Goal: Task Accomplishment & Management: Complete application form

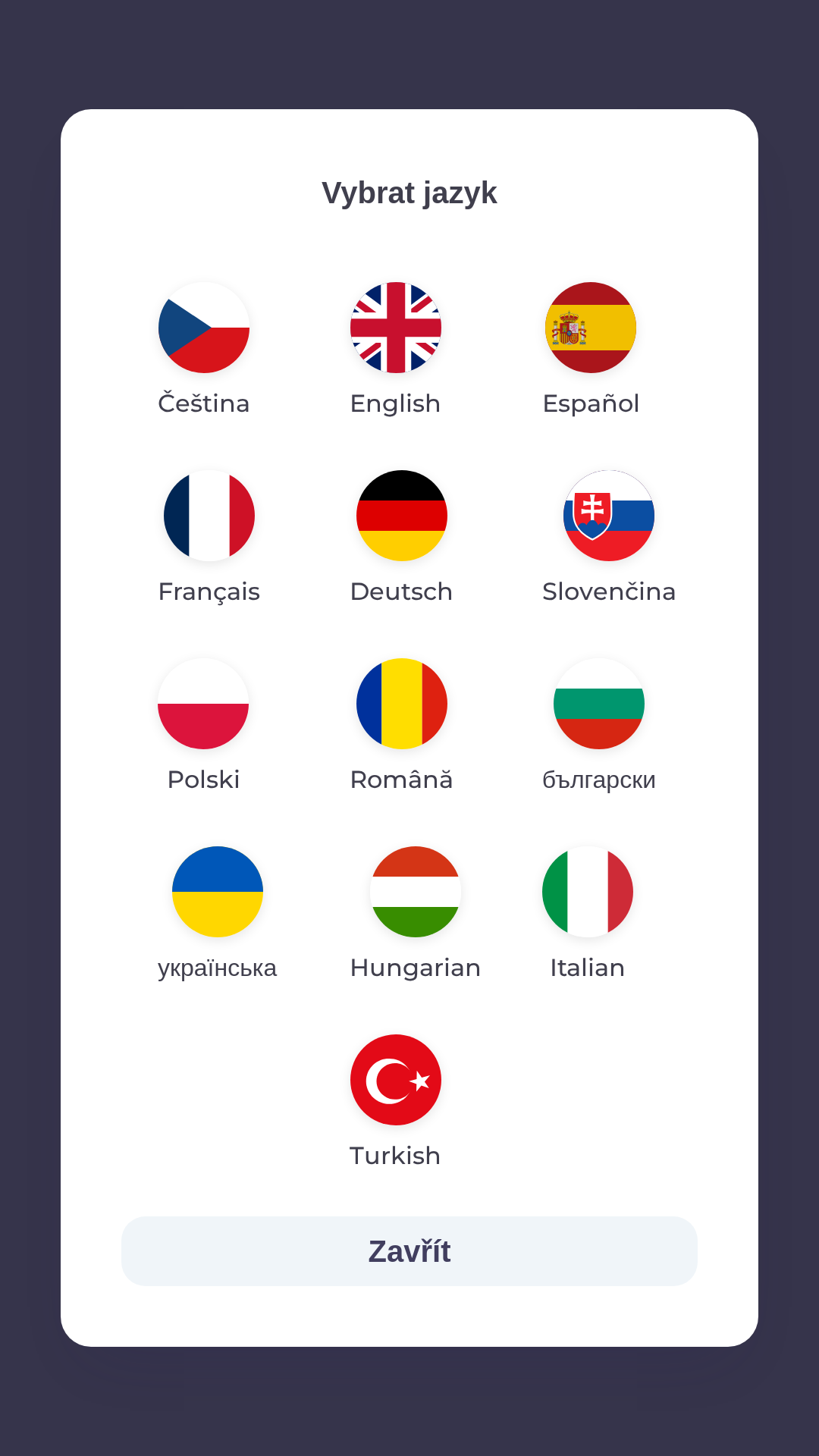
click at [434, 902] on img "button" at bounding box center [415, 891] width 91 height 91
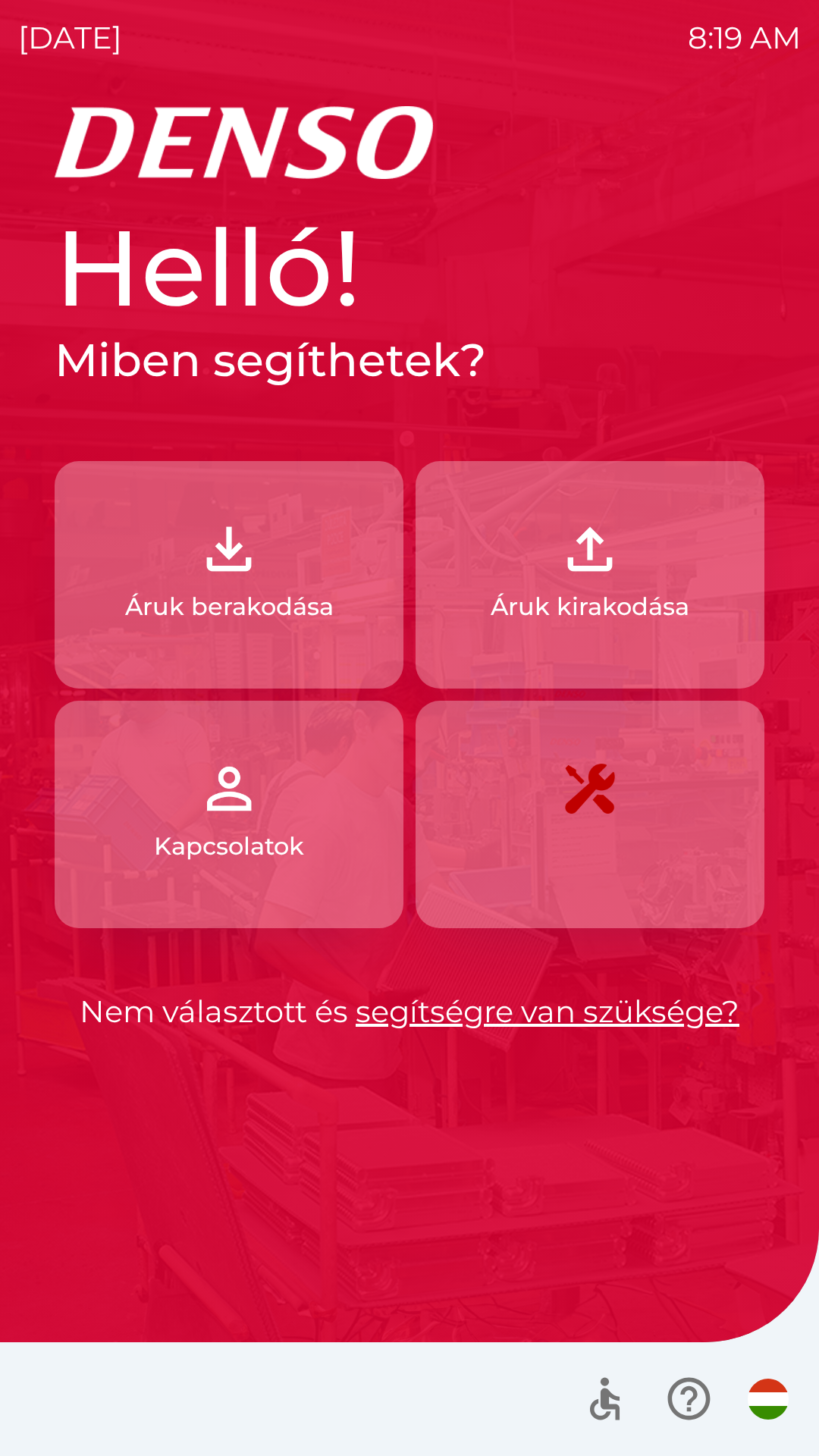
click at [309, 611] on p "Áruk berakodása" at bounding box center [229, 606] width 209 height 37
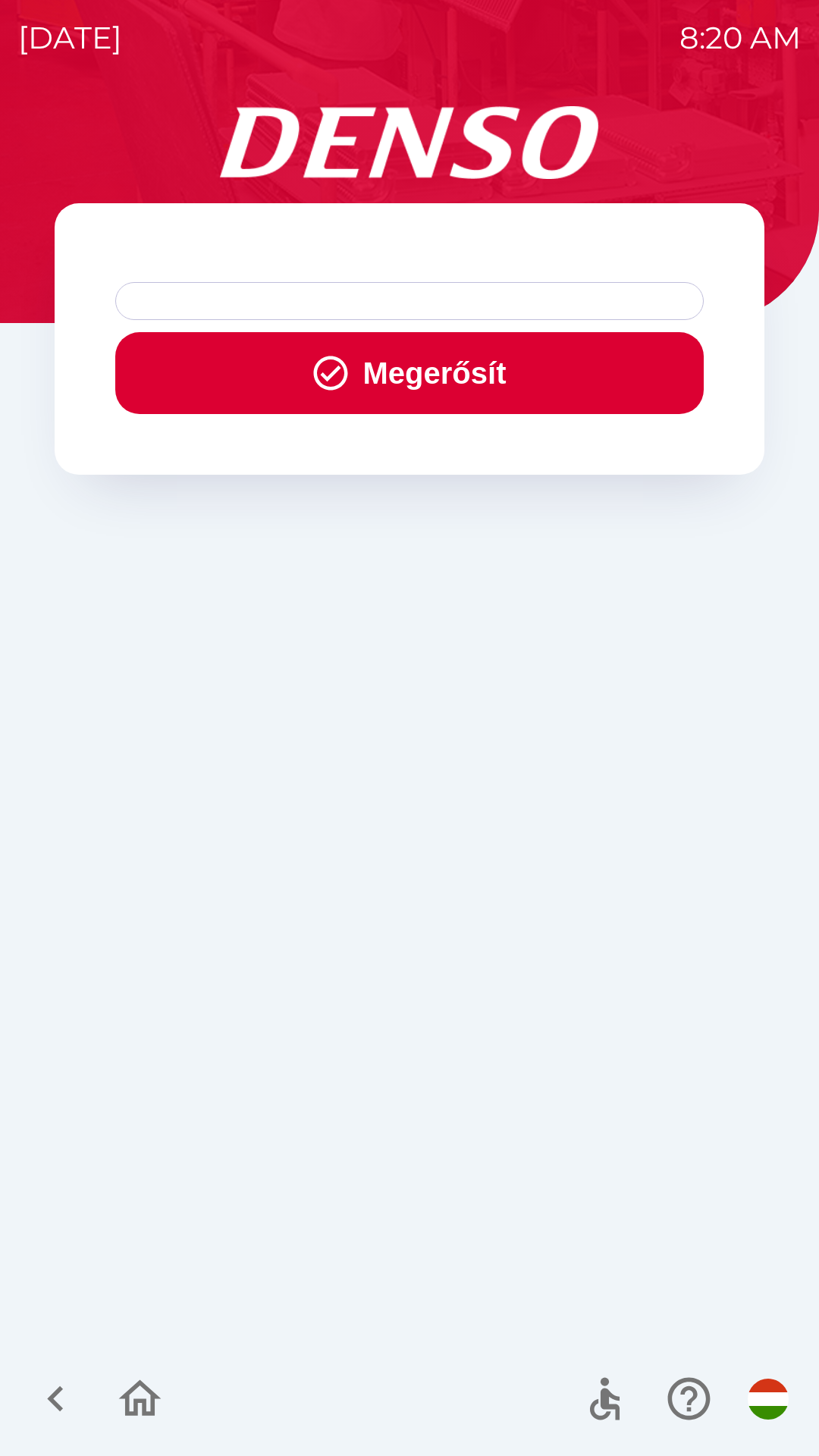
click at [575, 306] on div at bounding box center [409, 300] width 588 height 38
click at [527, 294] on div at bounding box center [409, 300] width 588 height 38
click at [533, 302] on div at bounding box center [409, 300] width 588 height 38
click at [520, 377] on button "Megerősít" at bounding box center [409, 373] width 588 height 82
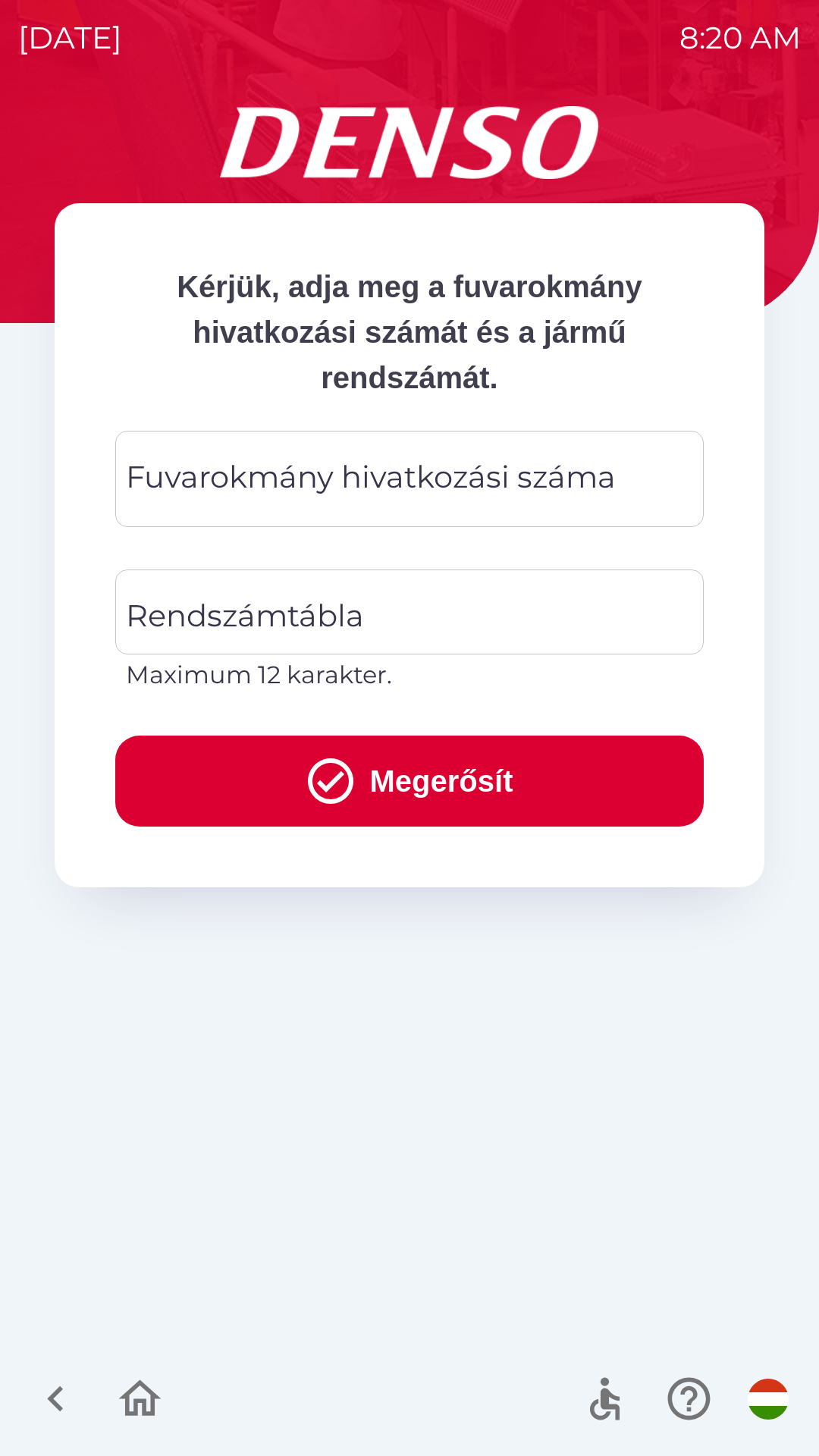
click at [526, 479] on div "Fuvarokmány hivatkozási száma Fuvarokmány hivatkozási száma" at bounding box center [409, 478] width 588 height 96
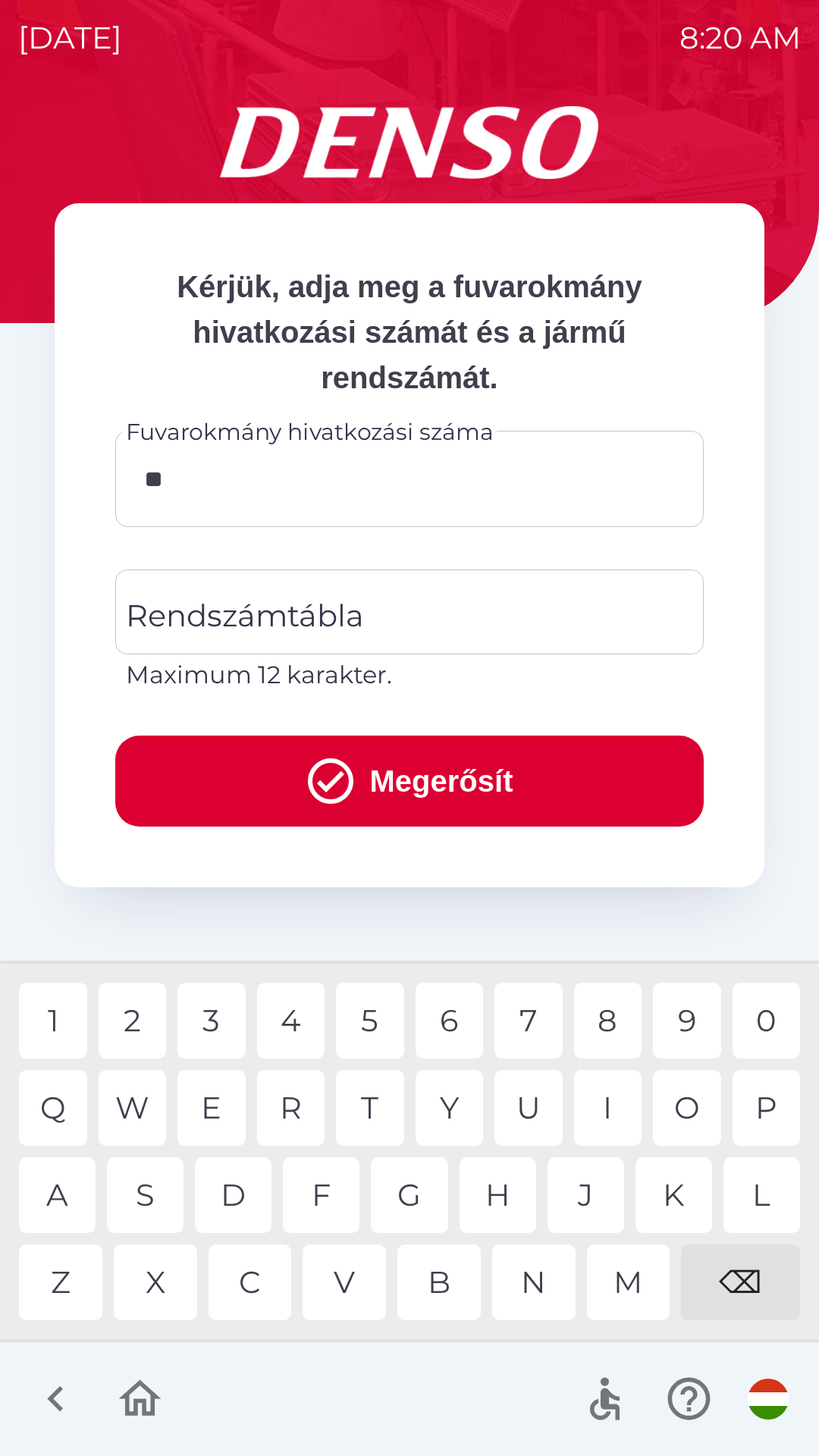
click at [687, 1017] on div "9" at bounding box center [687, 1020] width 68 height 76
click at [696, 1019] on div "9" at bounding box center [687, 1020] width 68 height 76
click at [306, 1007] on div "4" at bounding box center [291, 1020] width 68 height 76
click at [223, 1012] on div "3" at bounding box center [211, 1020] width 68 height 76
type input "********"
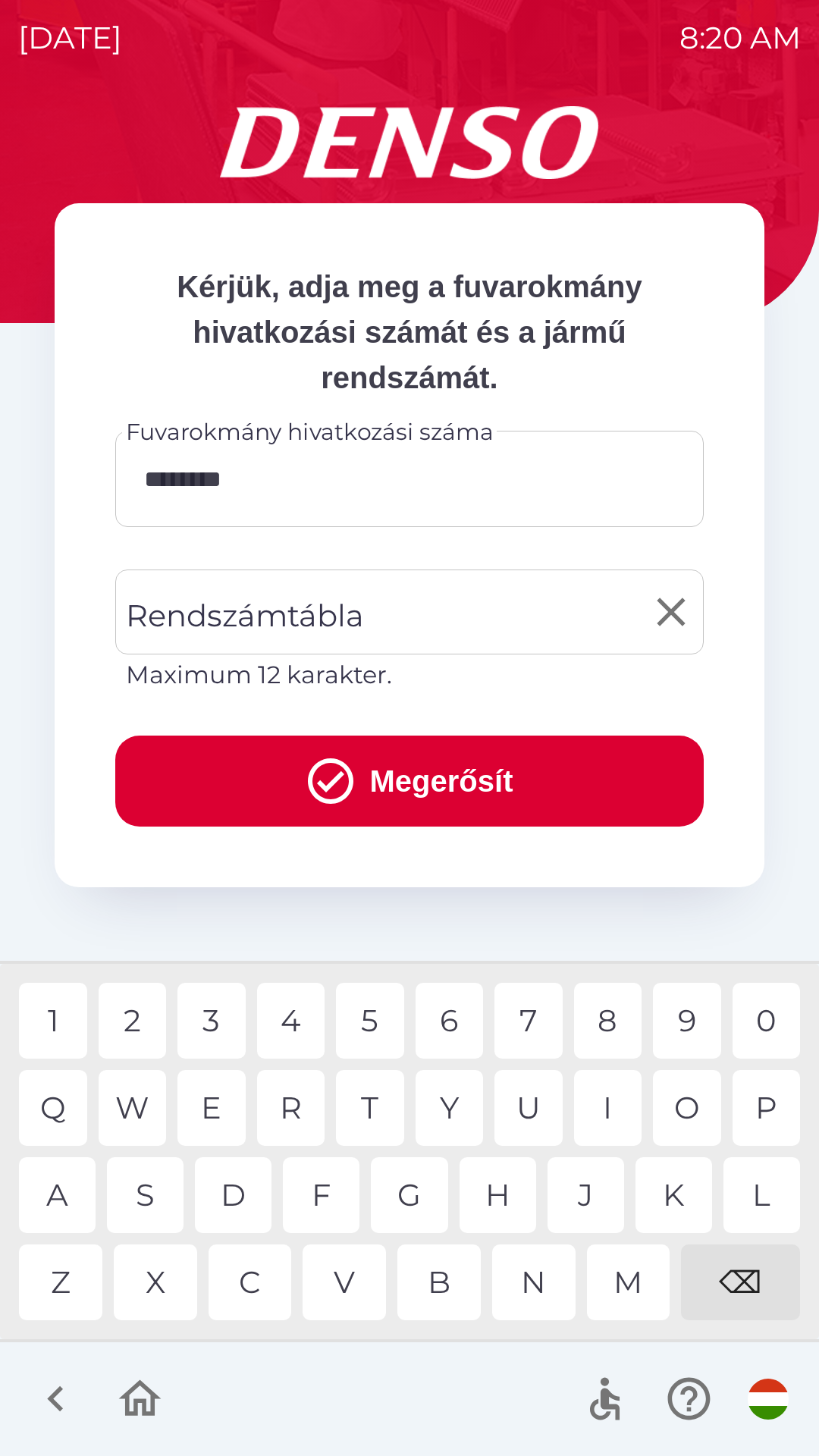
click at [472, 600] on input "Rendszámtábla" at bounding box center [398, 612] width 553 height 71
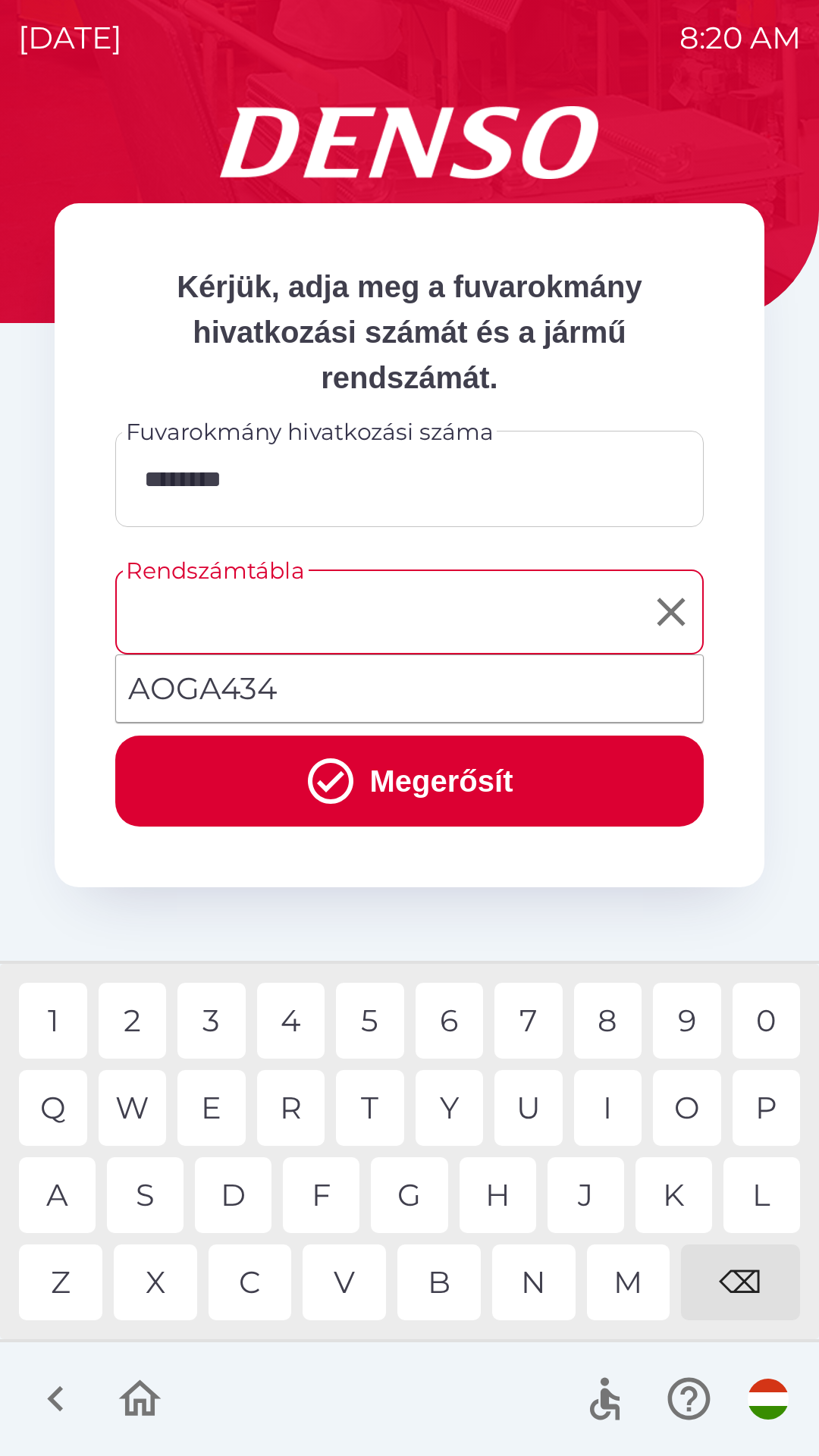
click at [434, 682] on li "AOGA434" at bounding box center [410, 688] width 587 height 54
type input "*******"
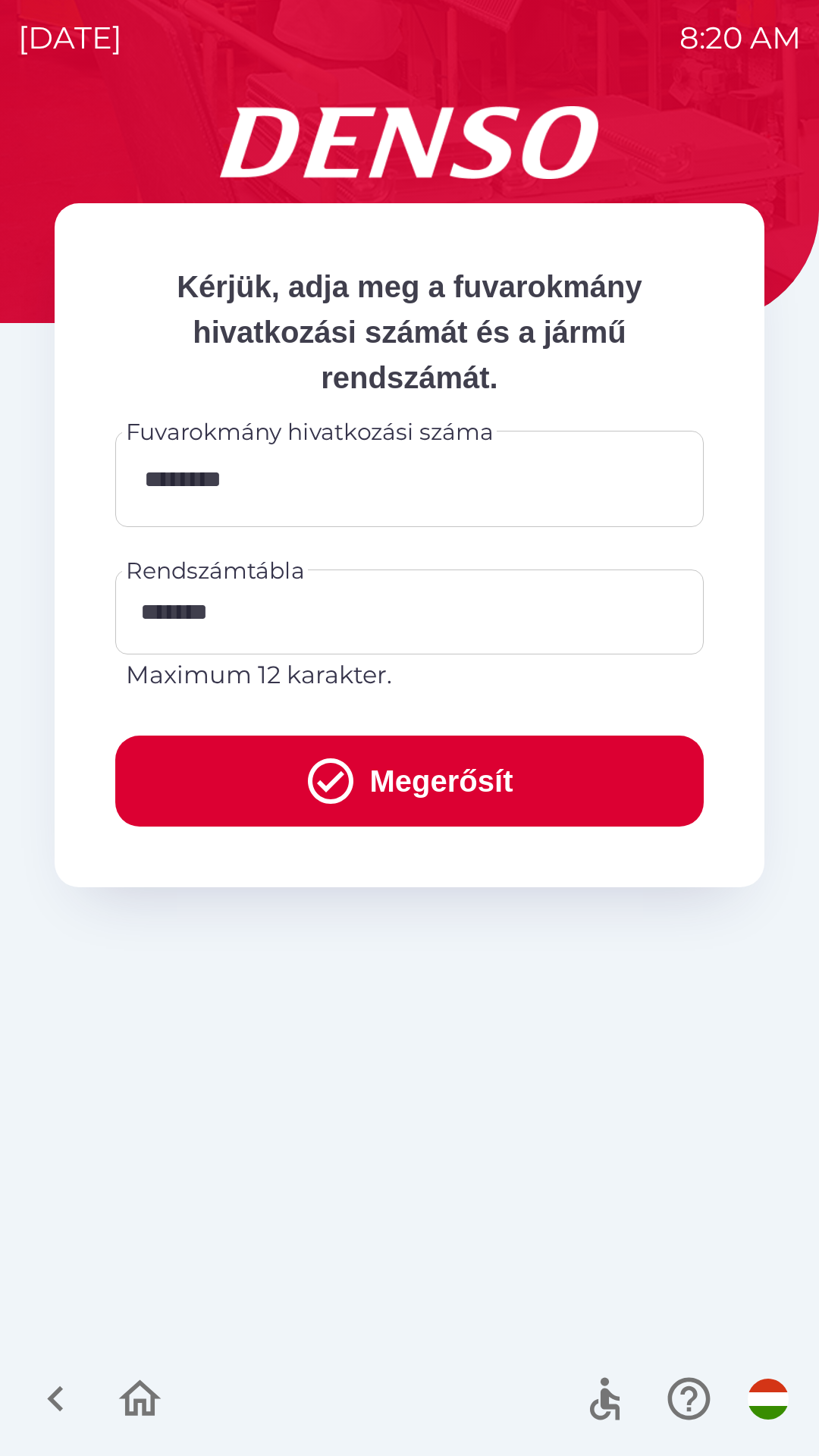
click at [470, 791] on button "Megerősít" at bounding box center [409, 780] width 588 height 91
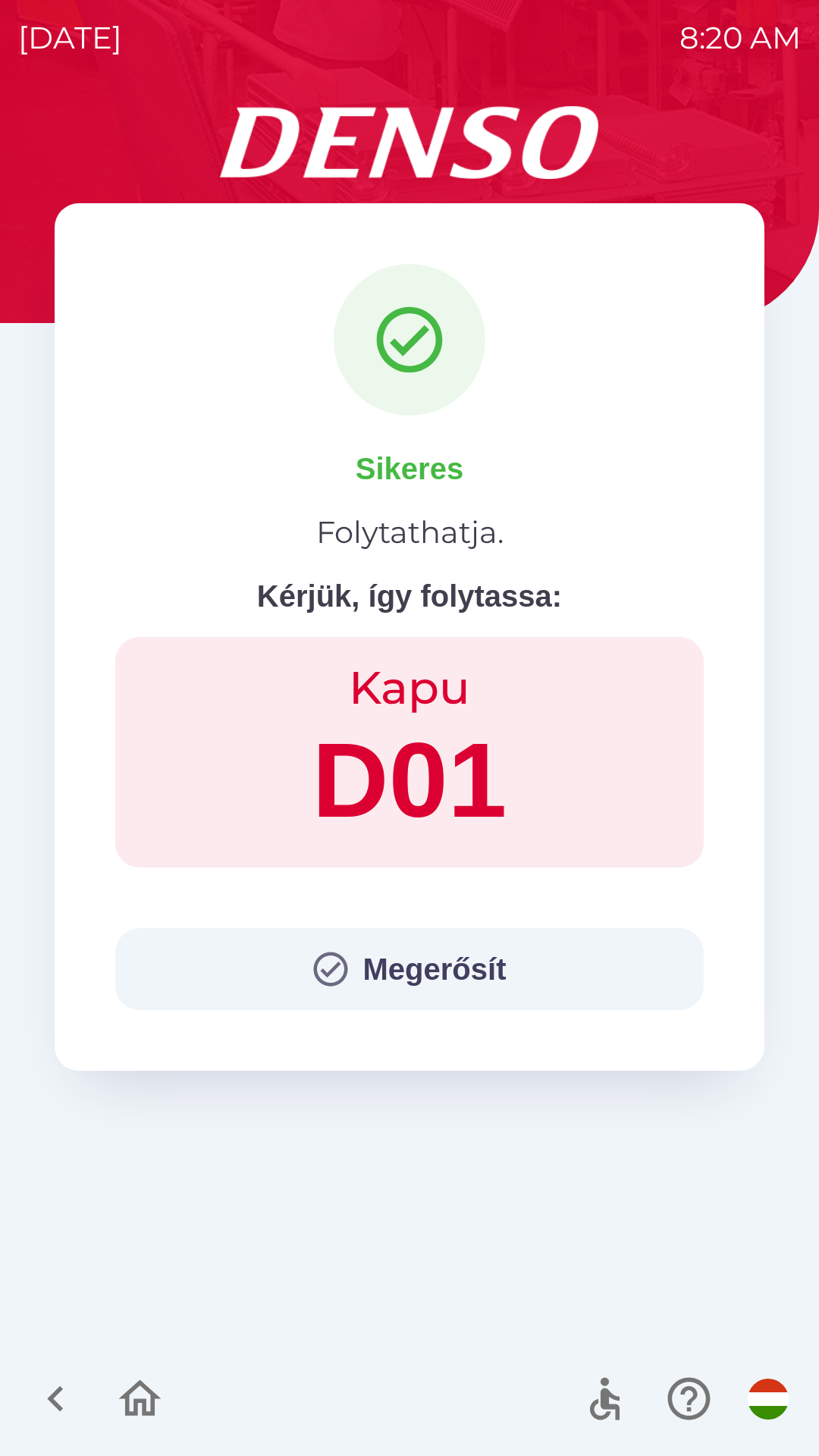
click at [311, 1004] on button "Megerősít" at bounding box center [409, 969] width 588 height 82
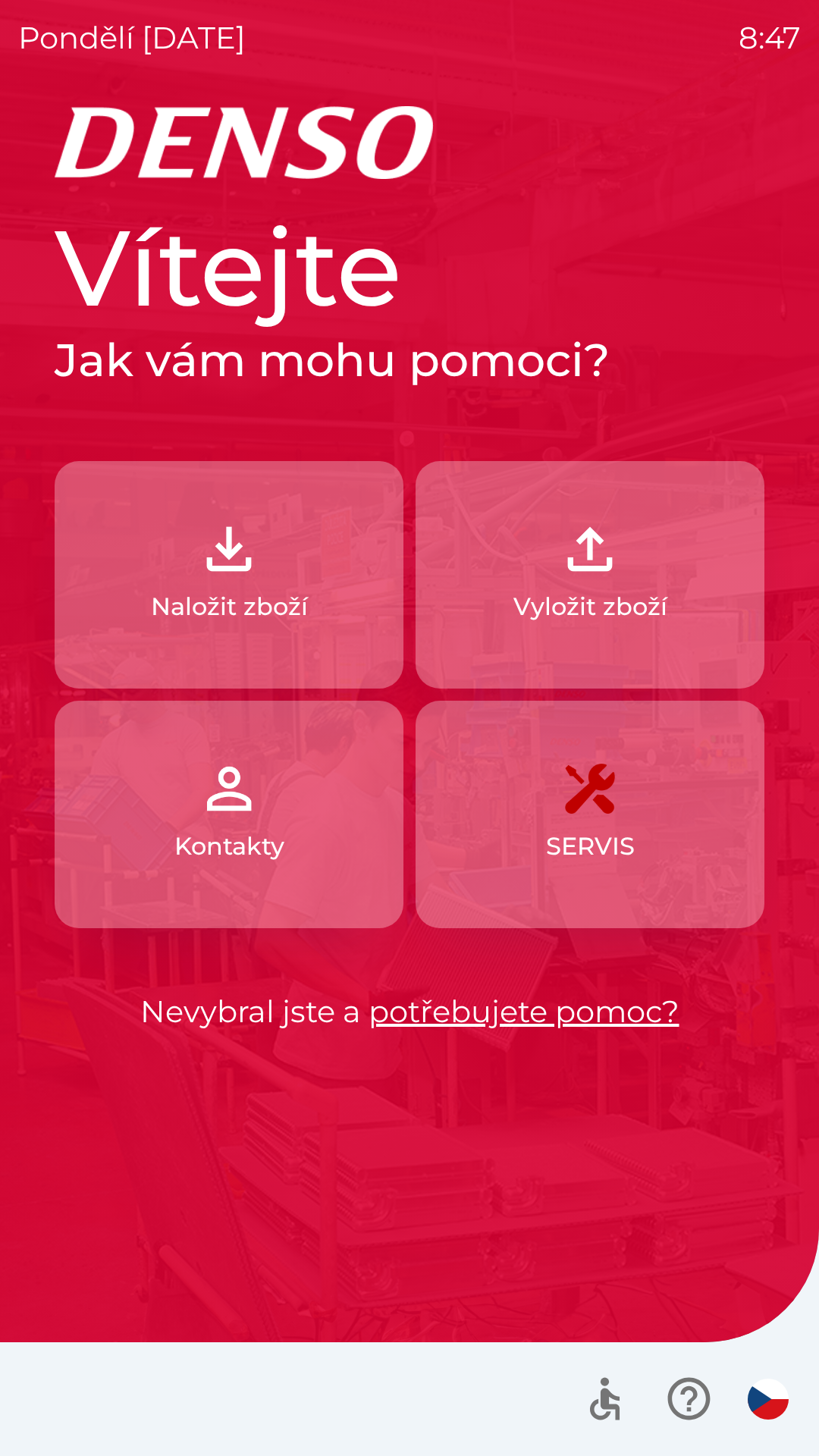
click at [598, 569] on img "button" at bounding box center [590, 549] width 66 height 66
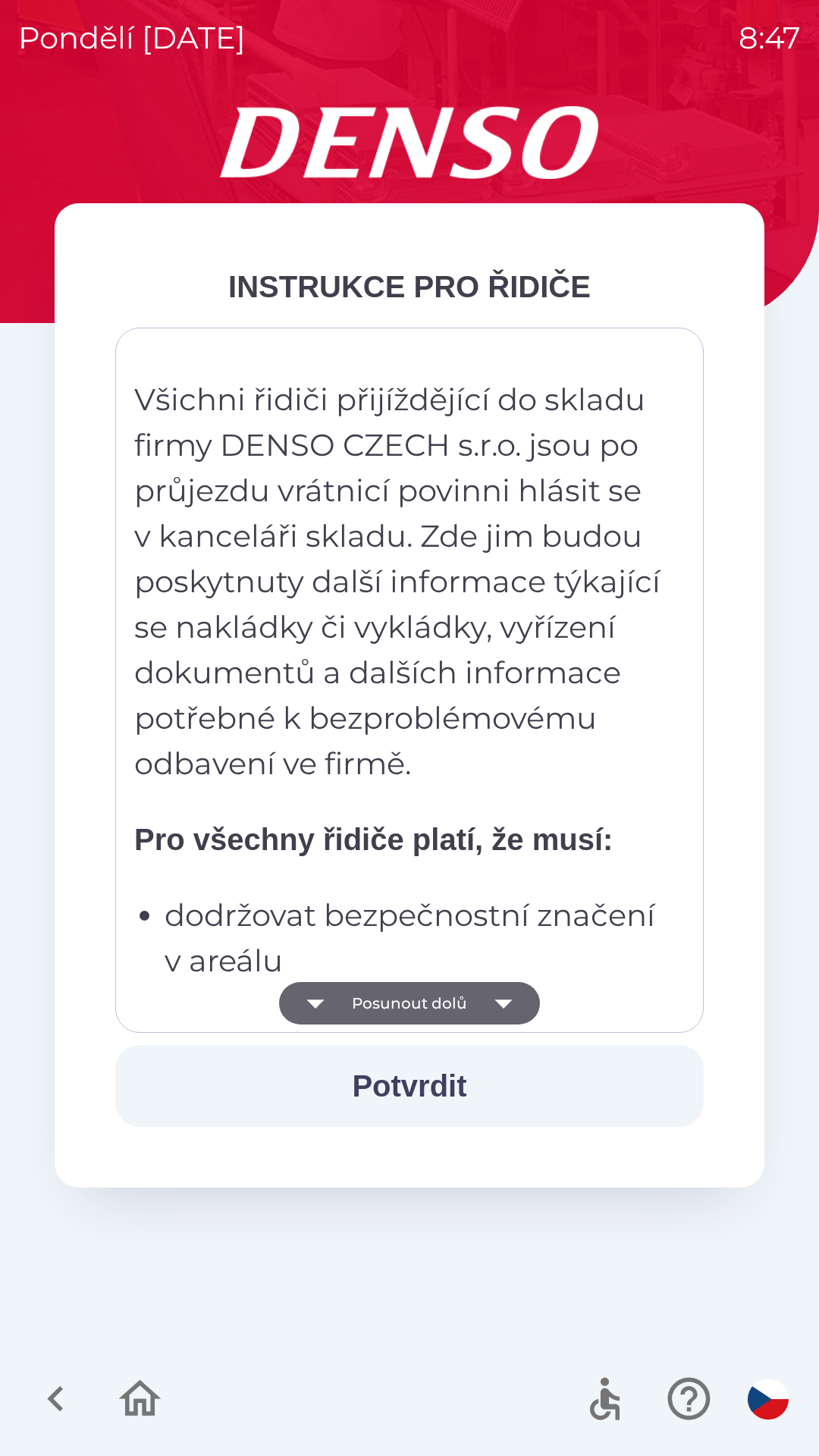
click at [410, 1088] on button "Potvrdit" at bounding box center [409, 1086] width 588 height 82
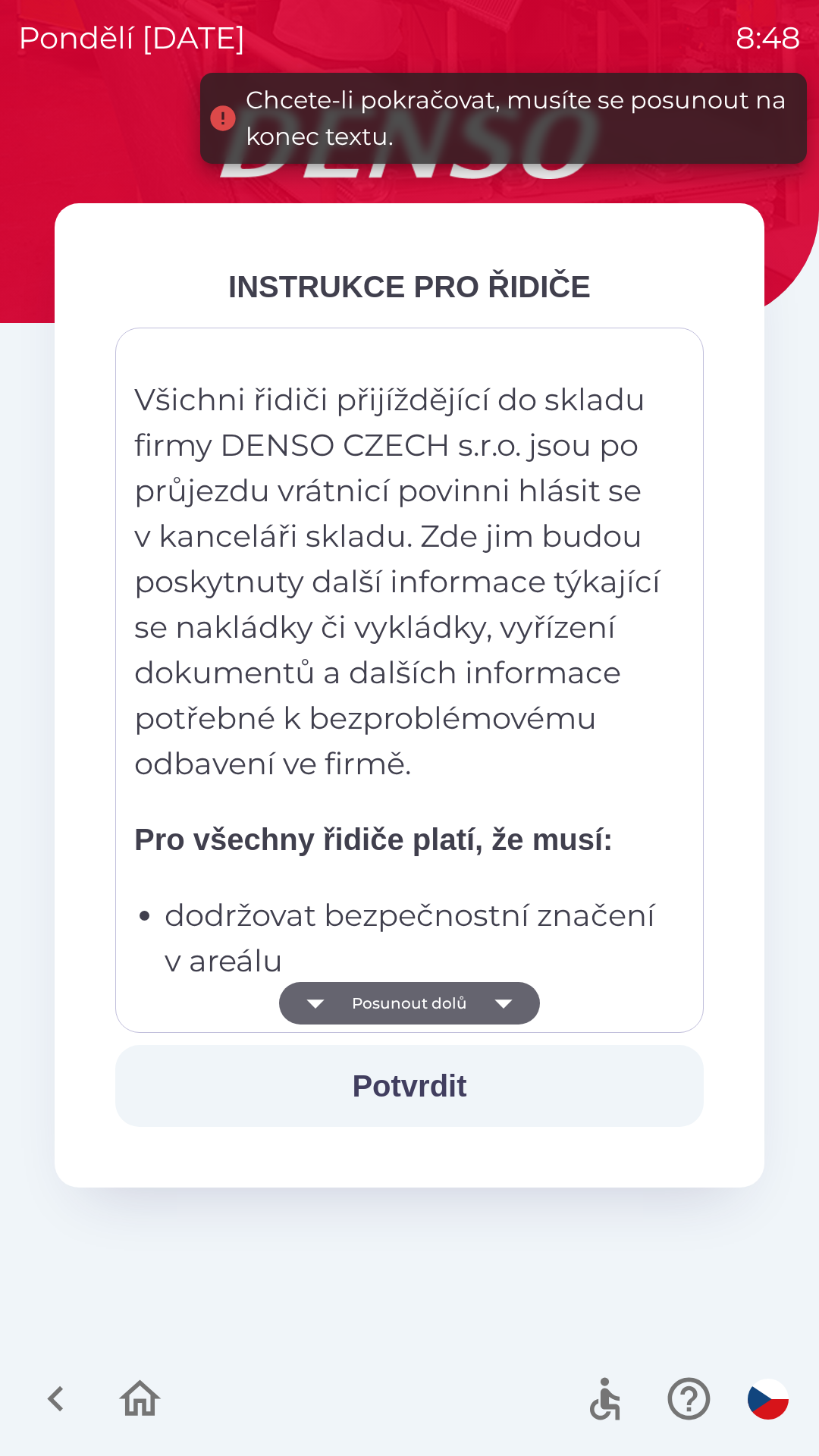
click at [513, 998] on icon "button" at bounding box center [504, 1003] width 43 height 43
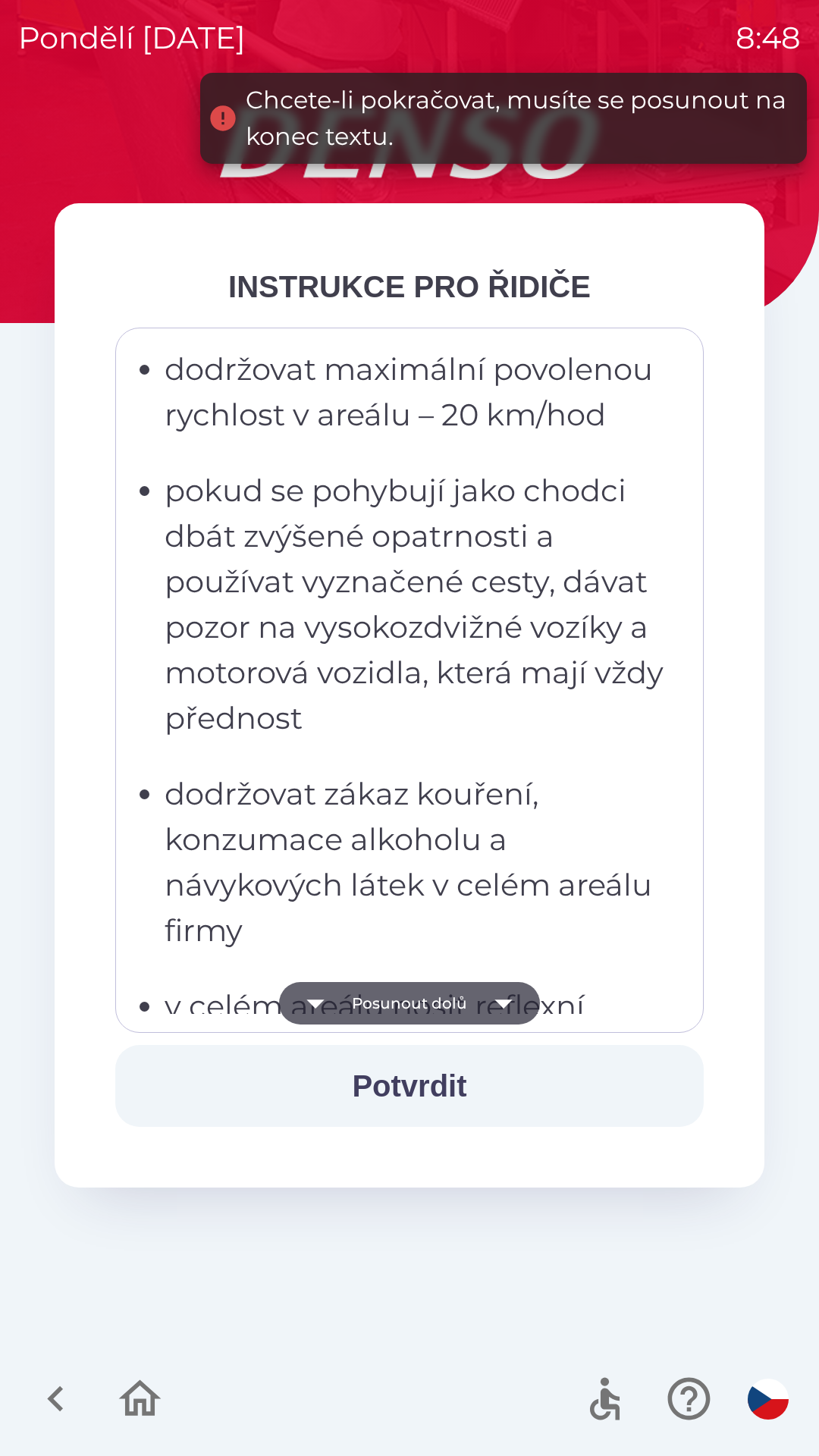
click at [505, 1002] on icon "button" at bounding box center [503, 1003] width 17 height 9
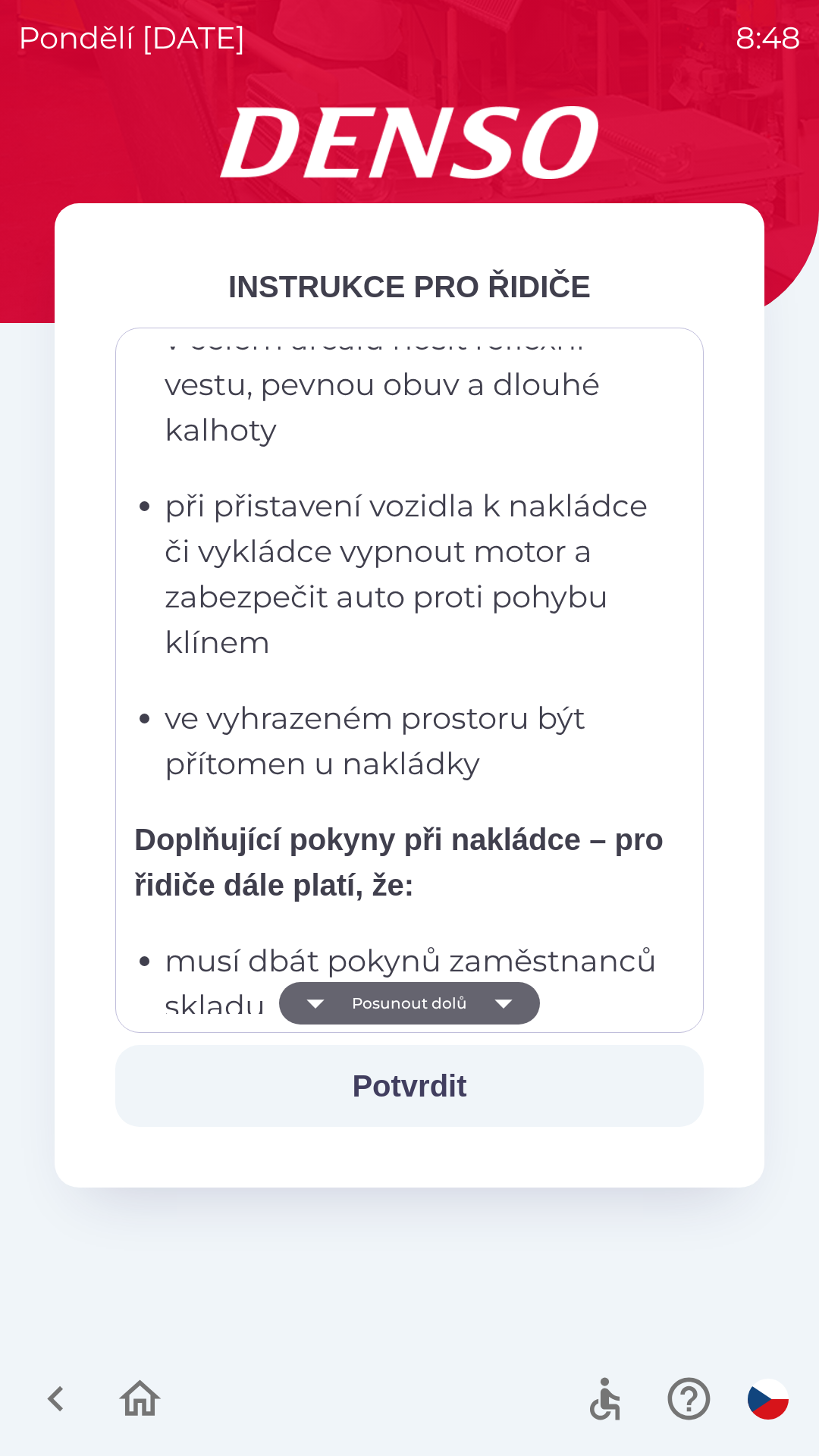
click at [503, 1004] on icon "button" at bounding box center [503, 1003] width 17 height 9
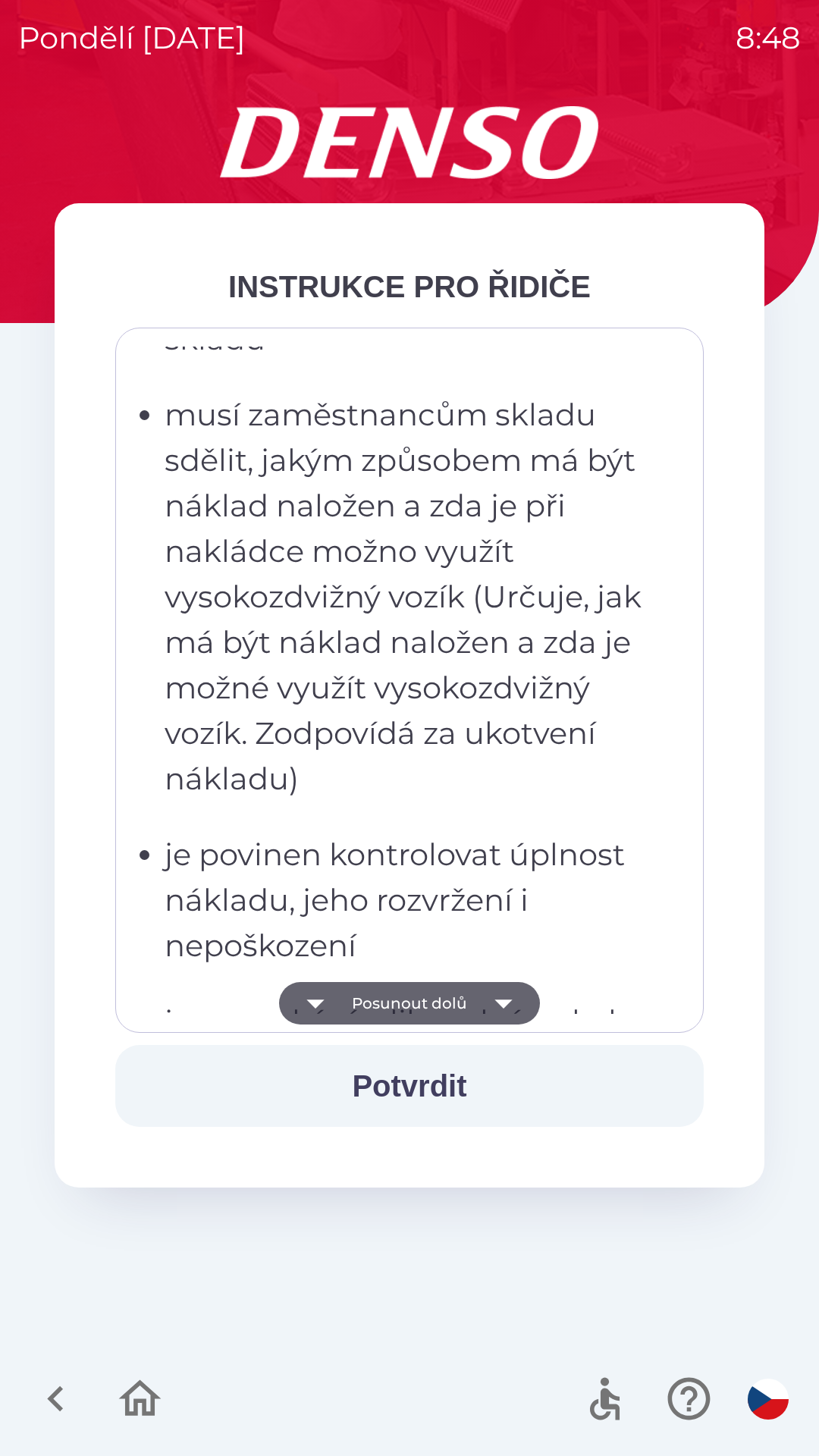
click at [506, 992] on icon "button" at bounding box center [504, 1003] width 43 height 43
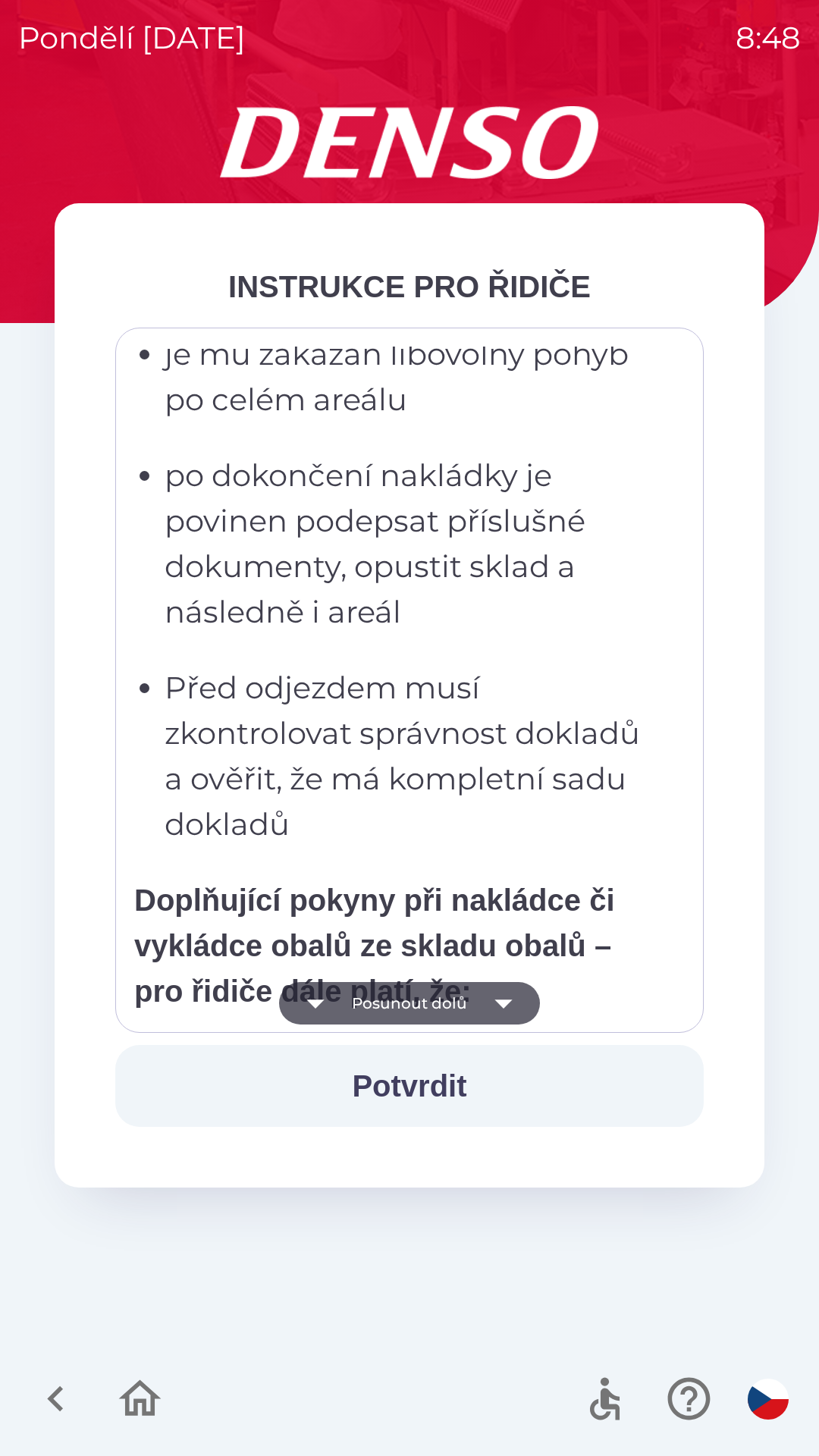
click at [498, 1003] on icon "button" at bounding box center [503, 1003] width 17 height 9
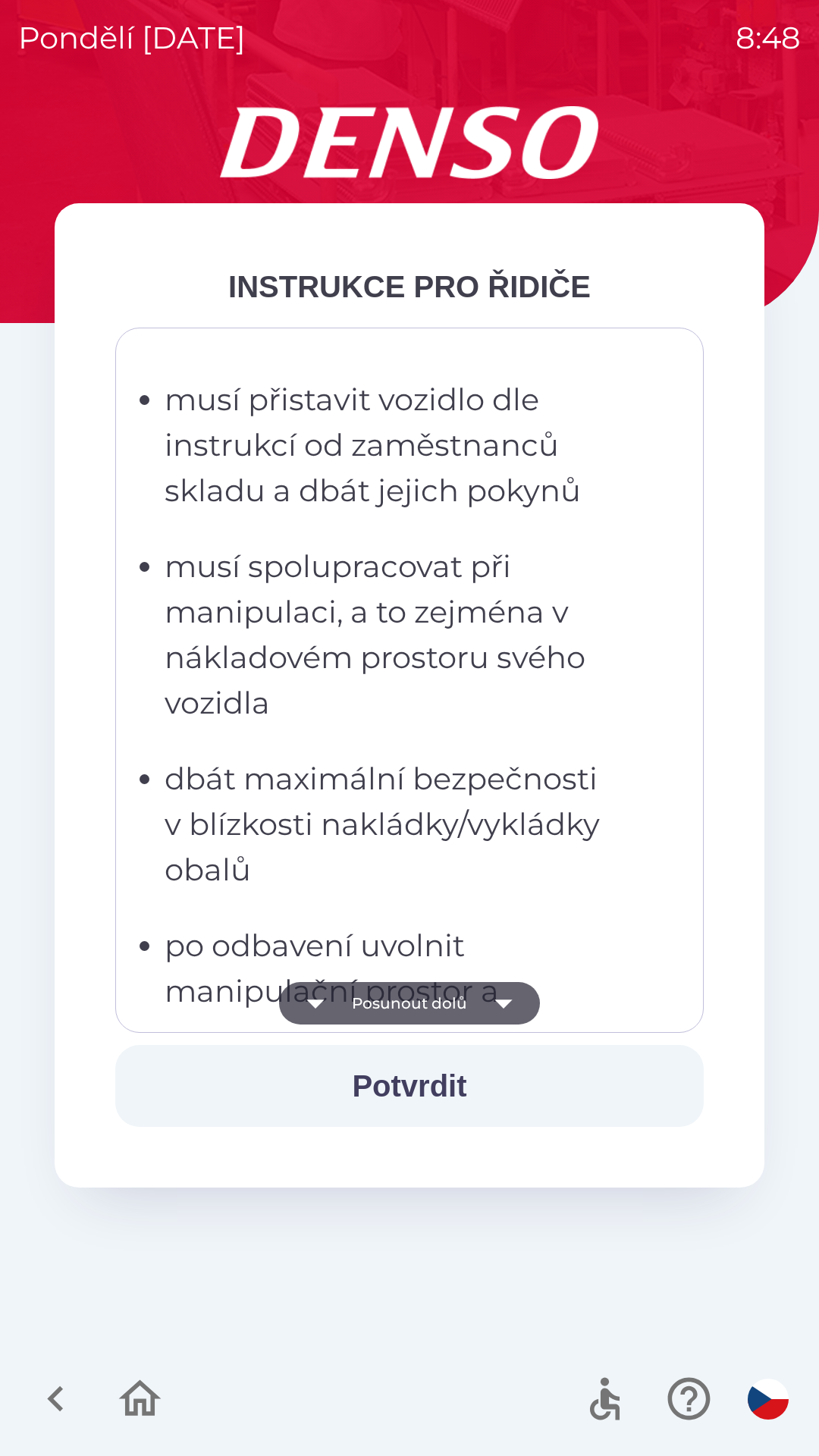
click at [487, 1008] on icon "button" at bounding box center [504, 1003] width 43 height 43
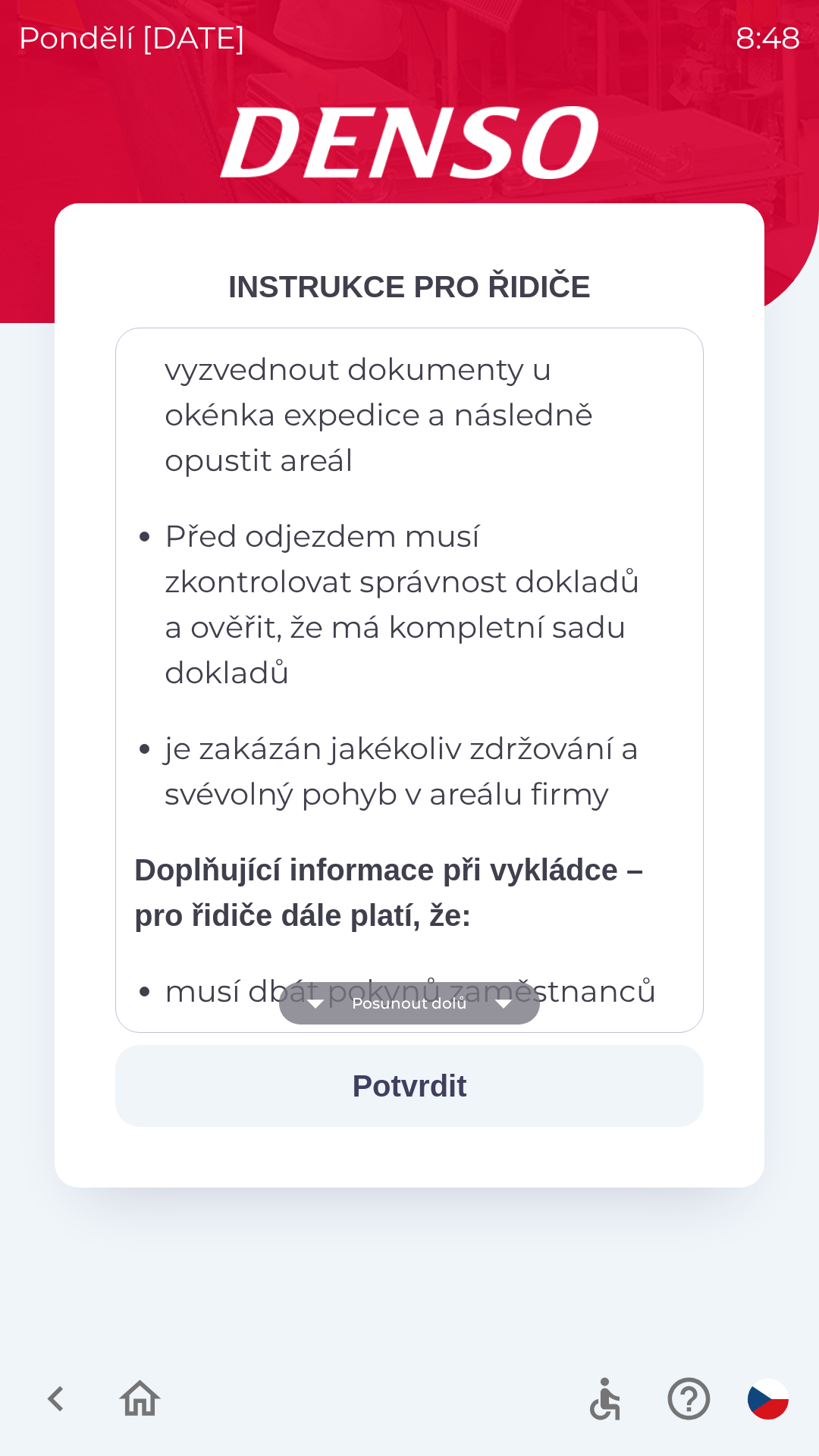
click at [501, 1005] on icon "button" at bounding box center [503, 1003] width 17 height 9
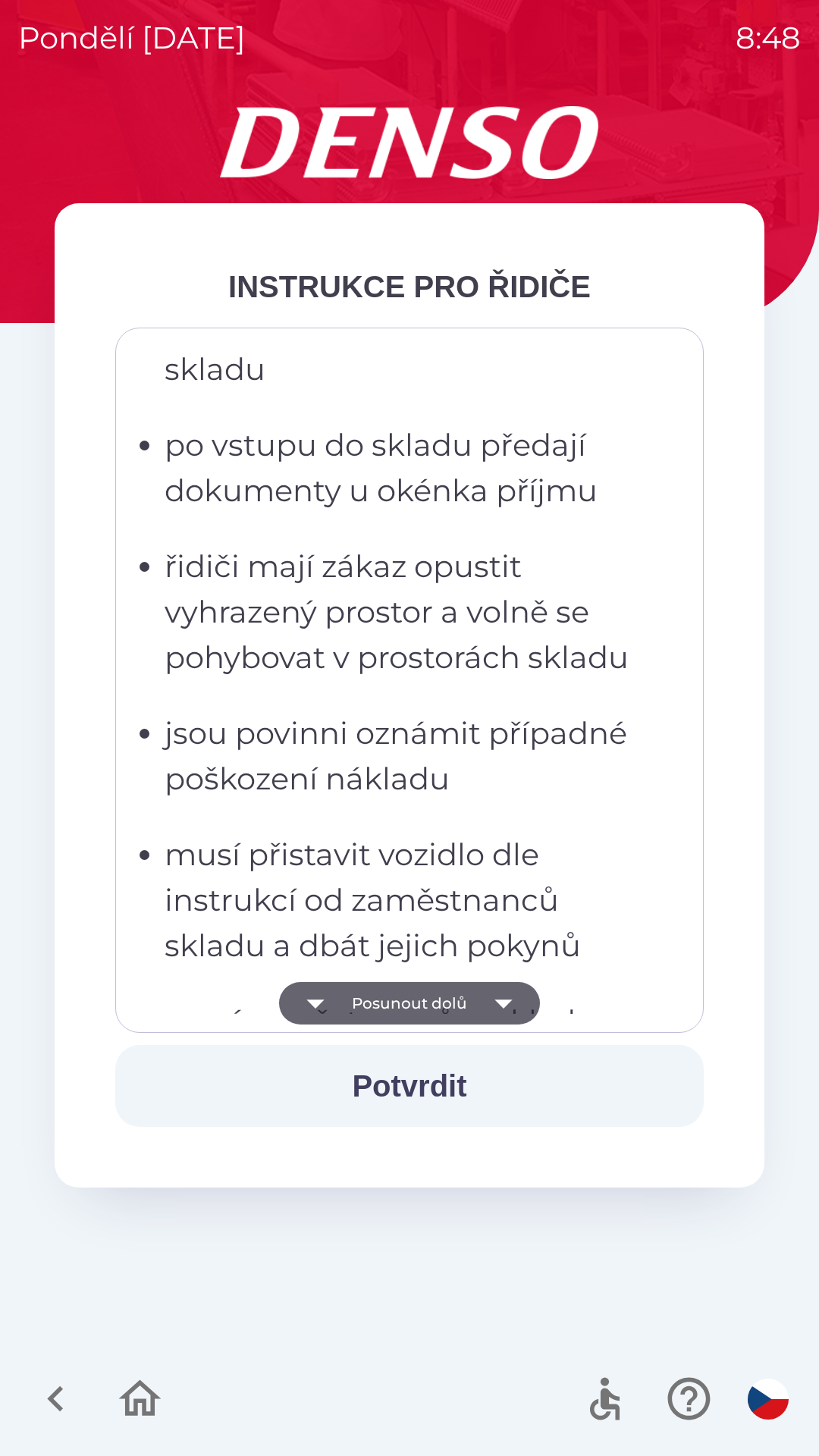
click at [500, 1008] on icon "button" at bounding box center [504, 1003] width 43 height 43
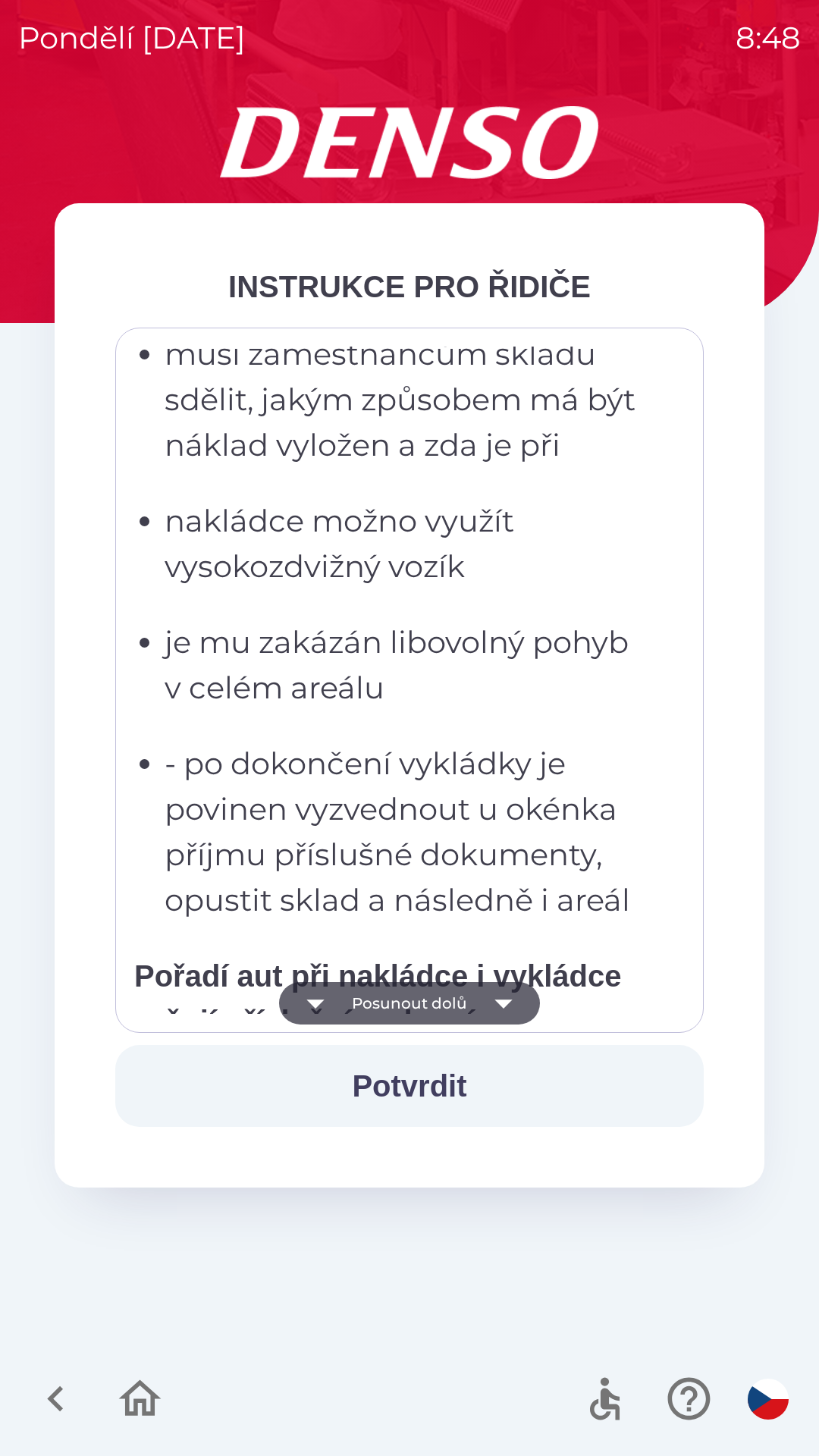
click at [506, 1002] on icon "button" at bounding box center [503, 1003] width 17 height 9
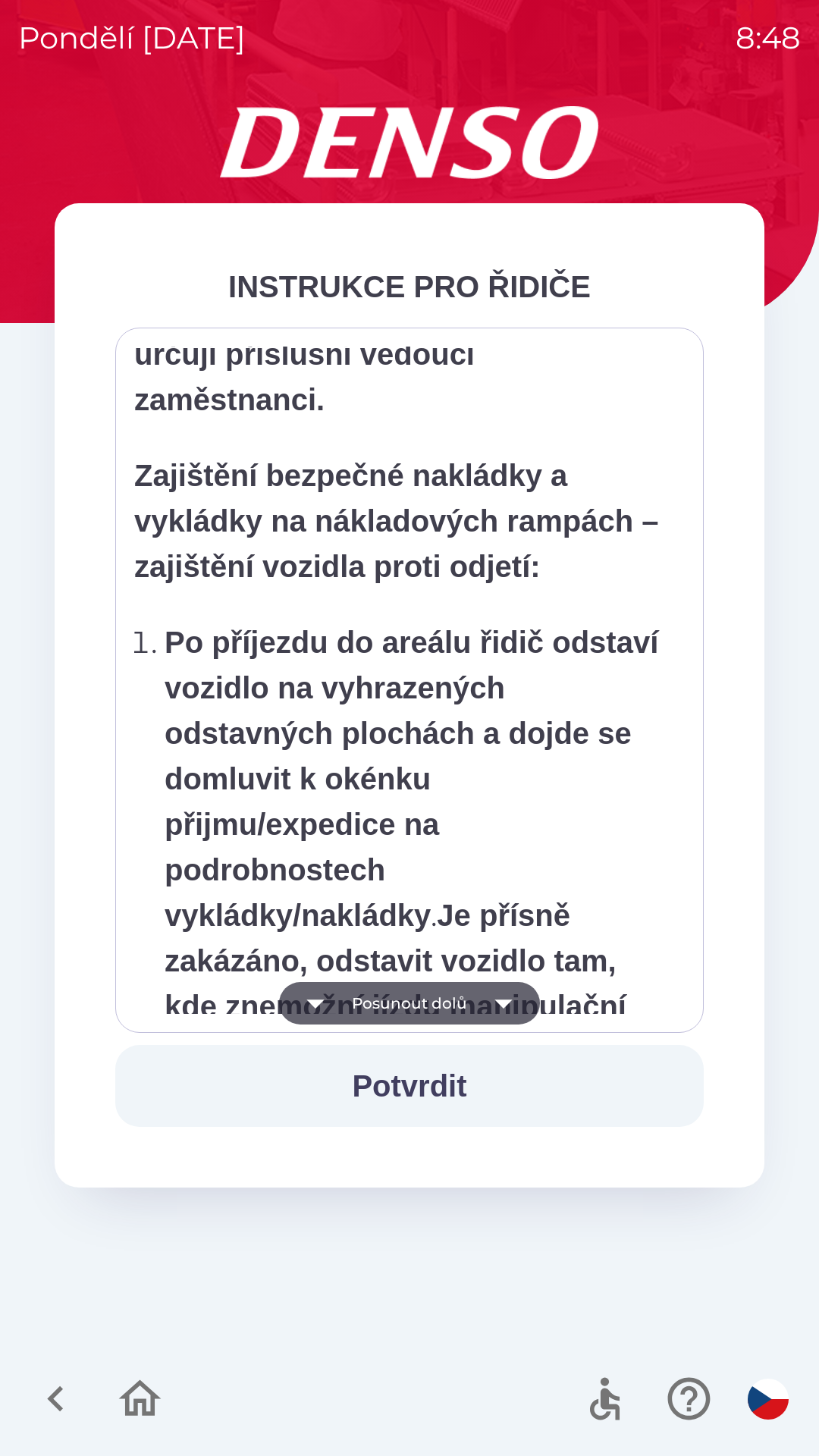
click at [506, 1009] on icon "button" at bounding box center [504, 1003] width 43 height 43
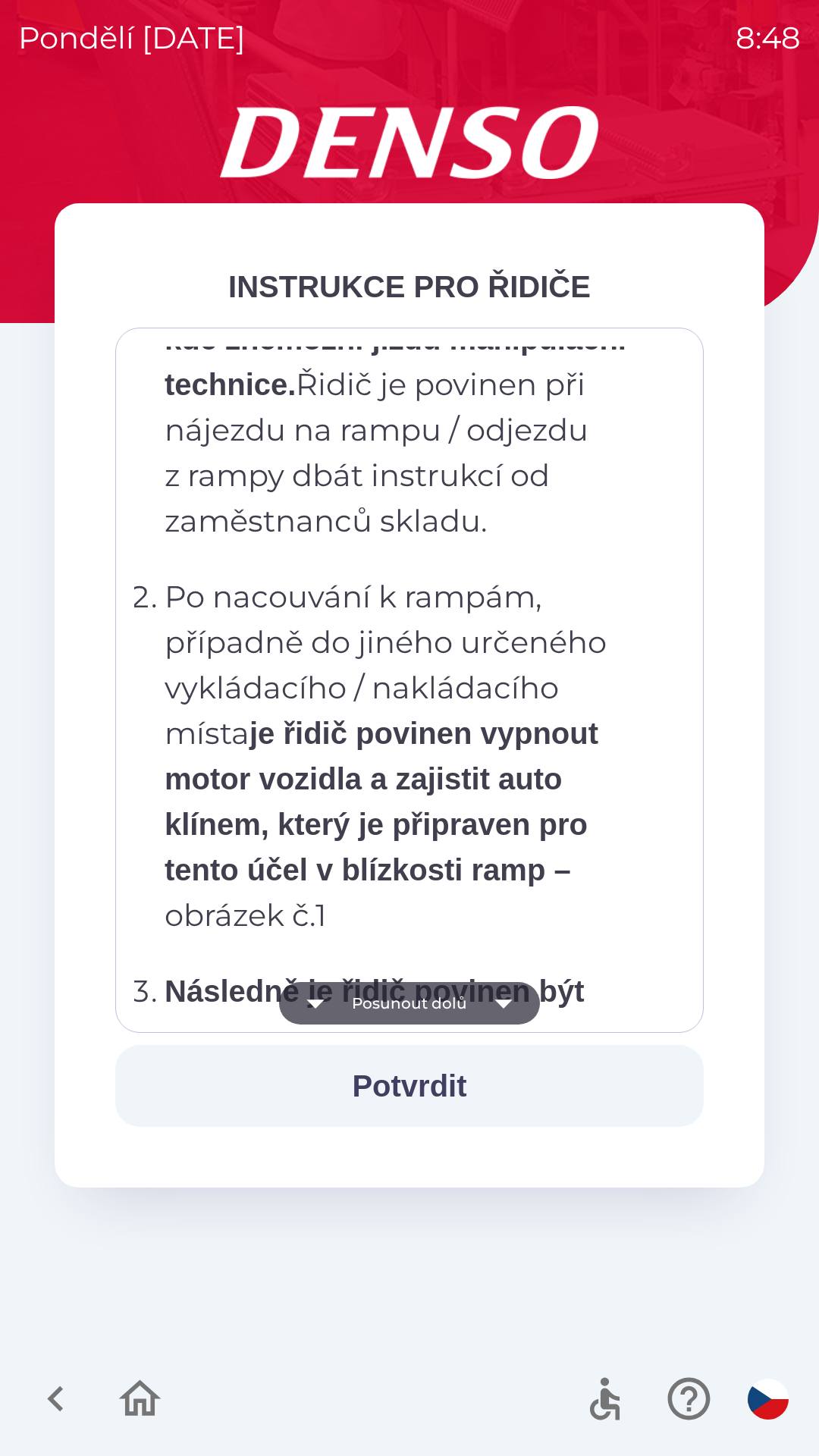
click at [501, 1012] on icon "button" at bounding box center [504, 1003] width 43 height 43
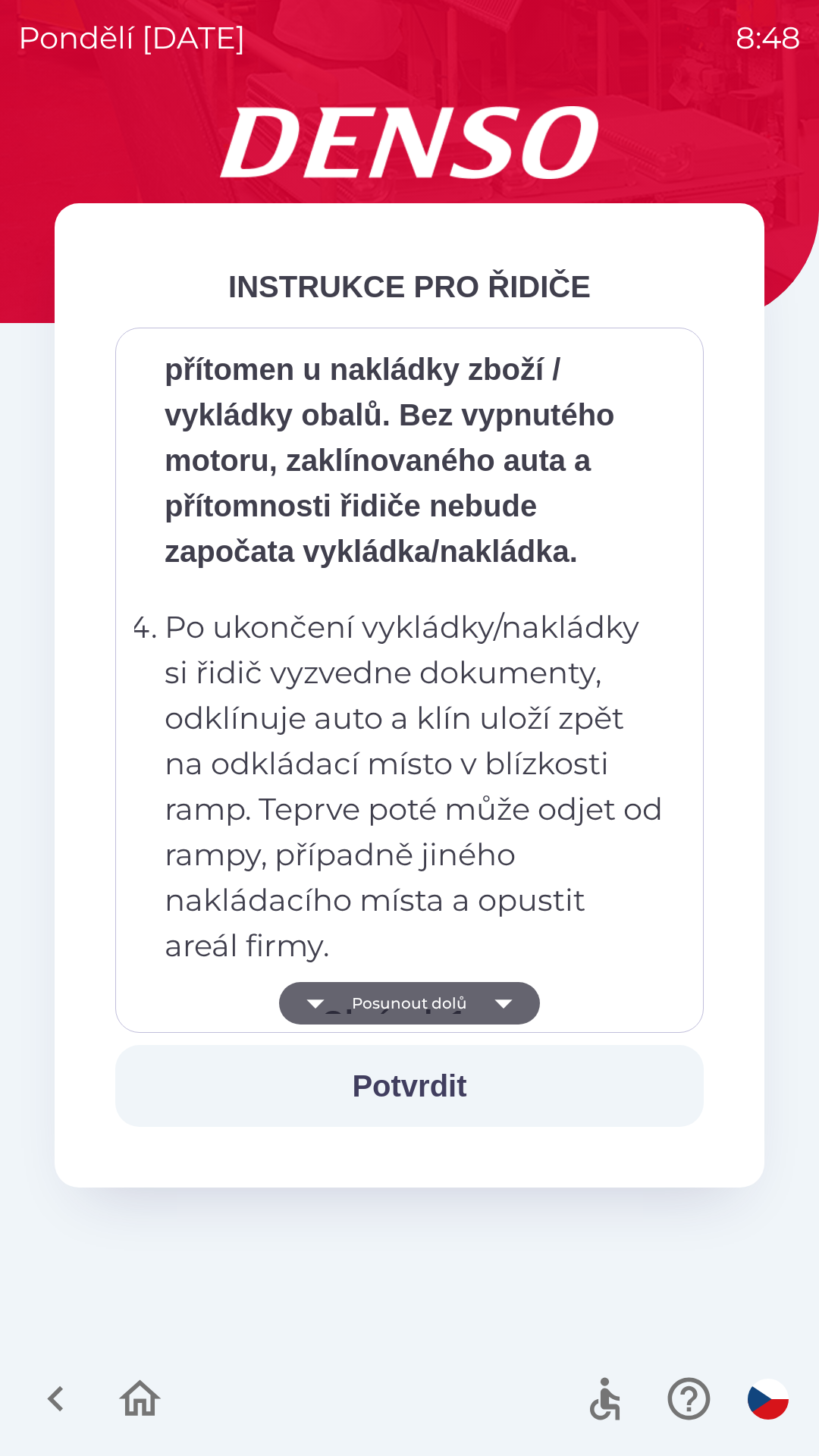
click at [510, 1007] on icon "button" at bounding box center [504, 1003] width 43 height 43
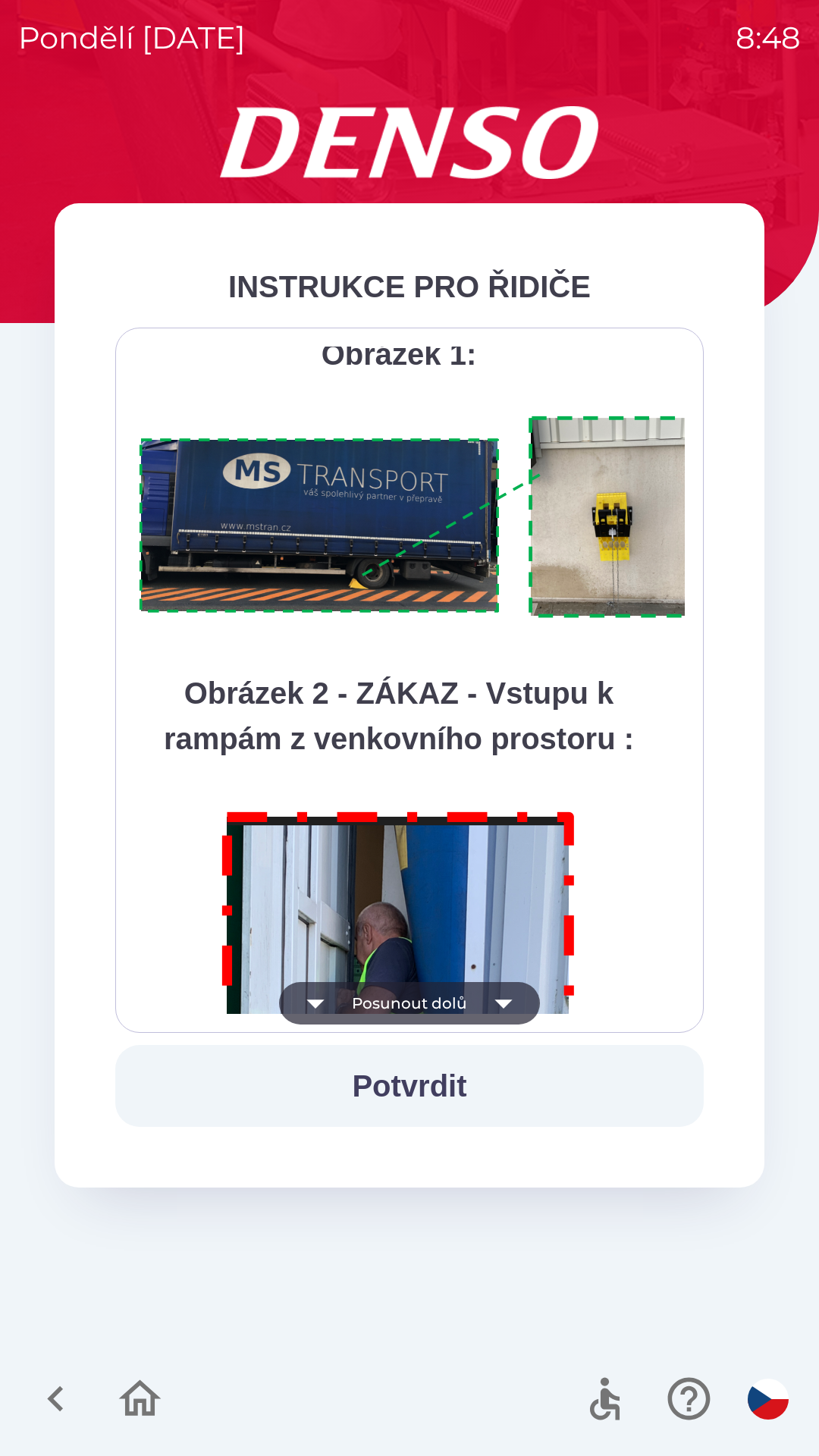
click at [507, 1003] on icon "button" at bounding box center [503, 1003] width 17 height 9
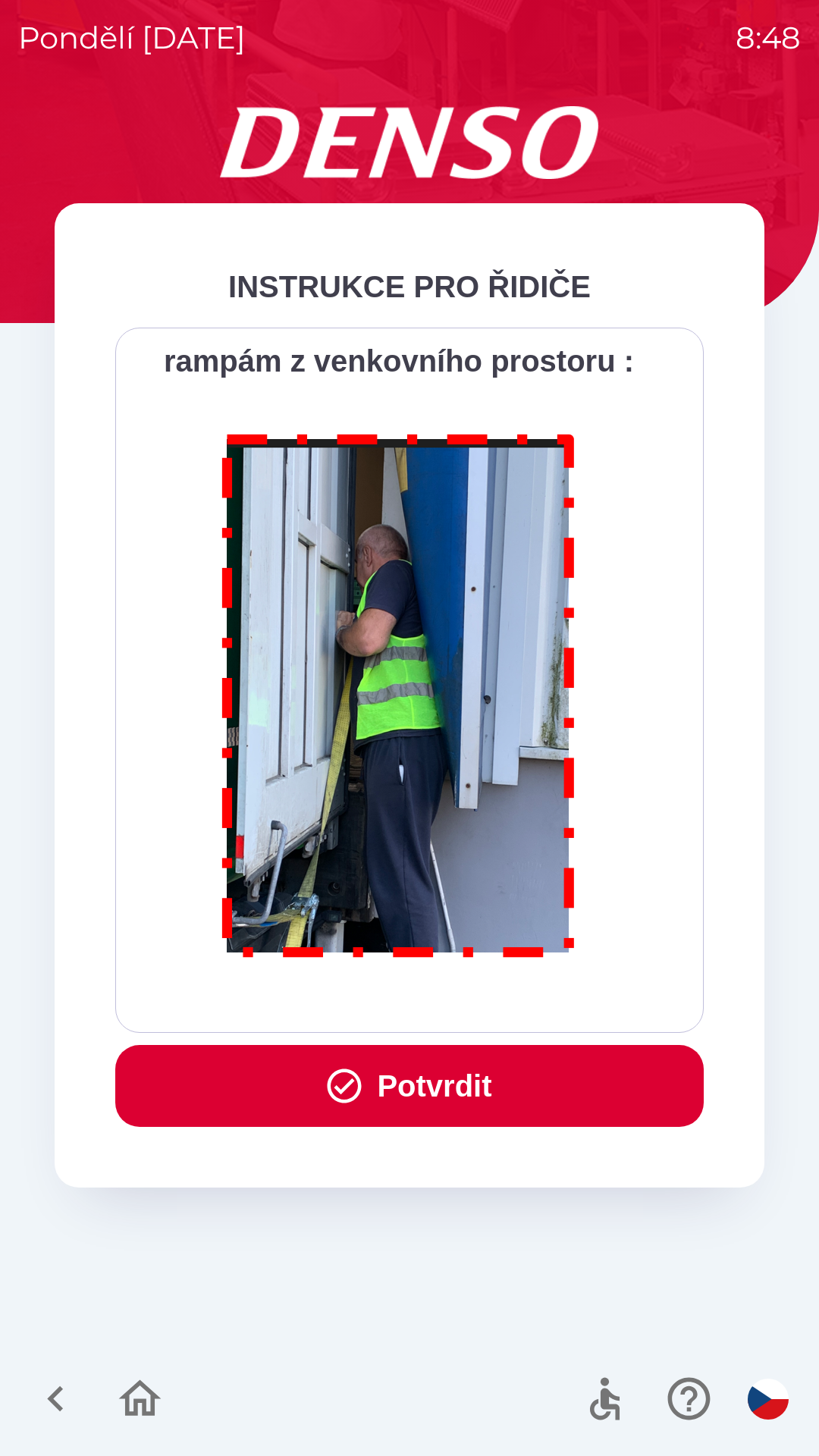
click at [444, 1077] on button "Potvrdit" at bounding box center [409, 1086] width 588 height 82
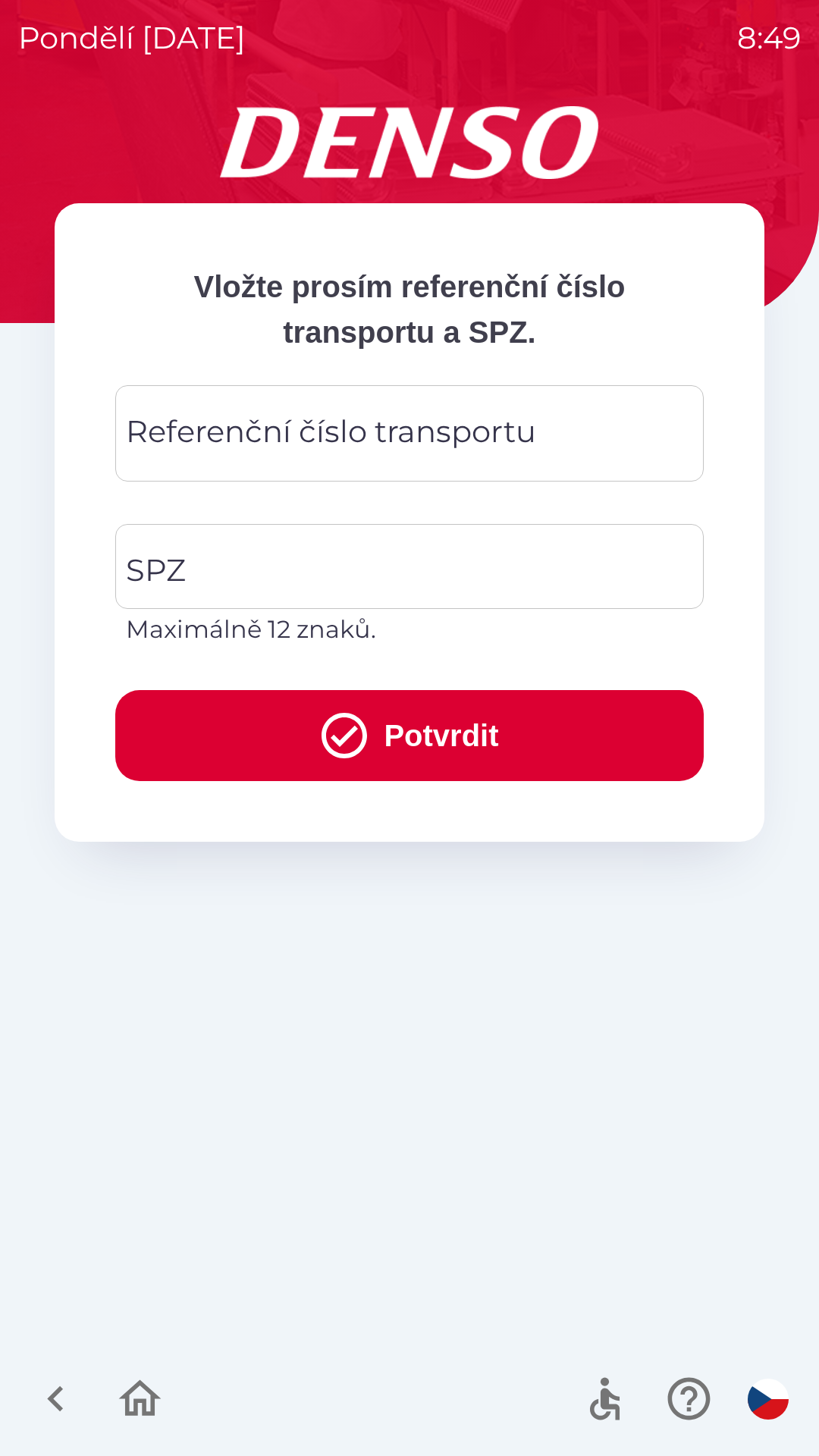
click at [818, 580] on div "pondělí [DATE] 8:49 Vložte prosím referenční číslo transportu a SPZ. Referenční…" at bounding box center [410, 728] width 819 height 1456
click at [818, 626] on div "pondělí [DATE] 8:49 Vložte prosím referenční číslo transportu a SPZ. Referenční…" at bounding box center [410, 728] width 819 height 1456
click at [207, 418] on div "Referenční číslo transportu Referenční číslo transportu" at bounding box center [409, 433] width 588 height 96
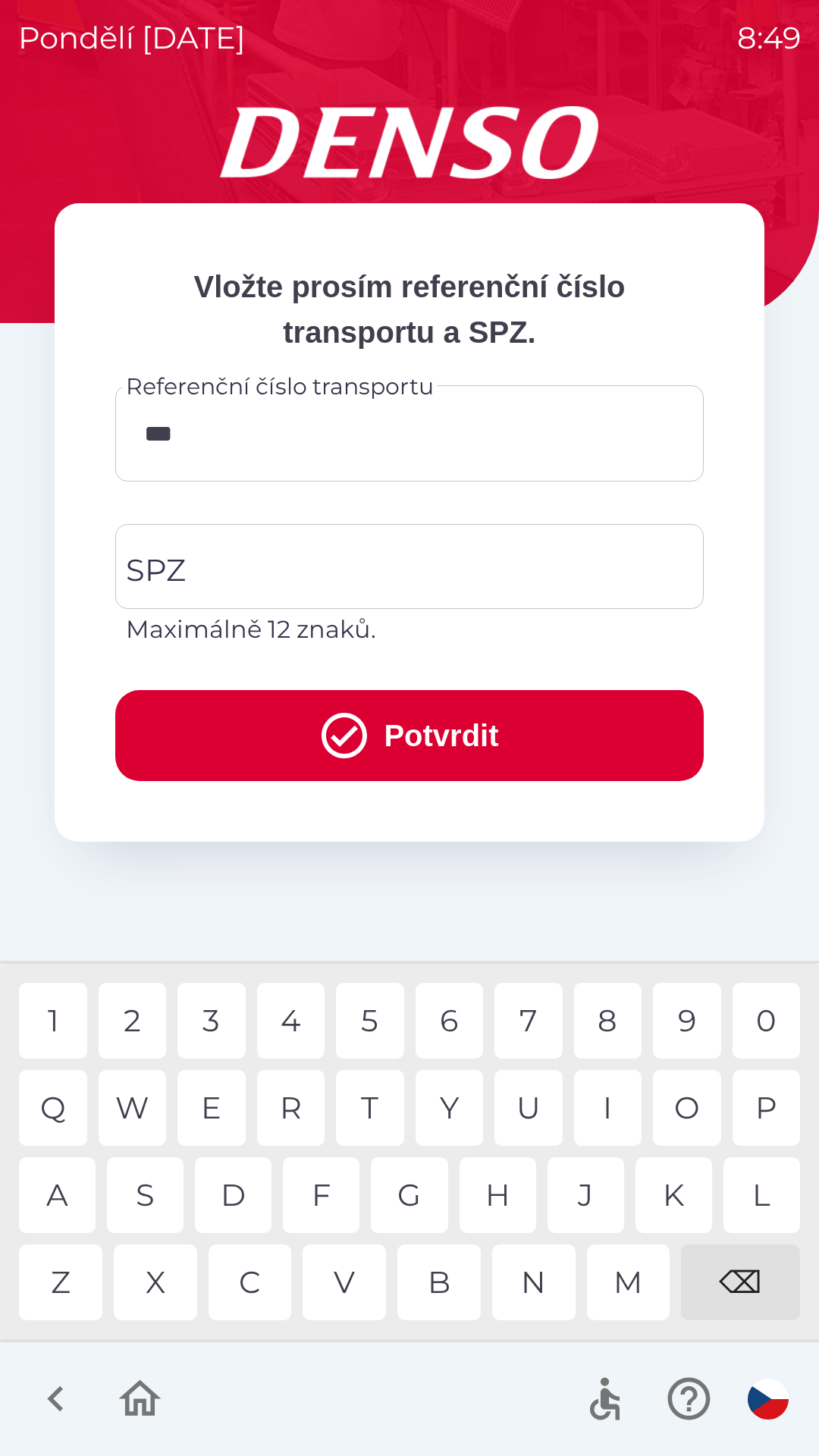
click at [268, 1282] on div "C" at bounding box center [250, 1282] width 83 height 76
click at [773, 1013] on div "0" at bounding box center [767, 1020] width 68 height 76
click at [60, 1017] on div "1" at bounding box center [53, 1020] width 68 height 76
type input "**********"
click at [143, 1011] on div "2" at bounding box center [133, 1020] width 68 height 76
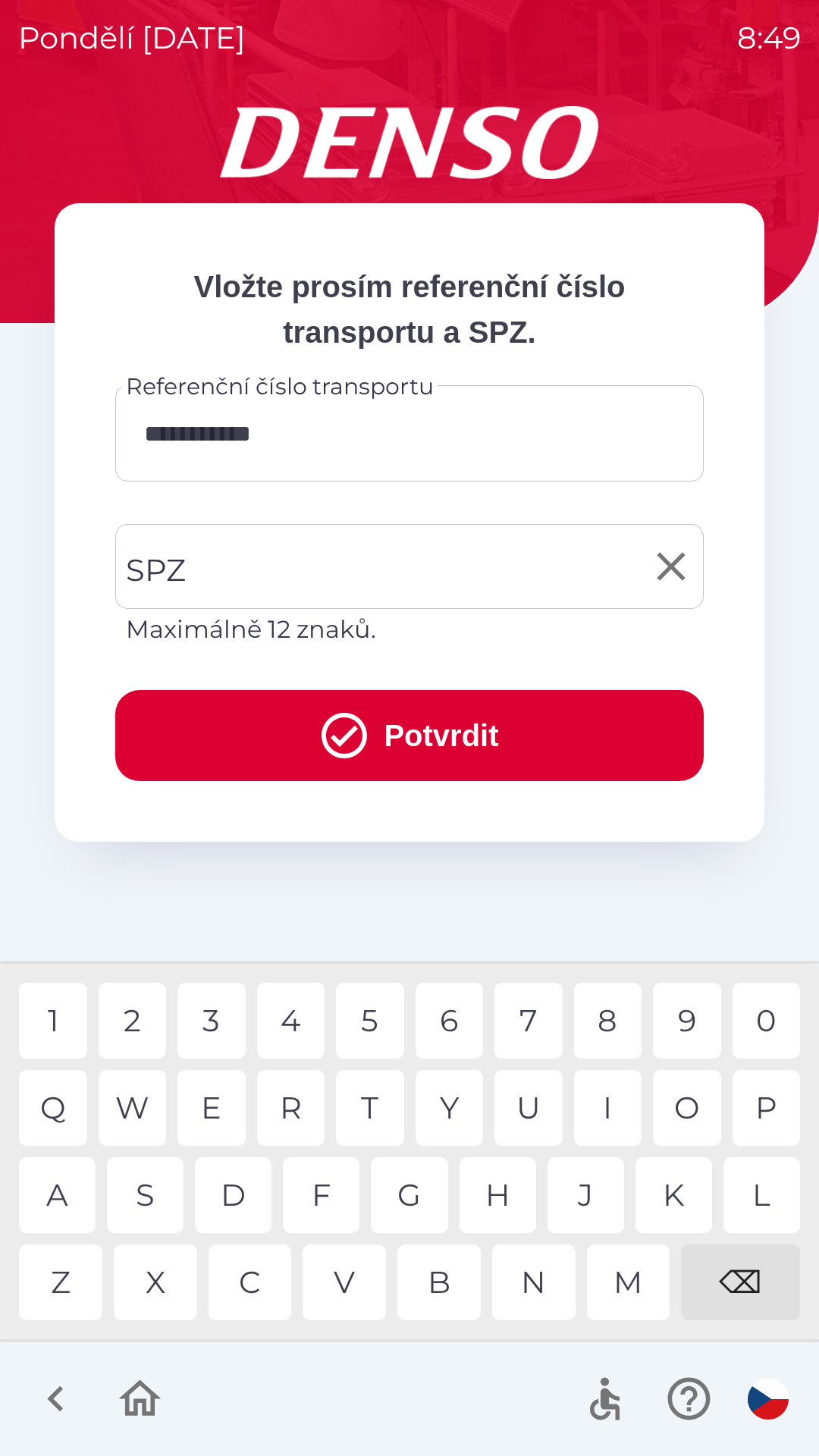
click at [240, 562] on input "SPZ" at bounding box center [398, 567] width 553 height 71
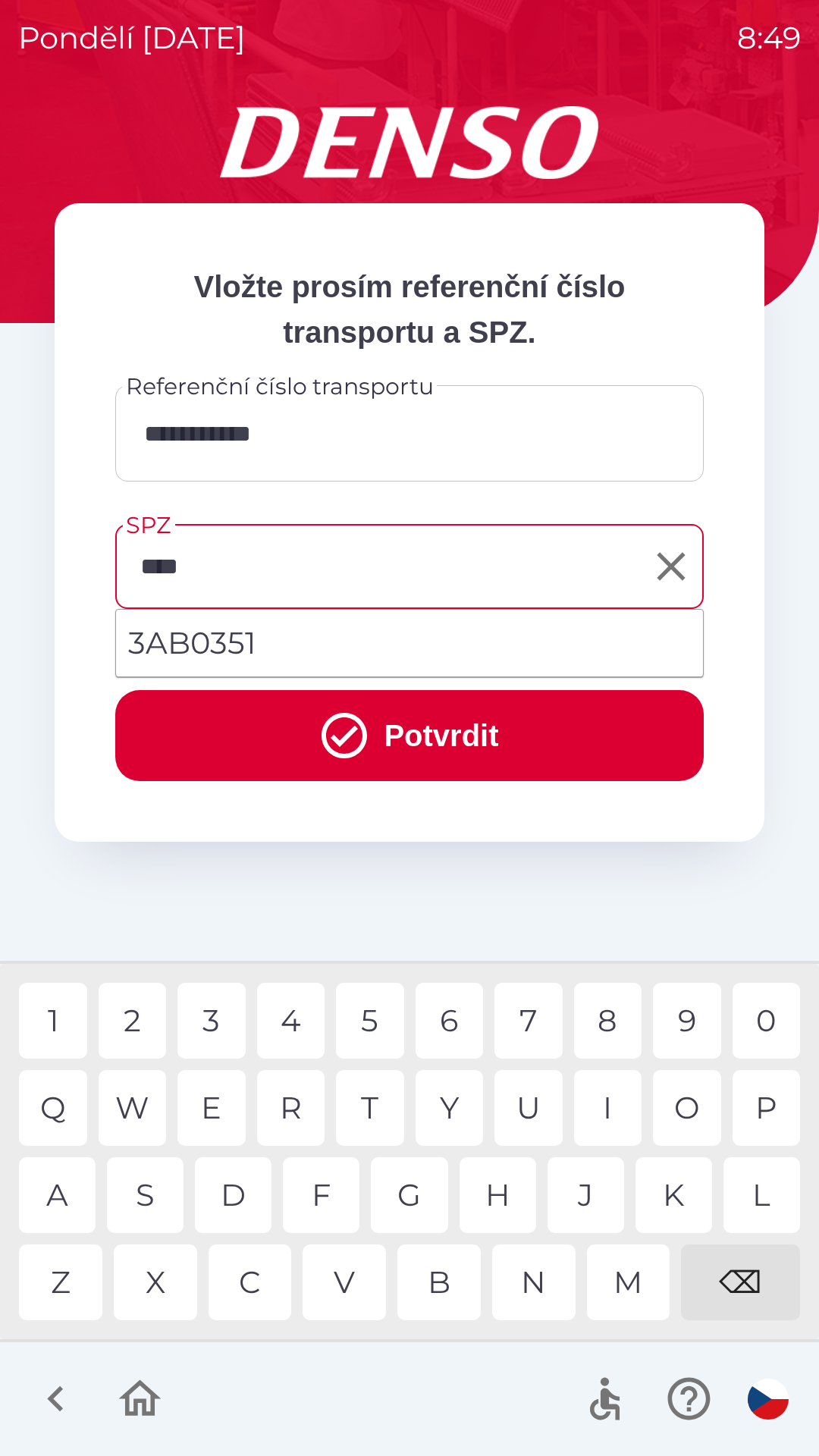
click at [751, 1012] on div "0" at bounding box center [767, 1020] width 68 height 76
click at [212, 996] on div "3" at bounding box center [211, 1020] width 68 height 76
type input "*******"
click at [71, 1007] on div "1" at bounding box center [53, 1020] width 68 height 76
click at [447, 728] on button "Potvrdit" at bounding box center [409, 735] width 588 height 91
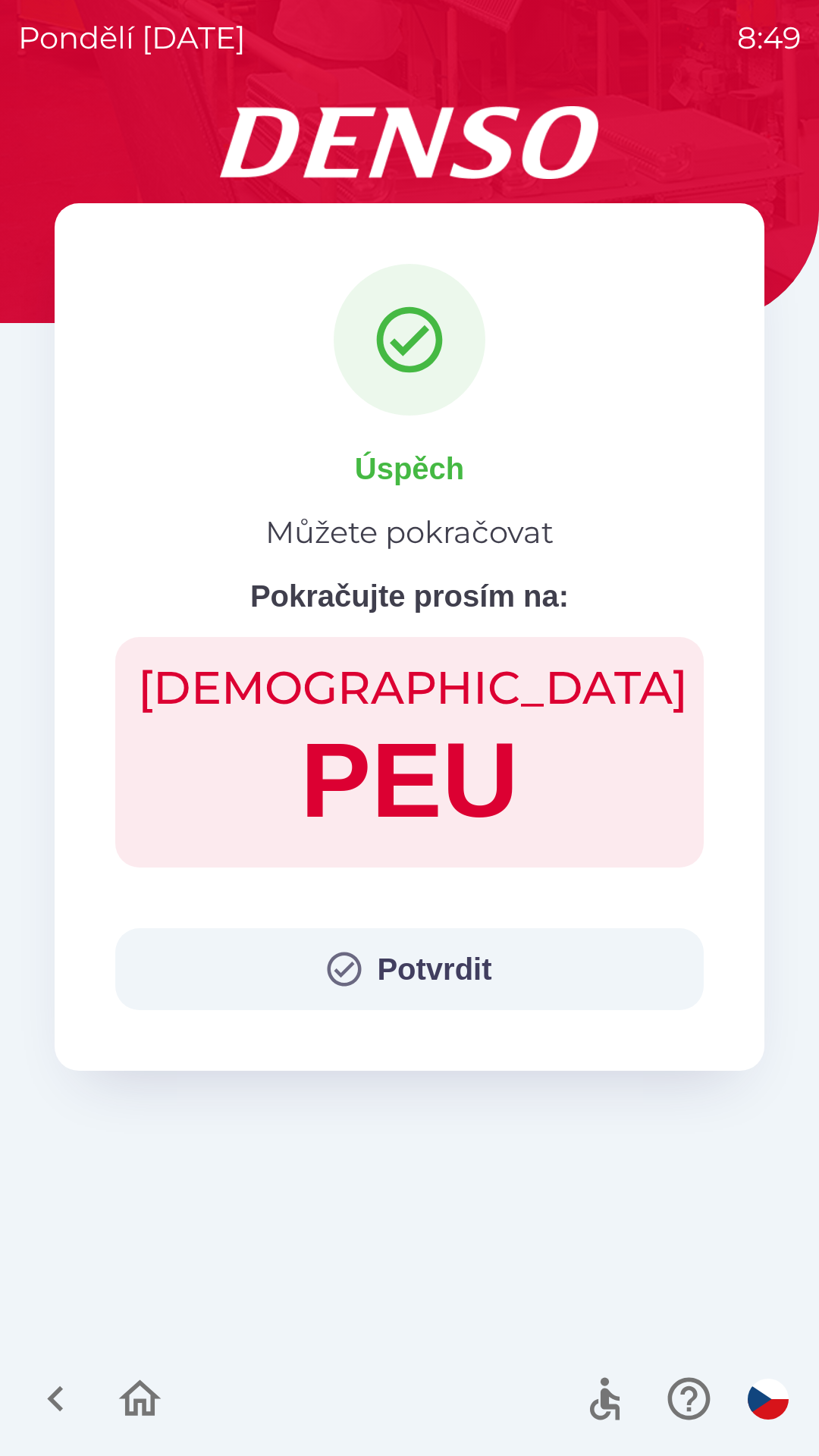
click at [451, 965] on button "Potvrdit" at bounding box center [409, 969] width 588 height 82
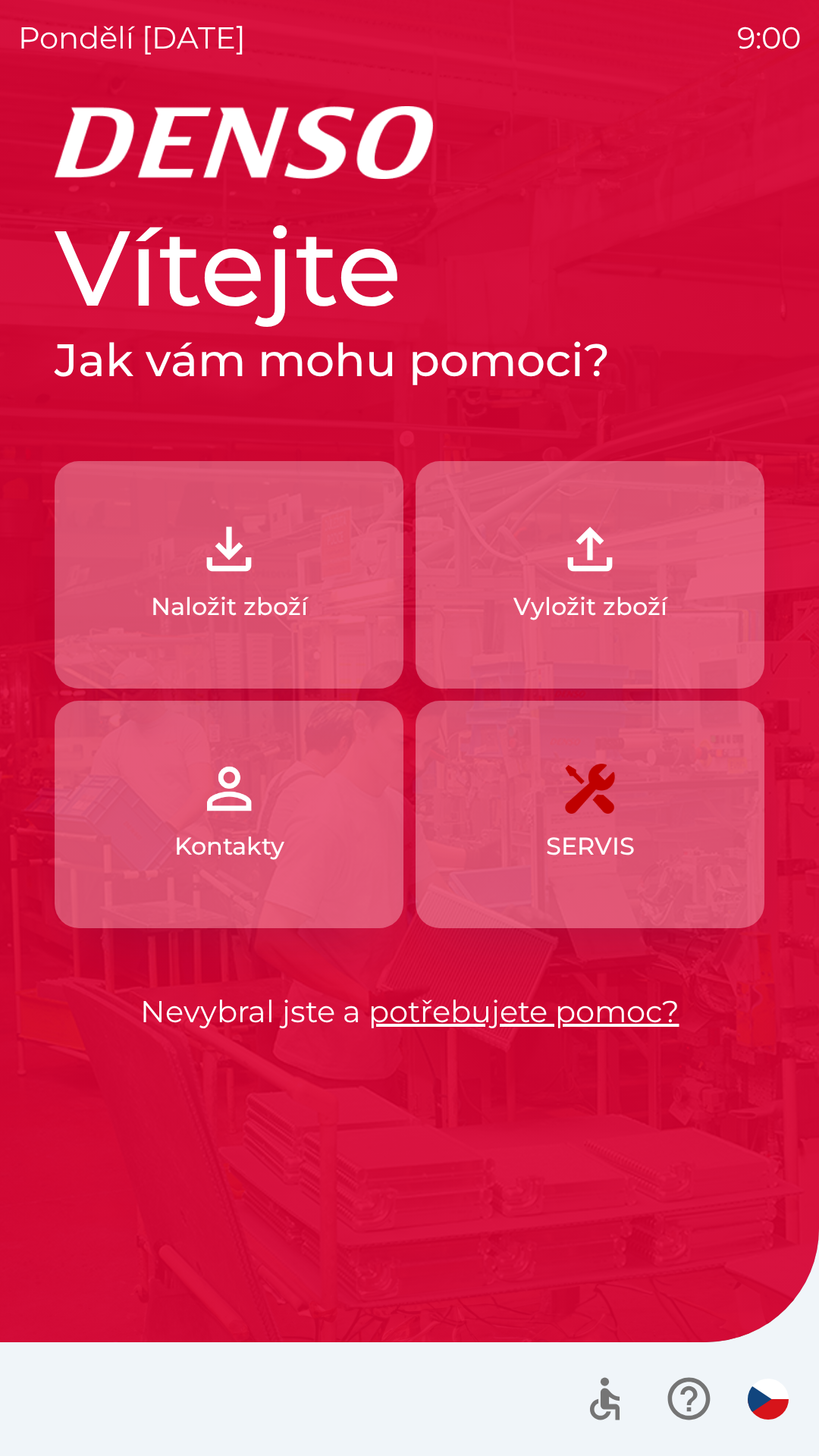
click at [613, 594] on p "Vyložit zboží" at bounding box center [590, 606] width 154 height 37
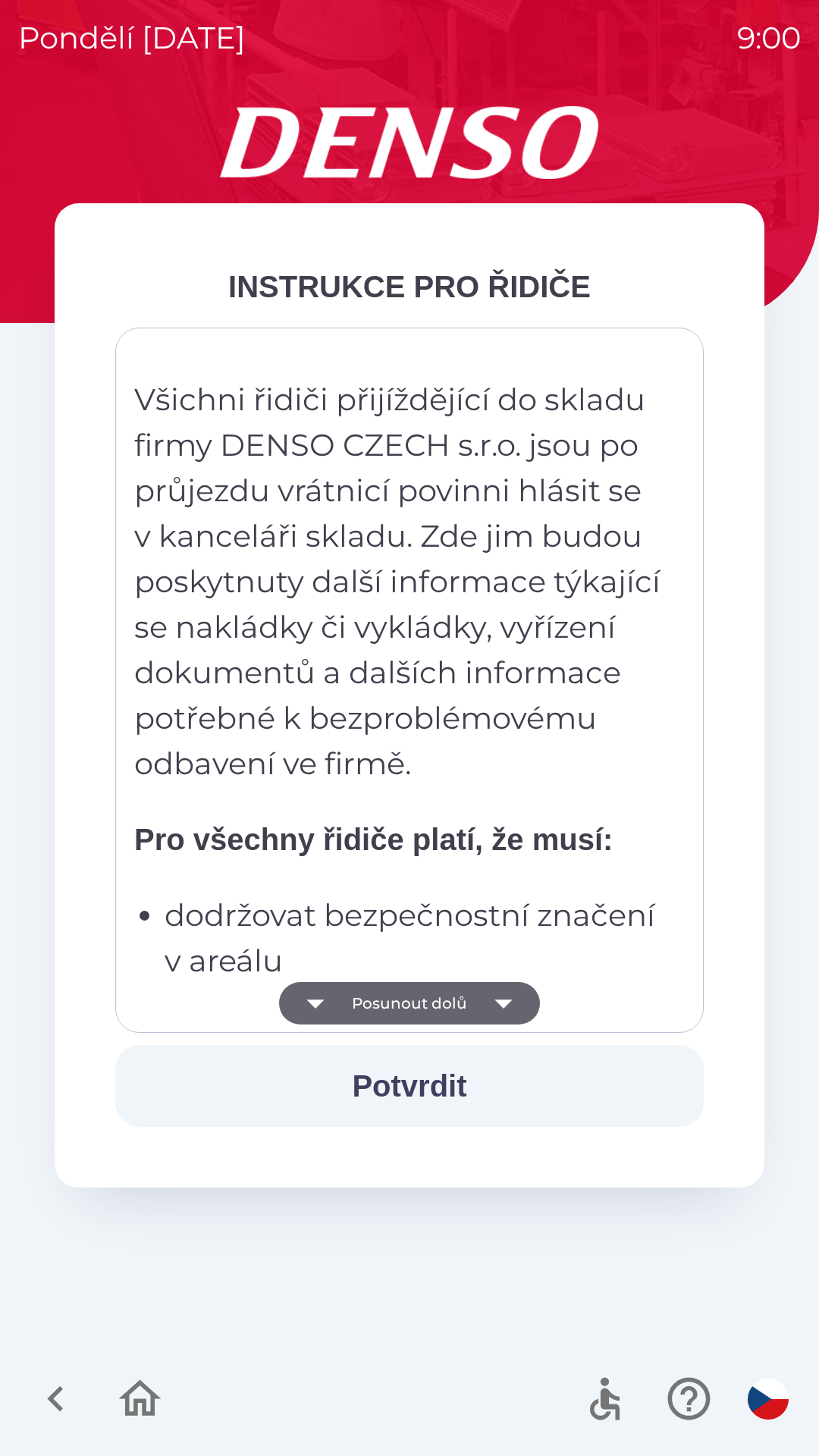
click at [414, 1082] on button "Potvrdit" at bounding box center [409, 1086] width 588 height 82
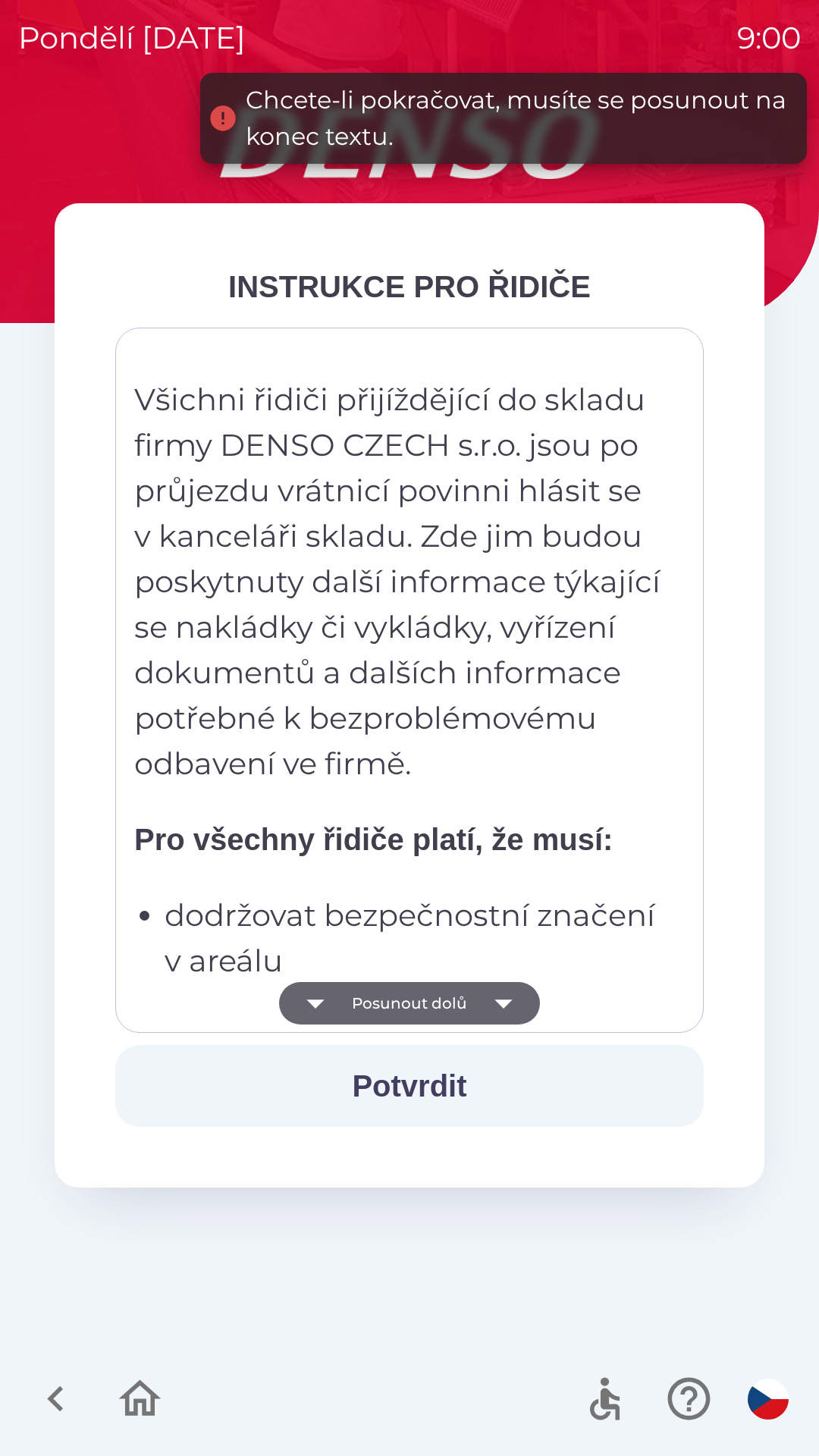
click at [503, 1002] on icon "button" at bounding box center [503, 1003] width 17 height 9
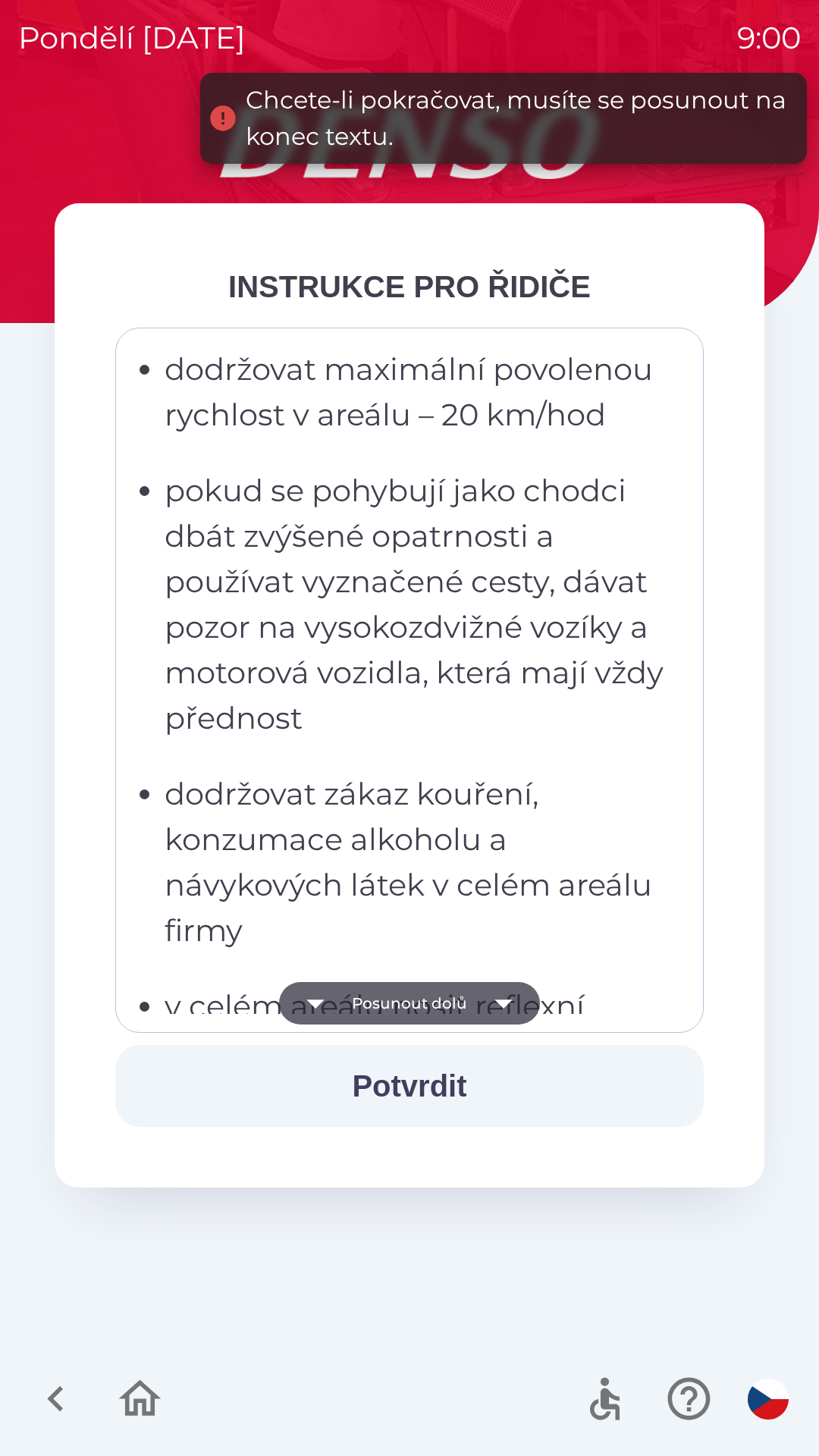
click at [503, 1005] on icon "button" at bounding box center [503, 1003] width 17 height 9
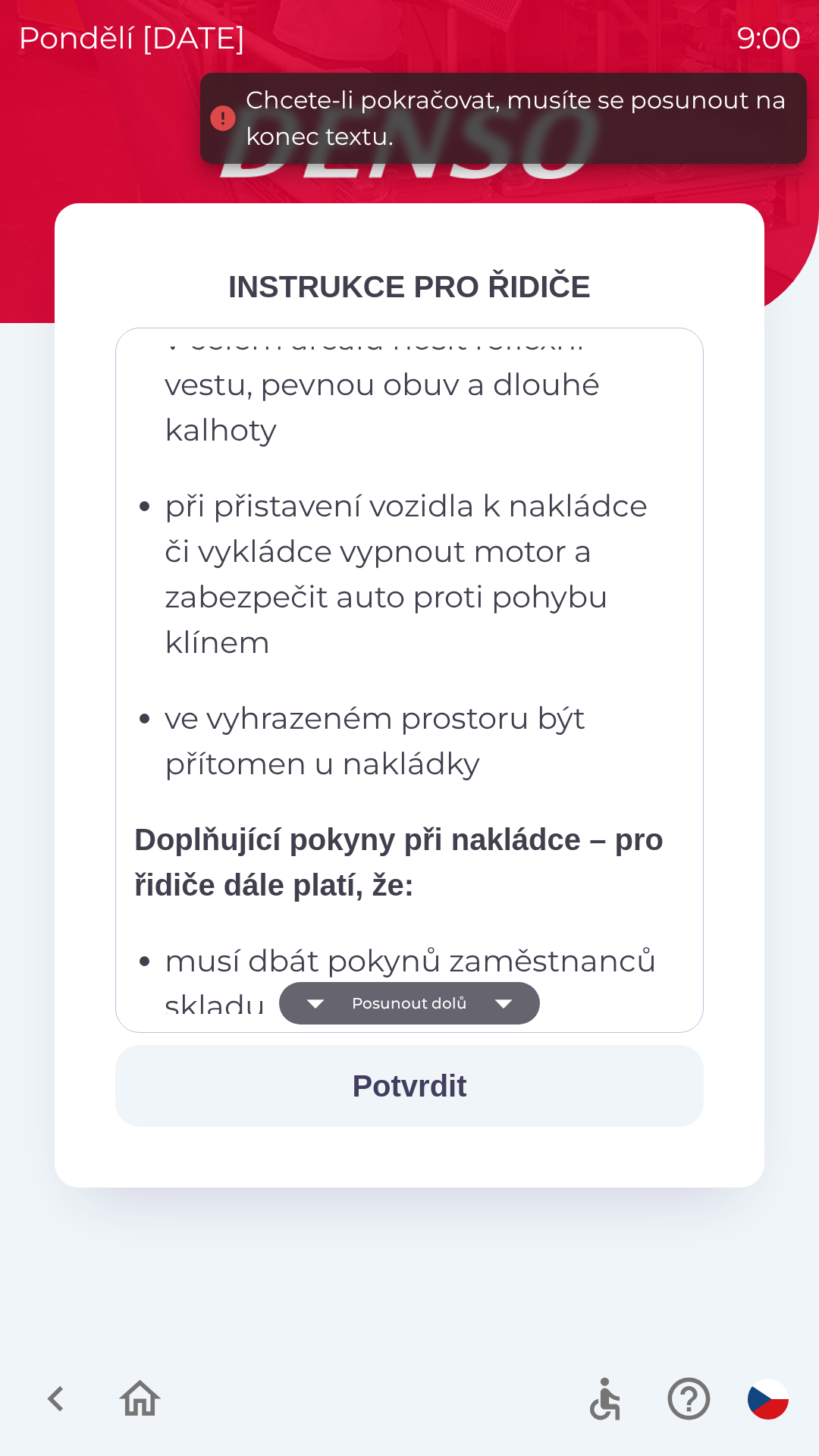
click at [511, 1002] on icon "button" at bounding box center [504, 1003] width 43 height 43
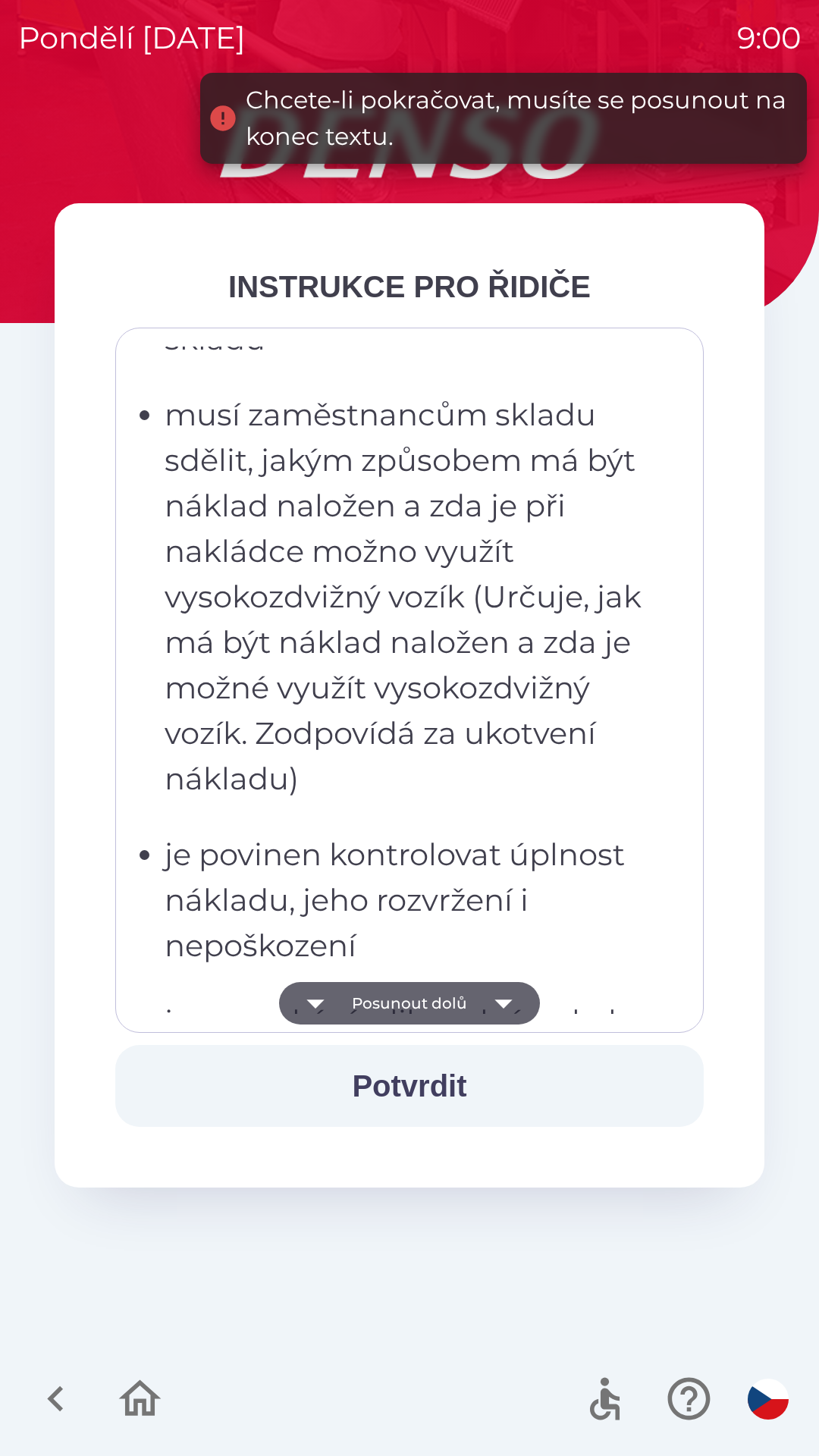
click at [512, 1004] on icon "button" at bounding box center [504, 1003] width 43 height 43
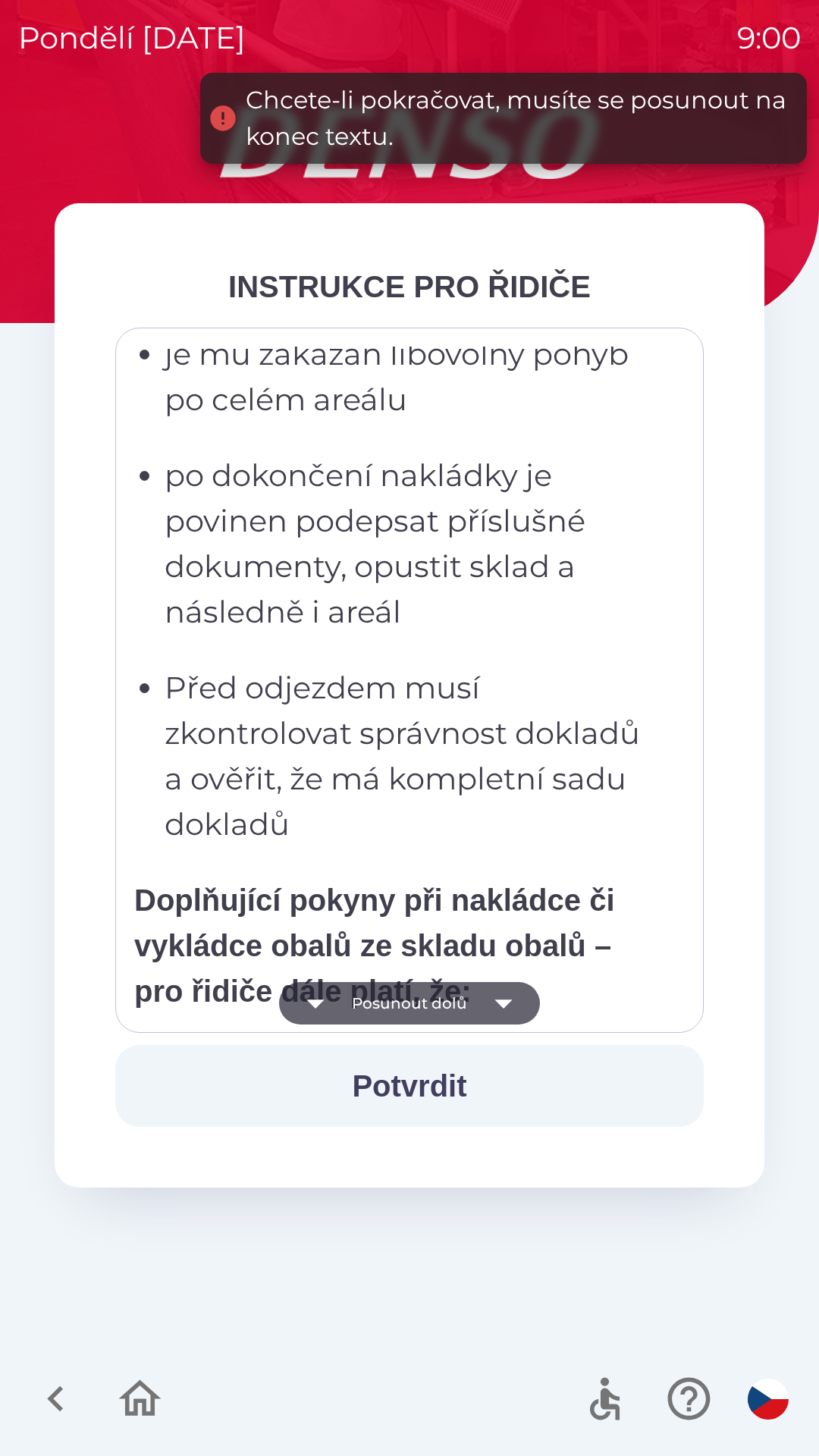
click at [510, 1005] on icon "button" at bounding box center [504, 1003] width 43 height 43
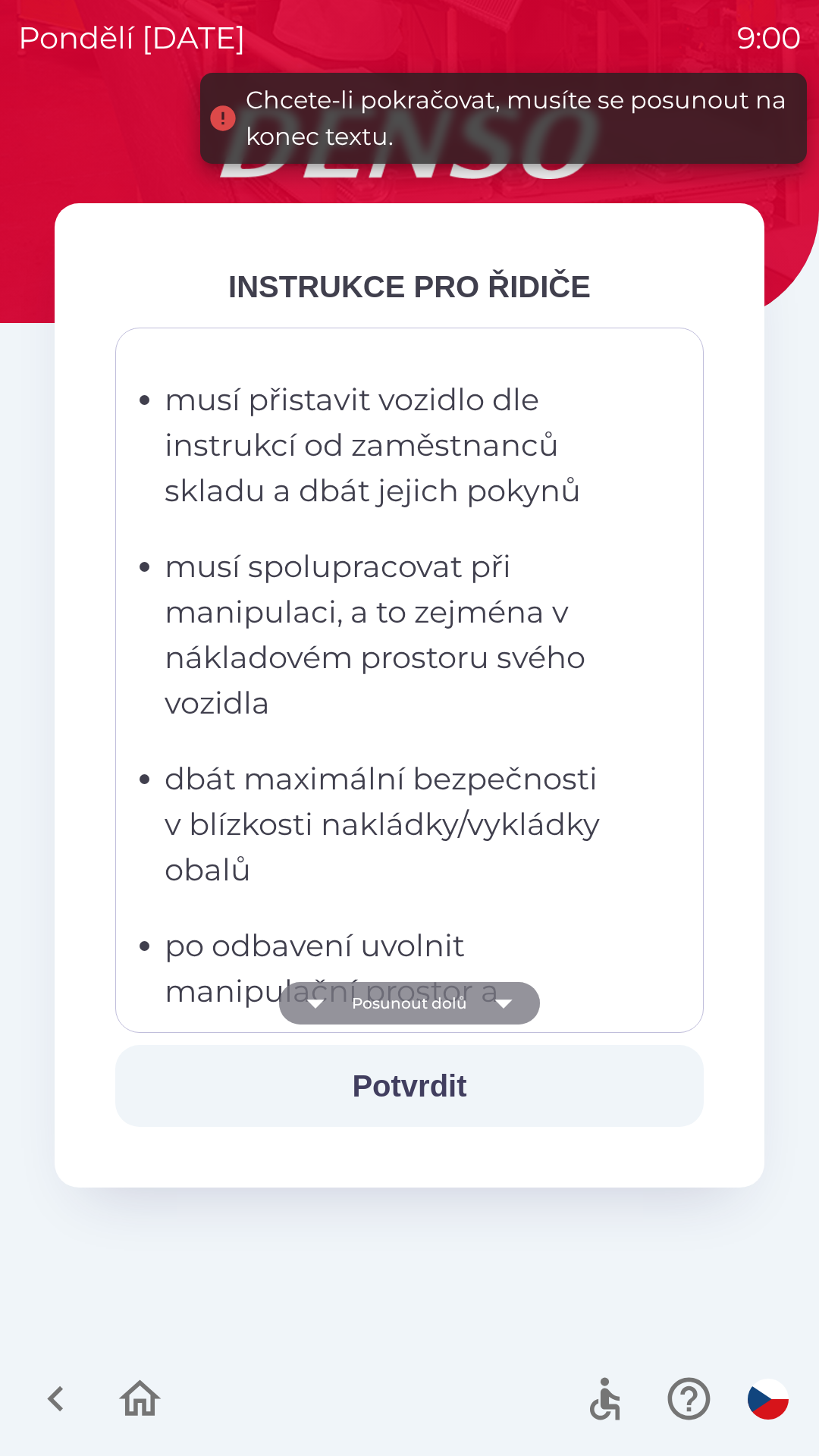
click at [510, 1005] on icon "button" at bounding box center [504, 1003] width 43 height 43
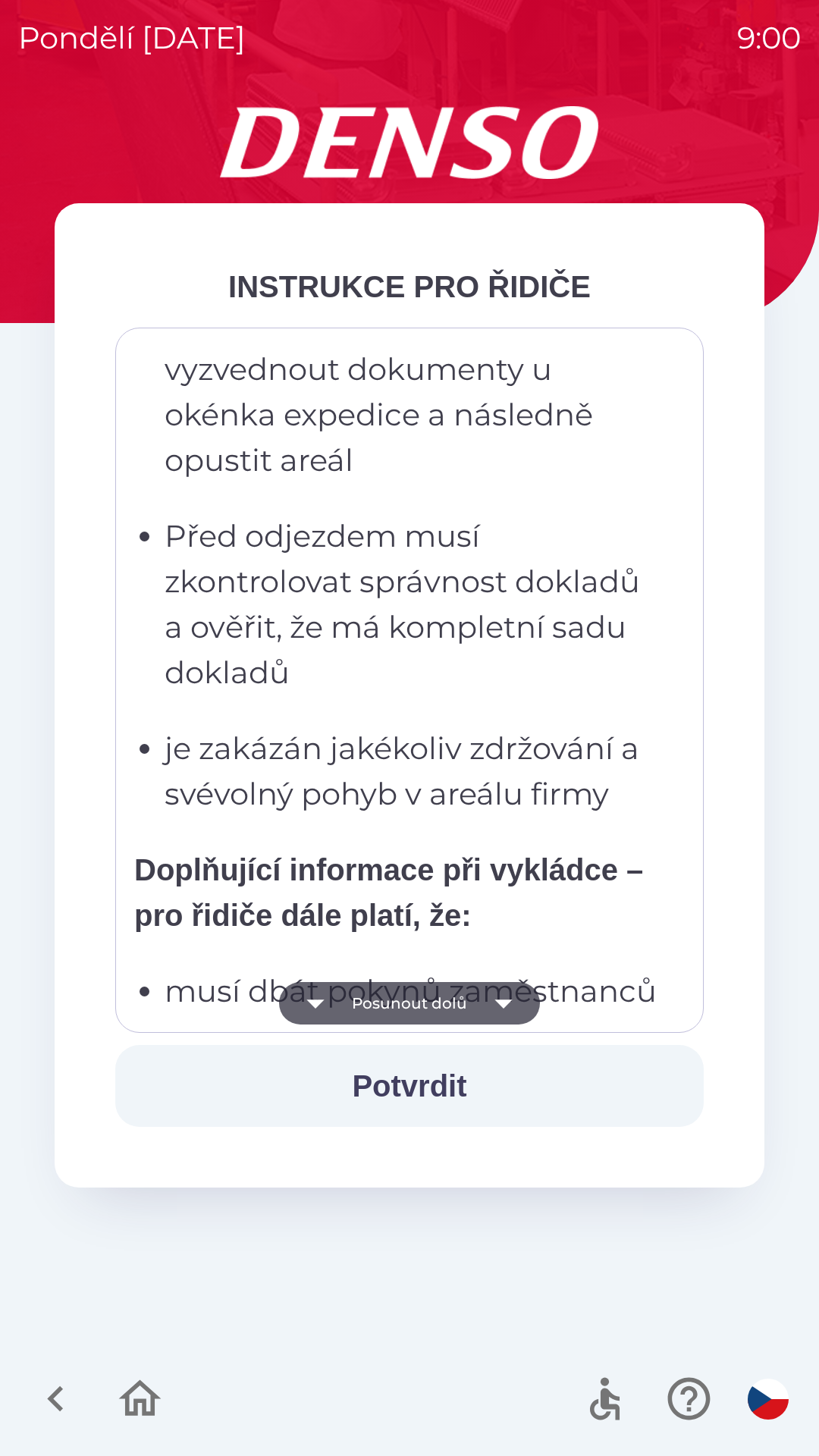
click at [508, 1010] on icon "button" at bounding box center [504, 1003] width 43 height 43
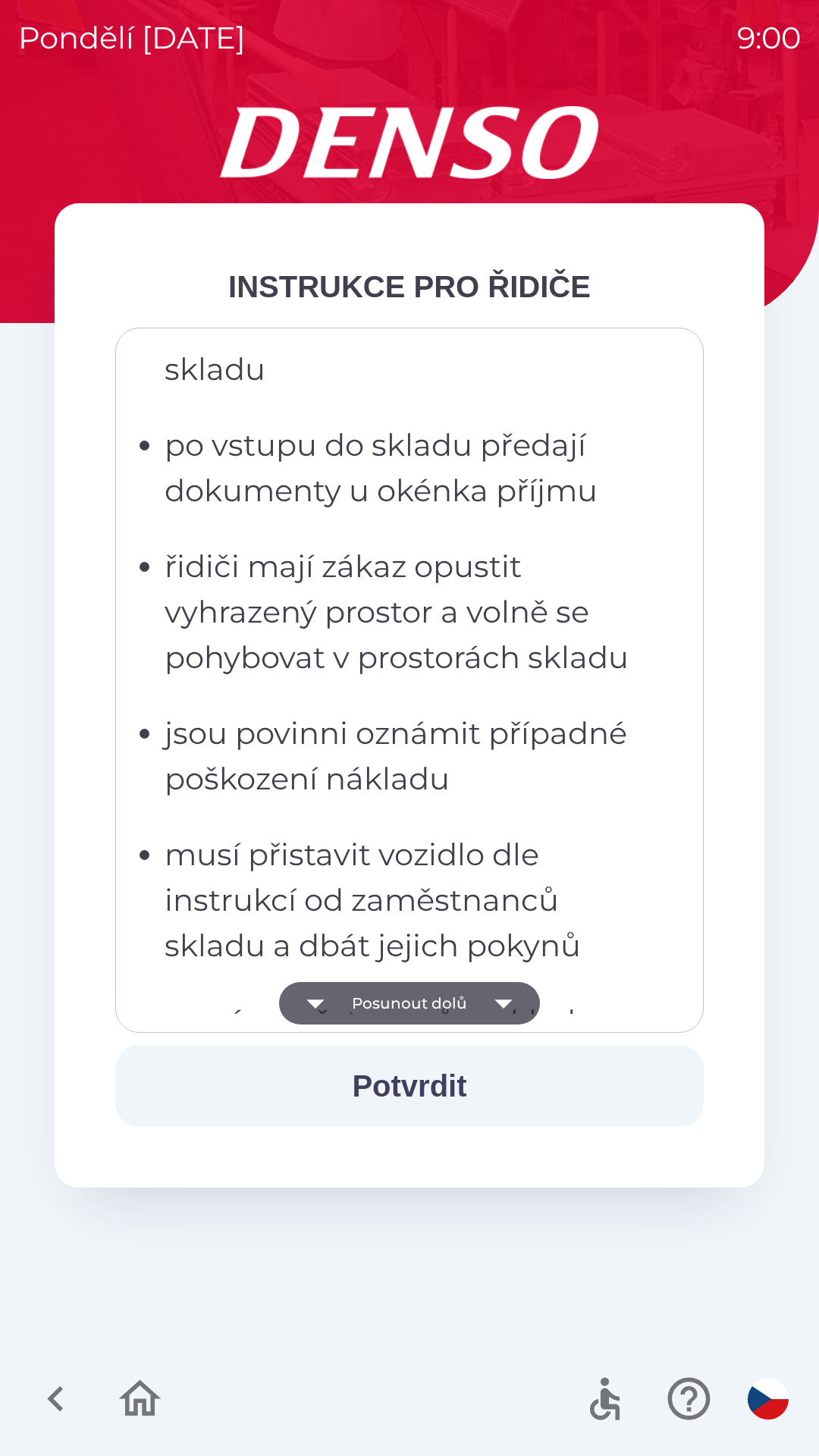
click at [500, 1008] on icon "button" at bounding box center [504, 1003] width 43 height 43
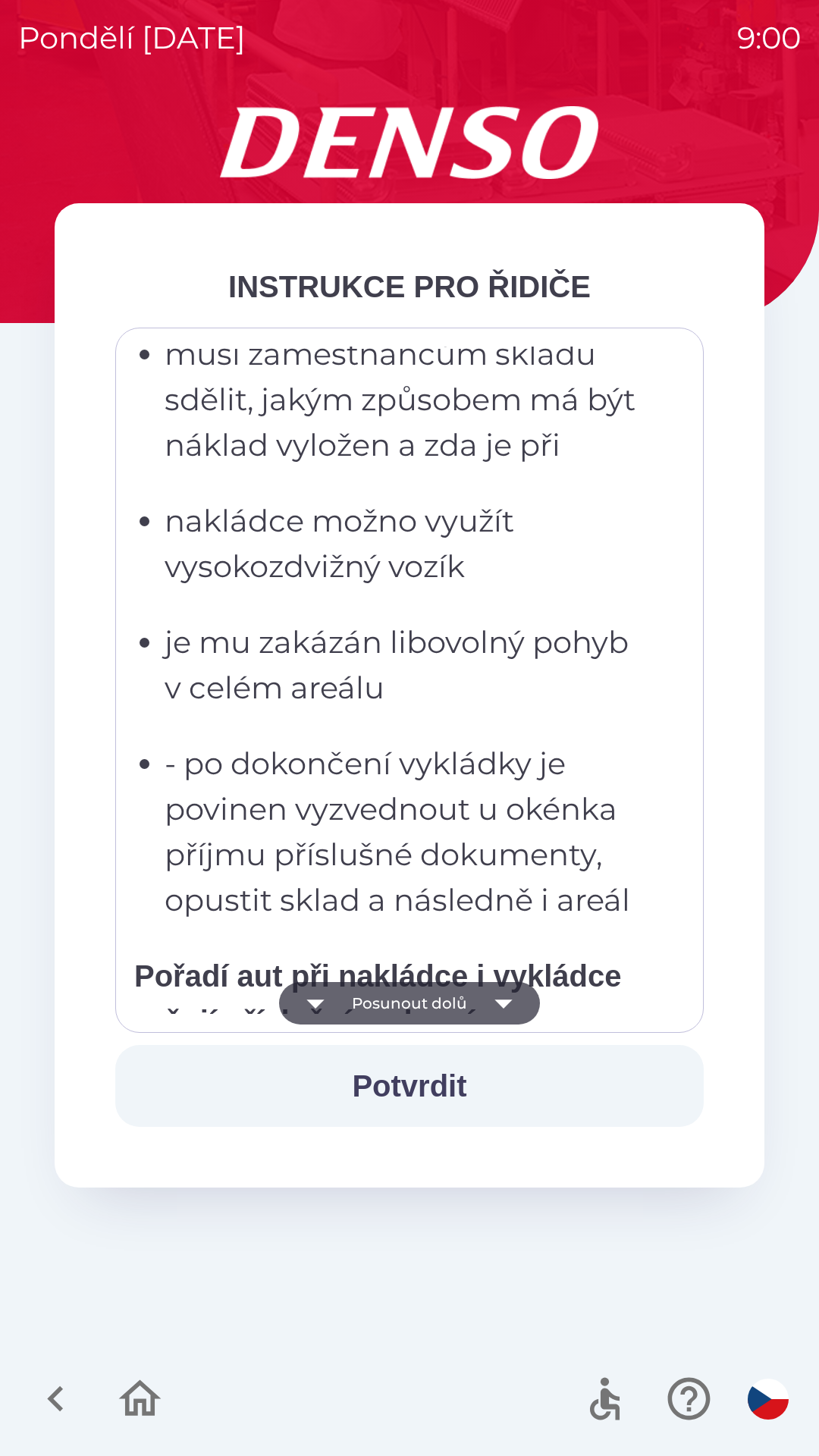
click at [499, 1001] on icon "button" at bounding box center [503, 1003] width 17 height 9
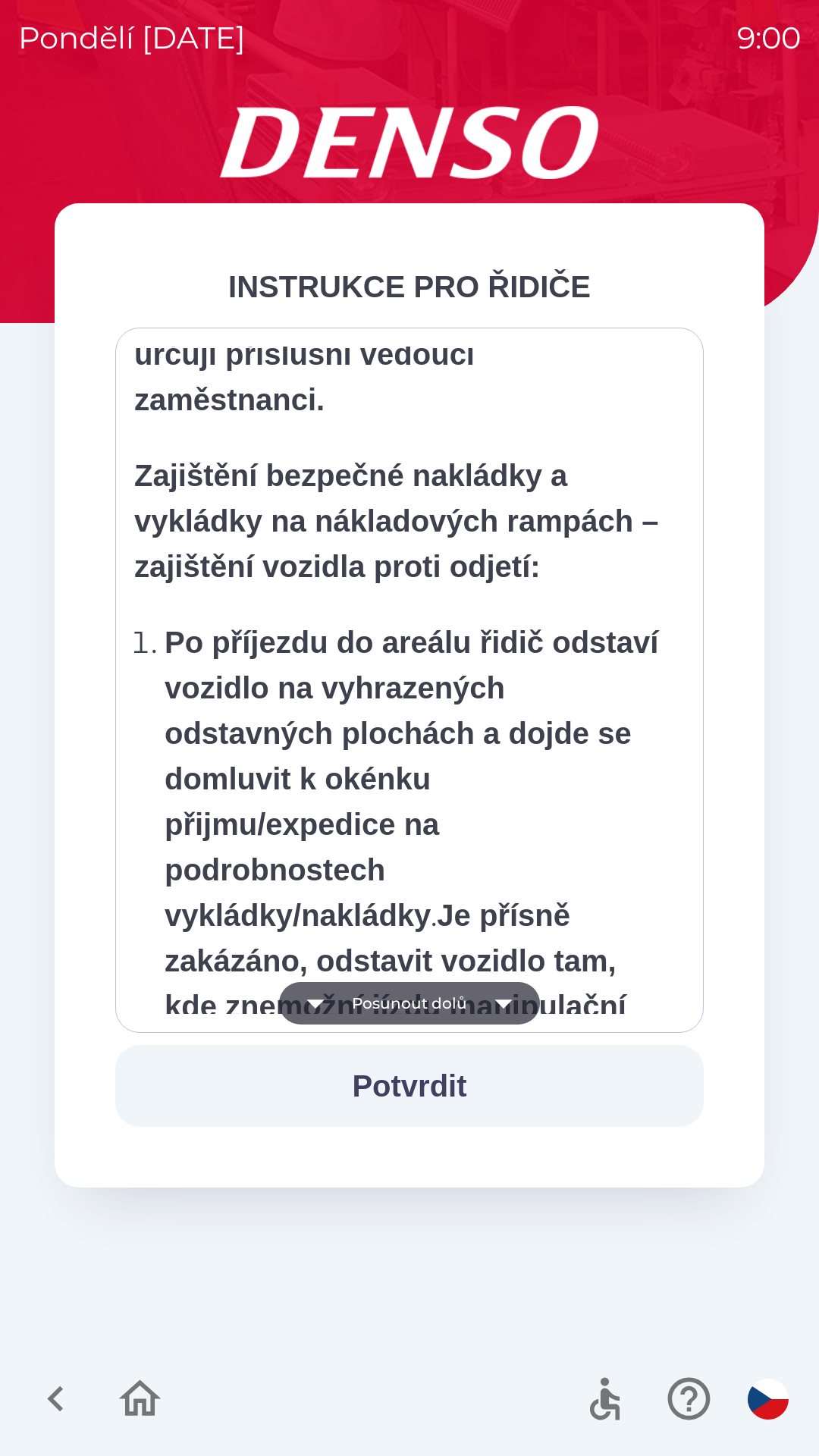
click at [498, 1010] on icon "button" at bounding box center [504, 1003] width 43 height 43
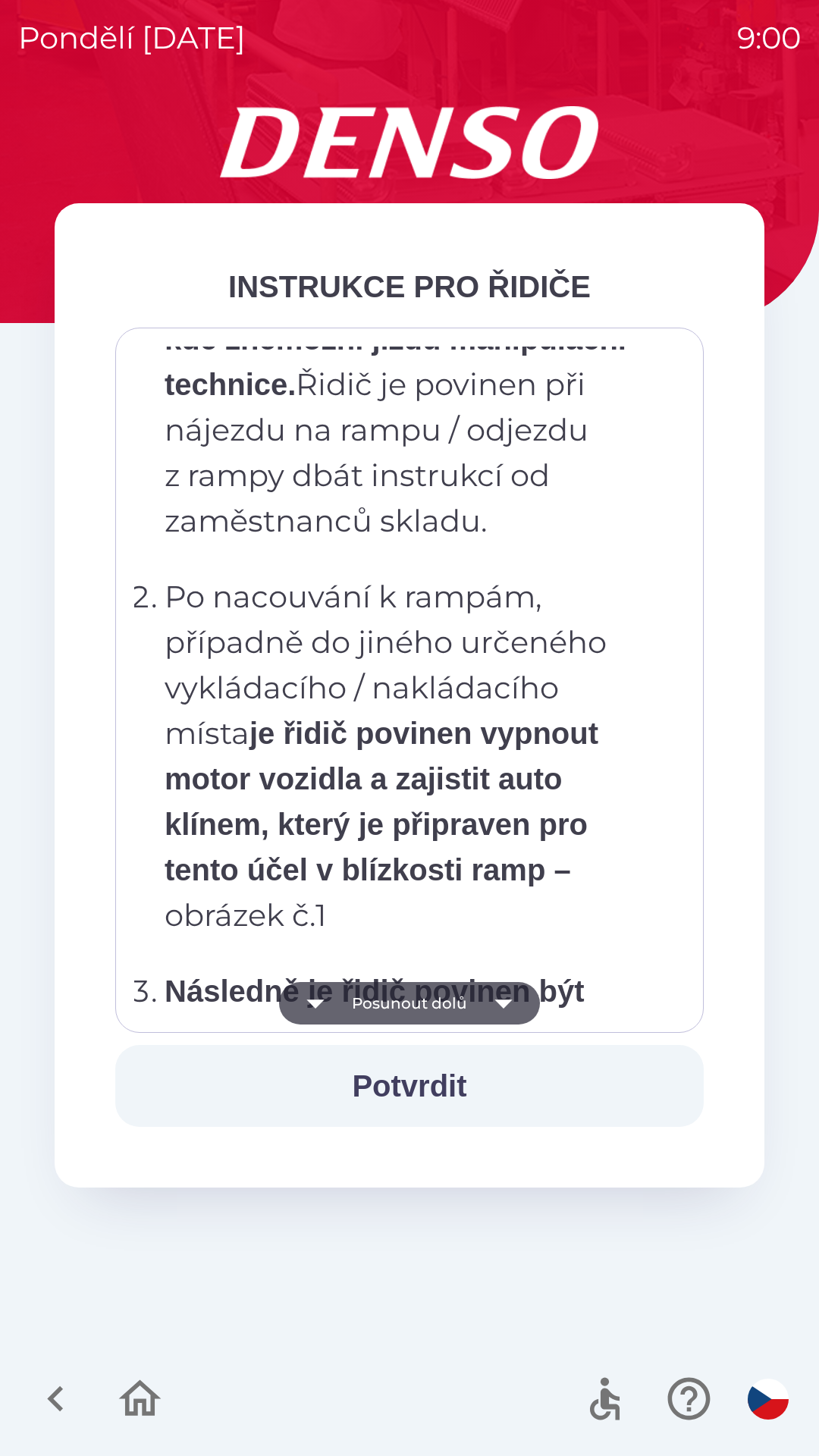
click at [500, 1016] on icon "button" at bounding box center [504, 1003] width 43 height 43
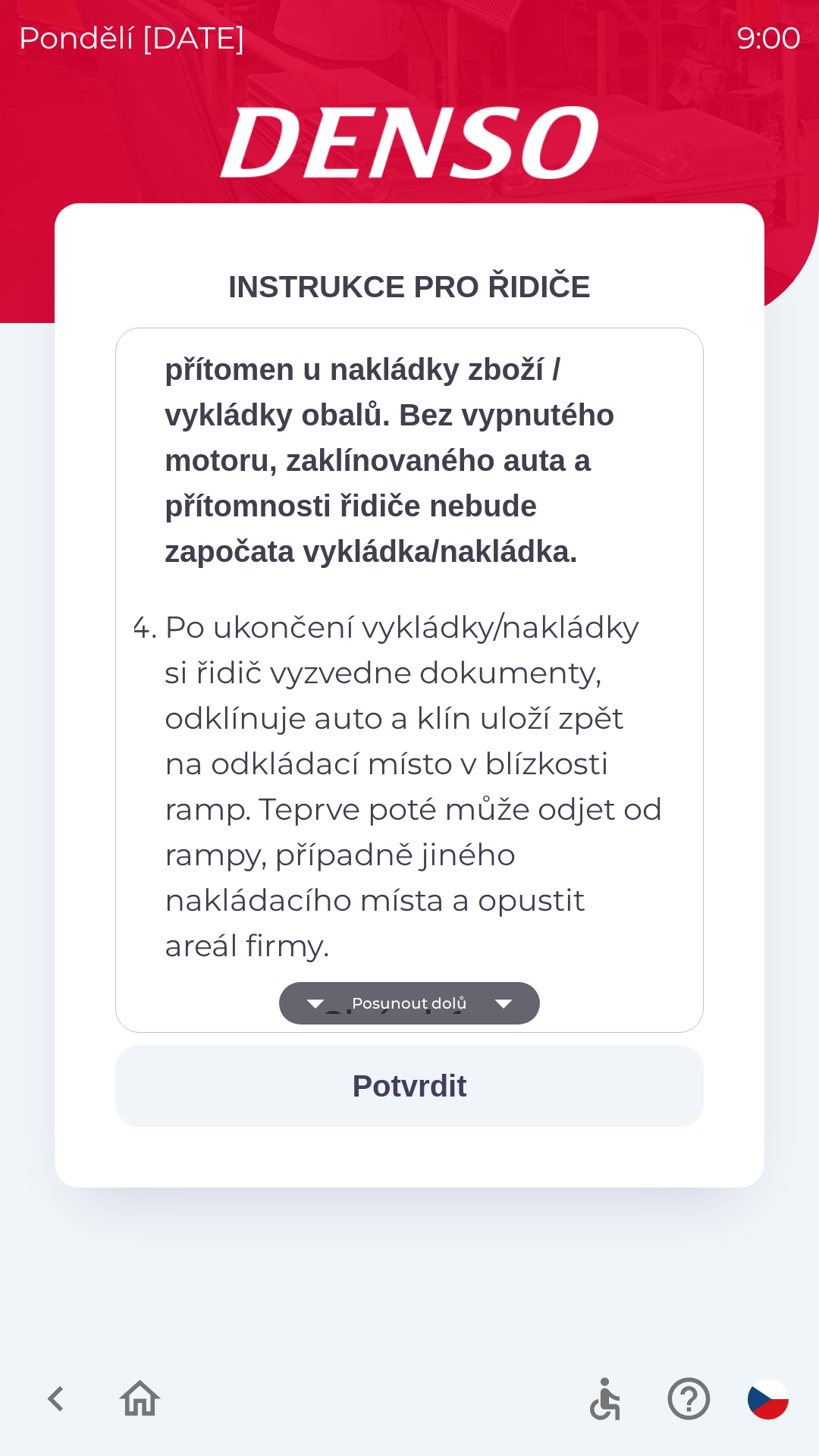
click at [503, 1015] on icon "button" at bounding box center [504, 1003] width 43 height 43
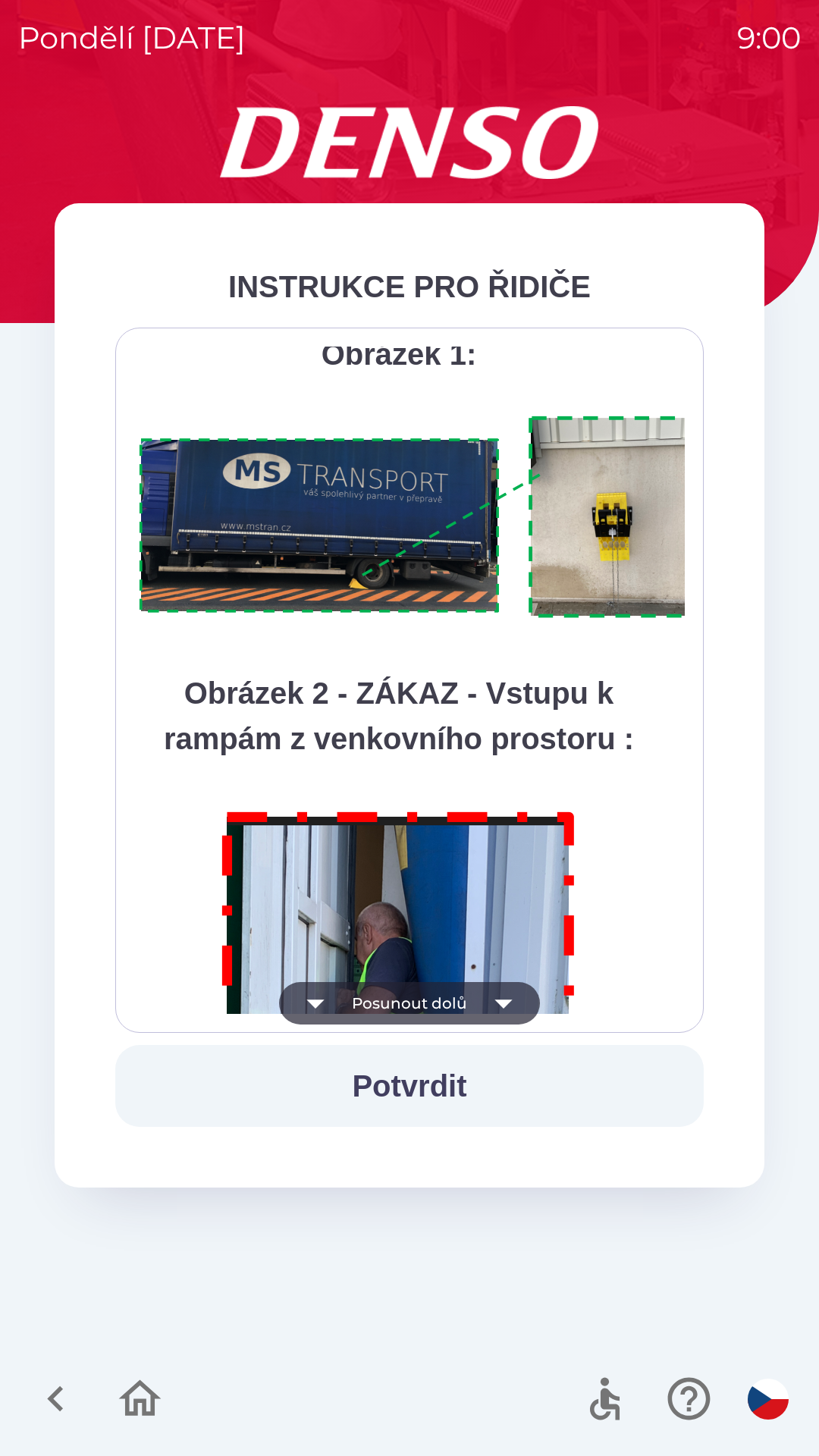
click at [503, 1010] on icon "button" at bounding box center [504, 1003] width 43 height 43
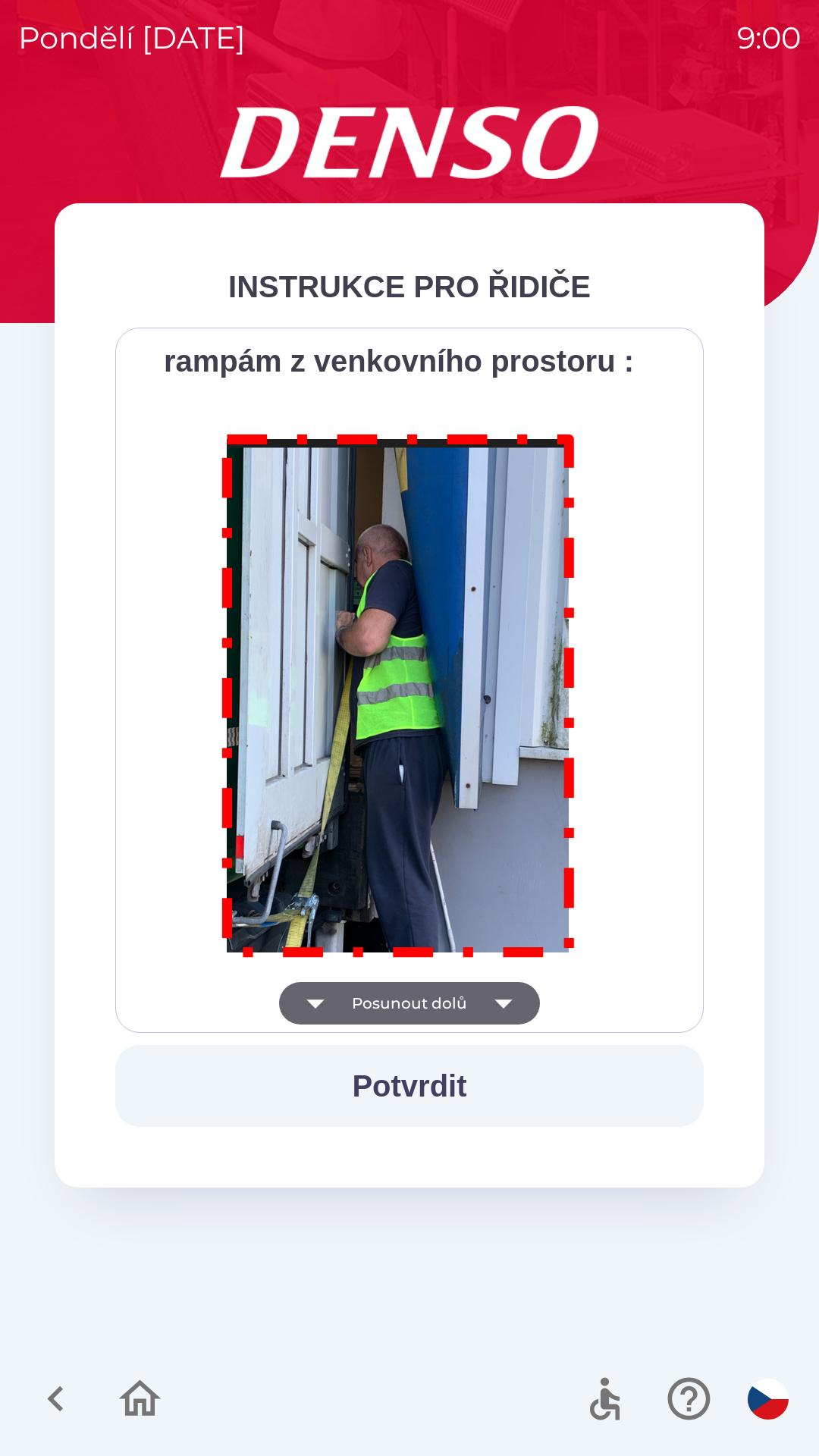
click at [501, 1009] on div "Všichni řidiči přijíždějící do skladu firmy DENSO CZECH s.r.o. jsou po průjezdu…" at bounding box center [410, 680] width 551 height 667
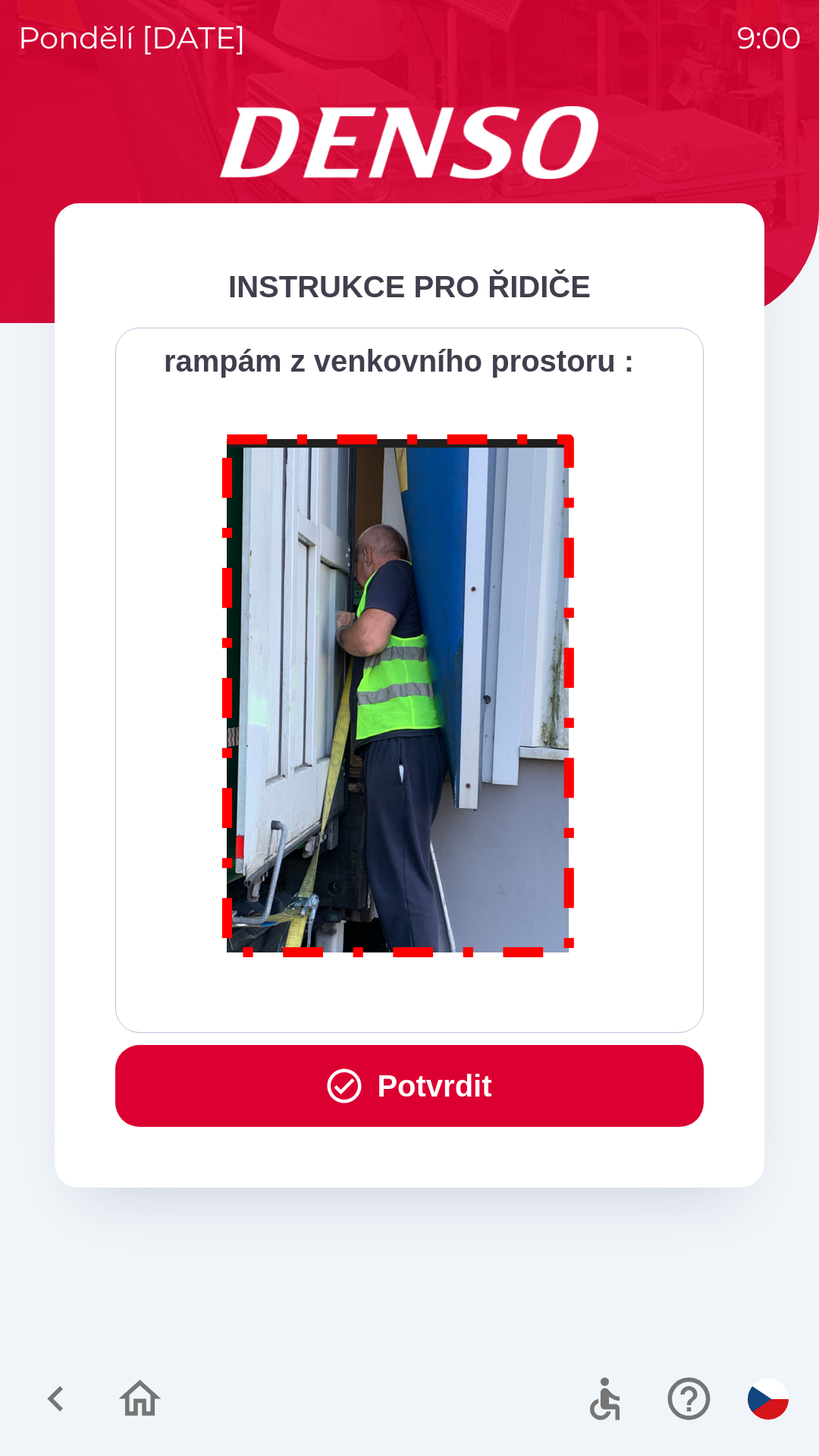
click at [501, 1005] on div "Všichni řidiči přijíždějící do skladu firmy DENSO CZECH s.r.o. jsou po průjezdu…" at bounding box center [410, 680] width 551 height 667
click at [450, 1086] on button "Potvrdit" at bounding box center [409, 1086] width 588 height 82
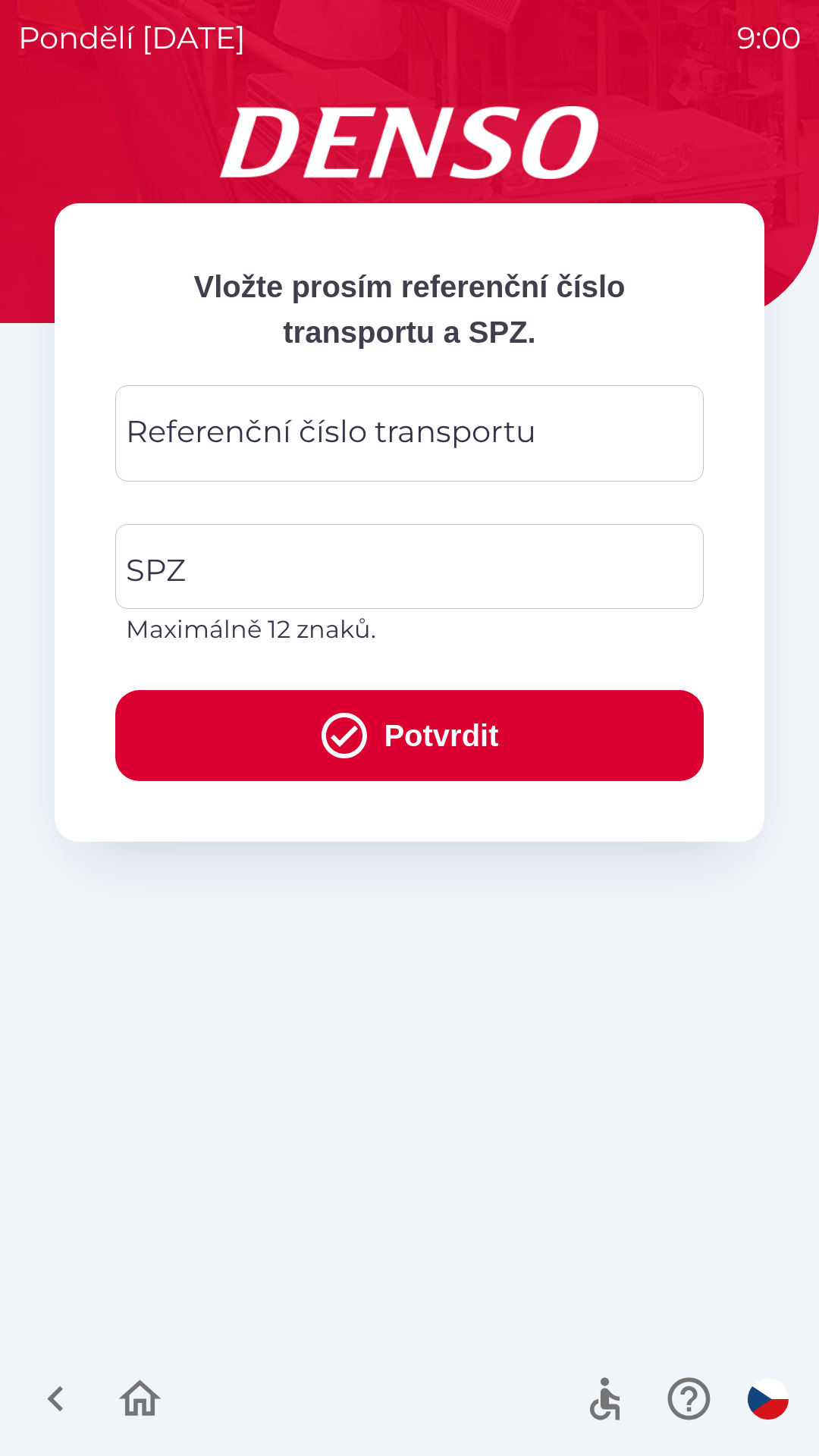
click at [427, 739] on button "Potvrdit" at bounding box center [409, 735] width 588 height 91
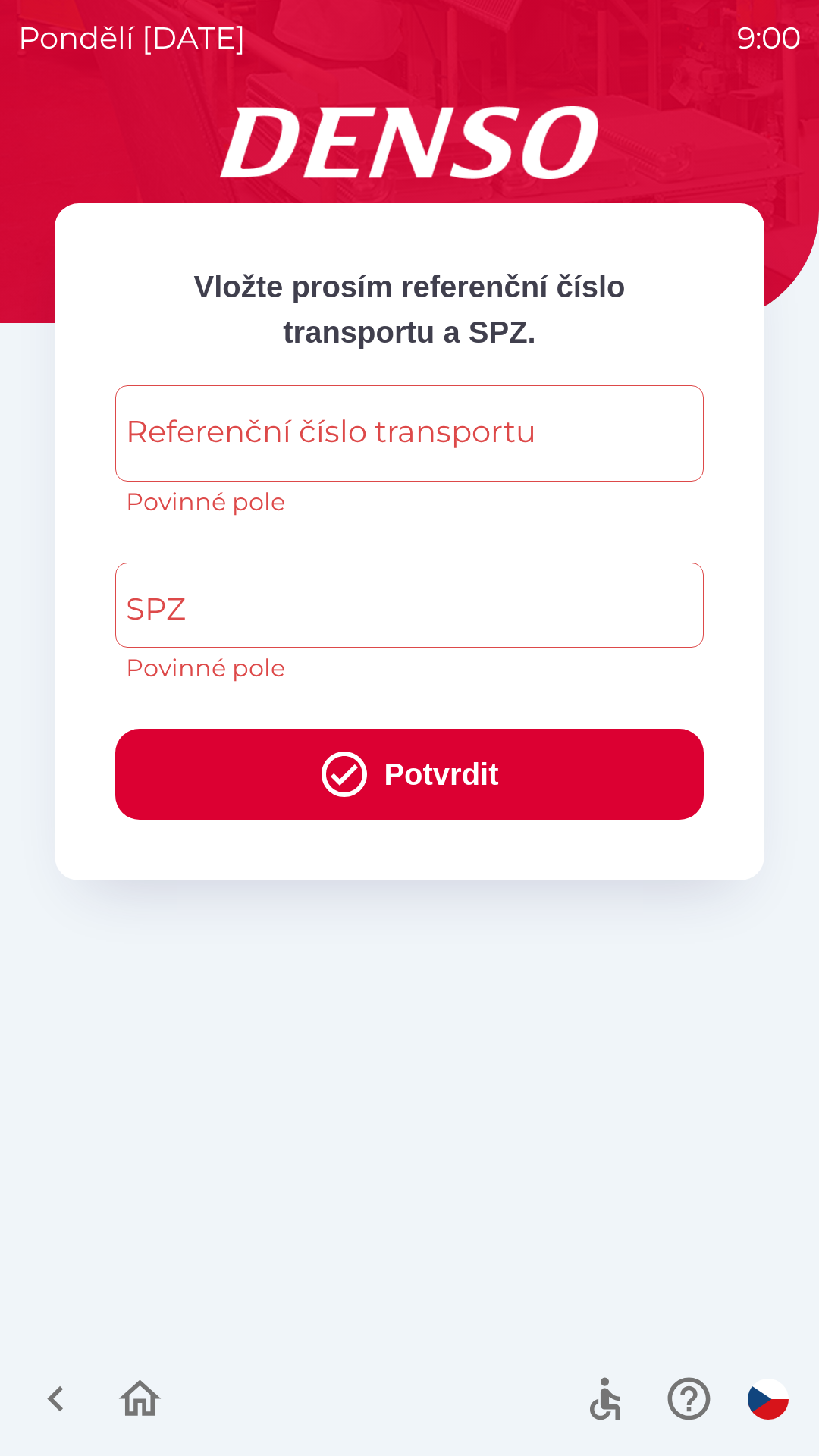
click at [352, 428] on div "Referenční číslo transportu Referenční číslo transportu Povinné pole" at bounding box center [409, 453] width 588 height 135
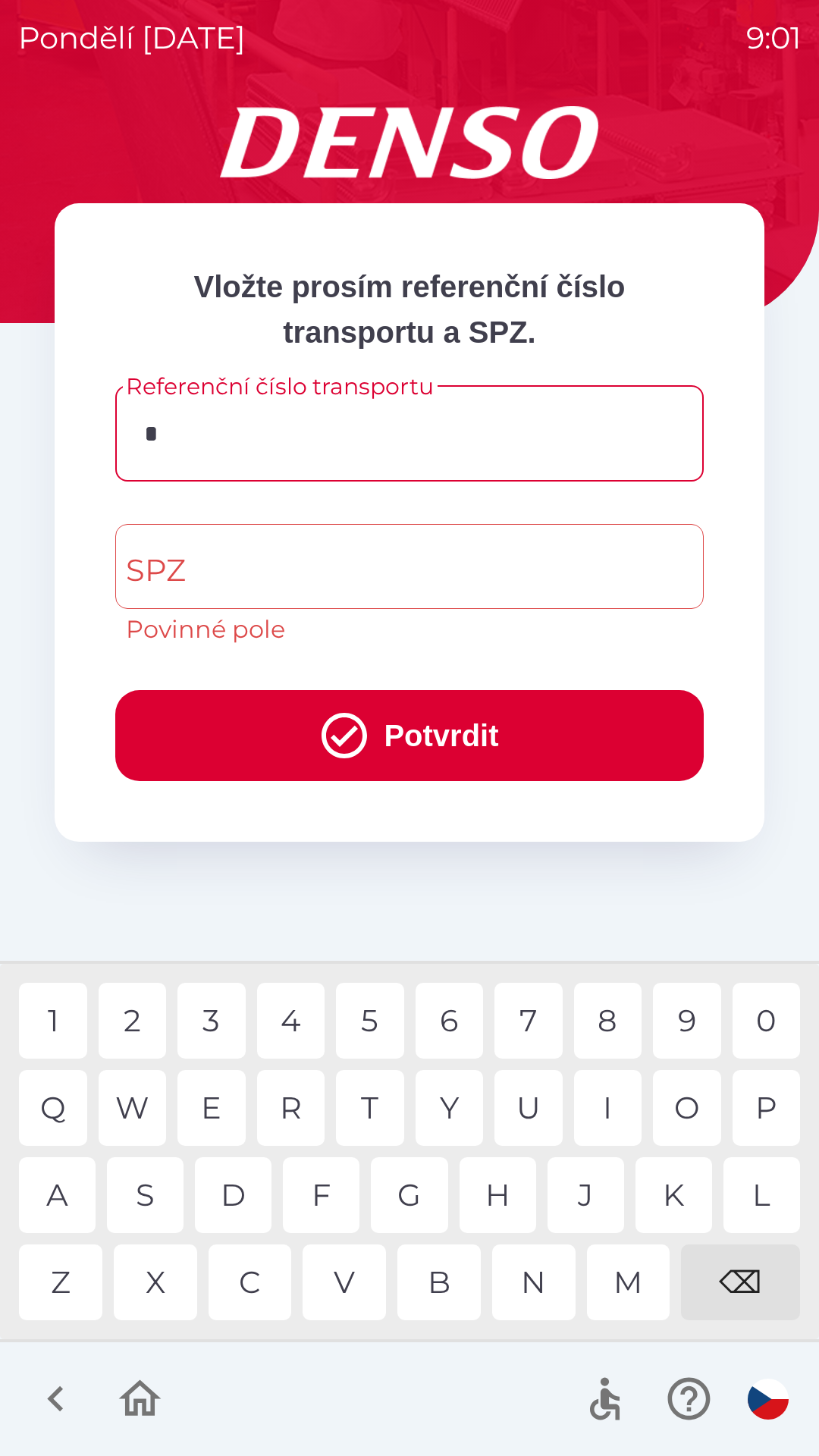
click at [511, 1185] on div "H" at bounding box center [498, 1195] width 77 height 76
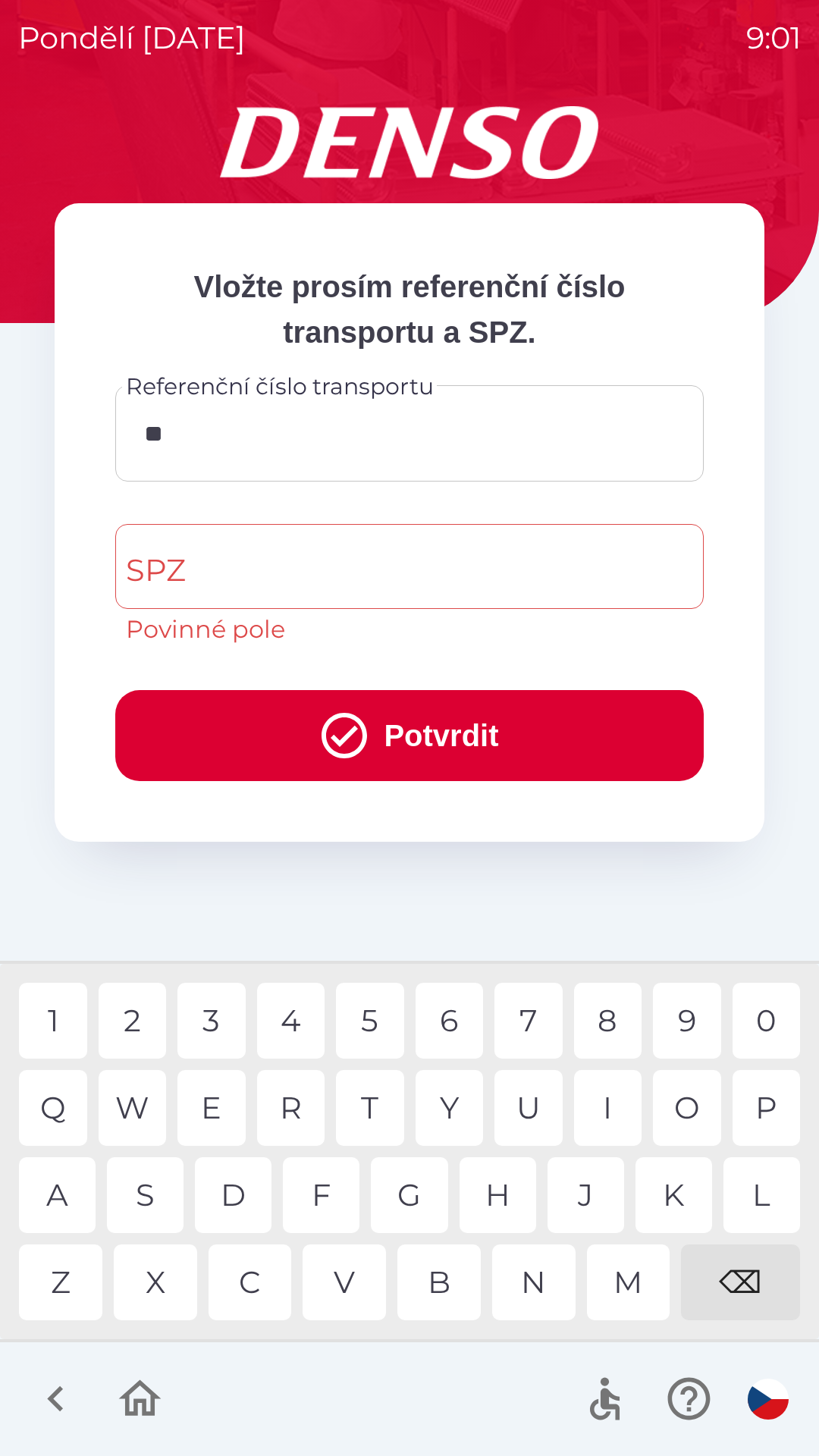
click at [627, 1290] on div "M" at bounding box center [629, 1282] width 83 height 76
click at [526, 1116] on div "U" at bounding box center [529, 1107] width 68 height 76
click at [453, 1013] on div "6" at bounding box center [450, 1020] width 68 height 76
click at [609, 1022] on div "8" at bounding box center [608, 1020] width 68 height 76
type input "**********"
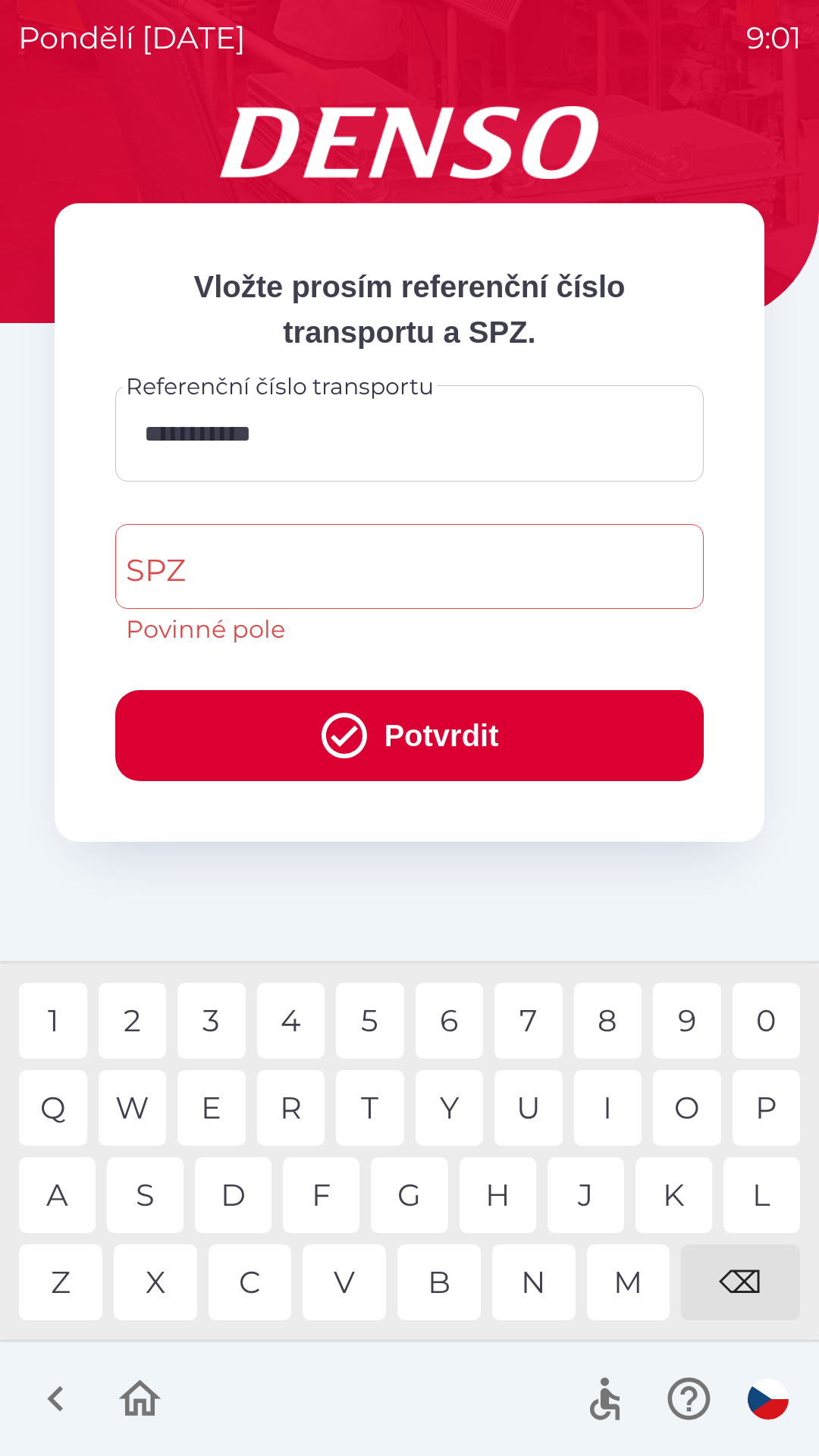
click at [530, 1019] on div "7" at bounding box center [529, 1020] width 68 height 76
click at [443, 736] on button "Potvrdit" at bounding box center [409, 735] width 588 height 91
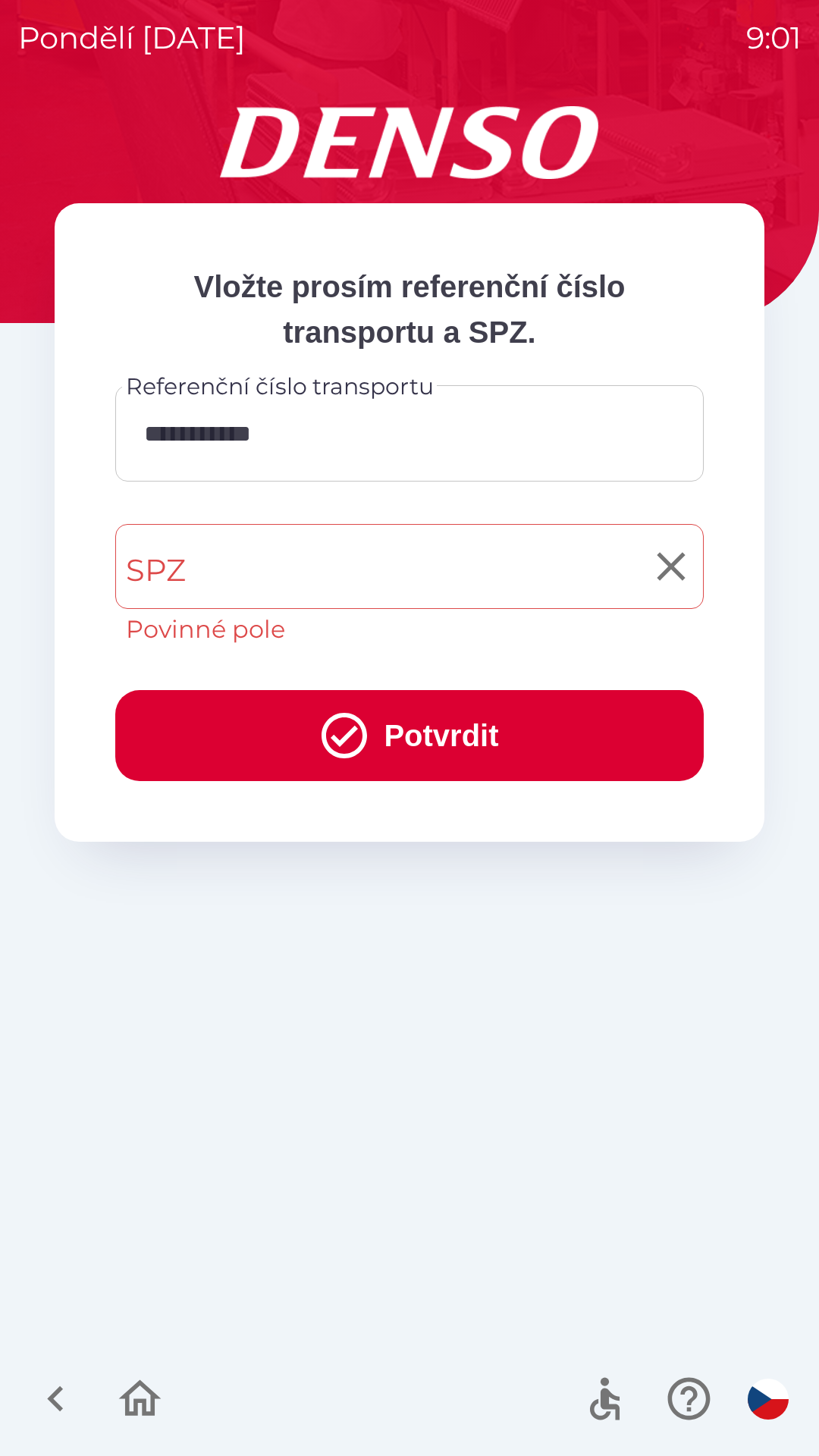
click at [297, 564] on input "SPZ" at bounding box center [398, 567] width 553 height 71
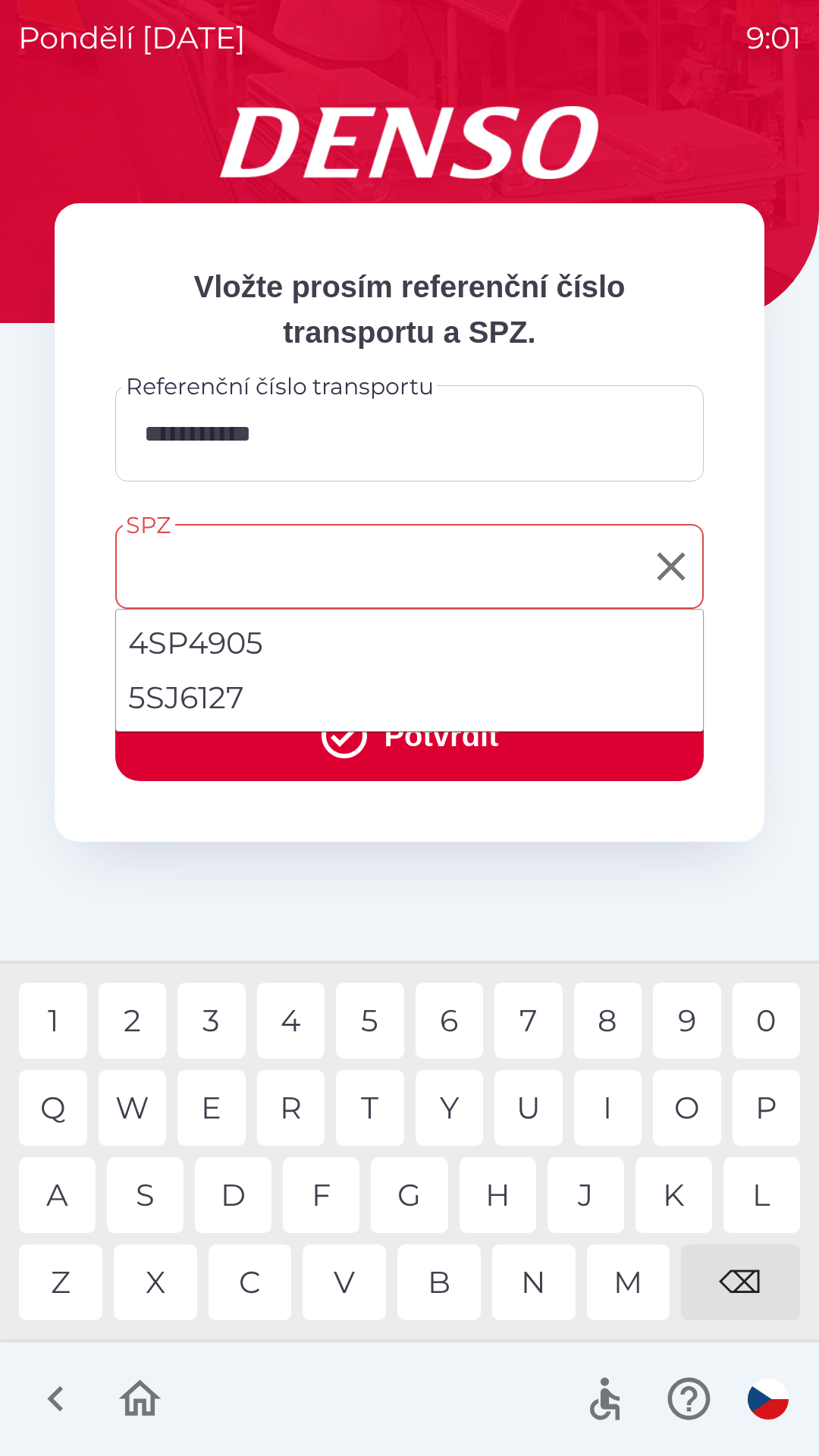
click at [199, 699] on li "5SJ6127" at bounding box center [410, 698] width 587 height 54
type input "*******"
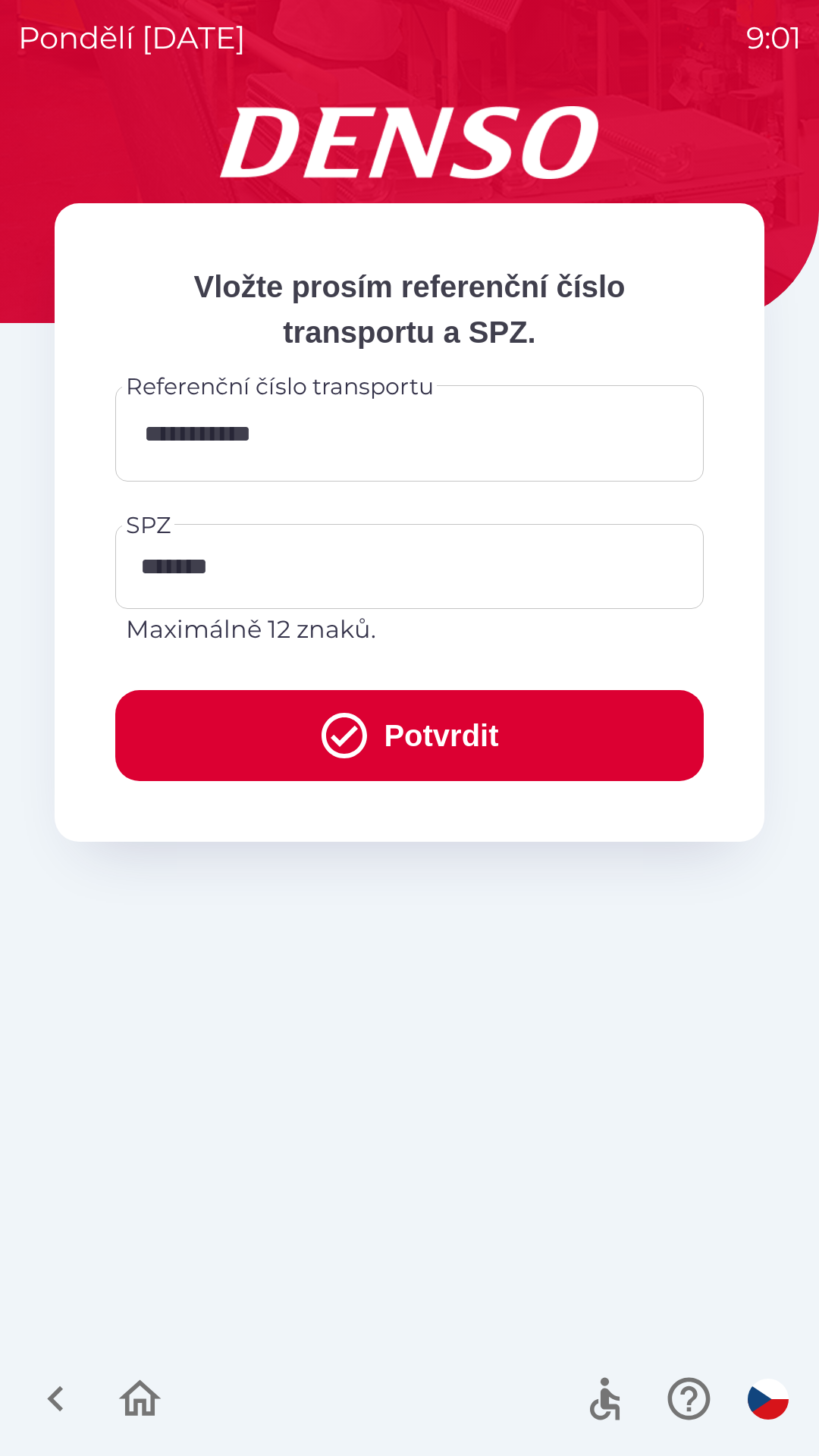
click at [427, 734] on button "Potvrdit" at bounding box center [409, 735] width 588 height 91
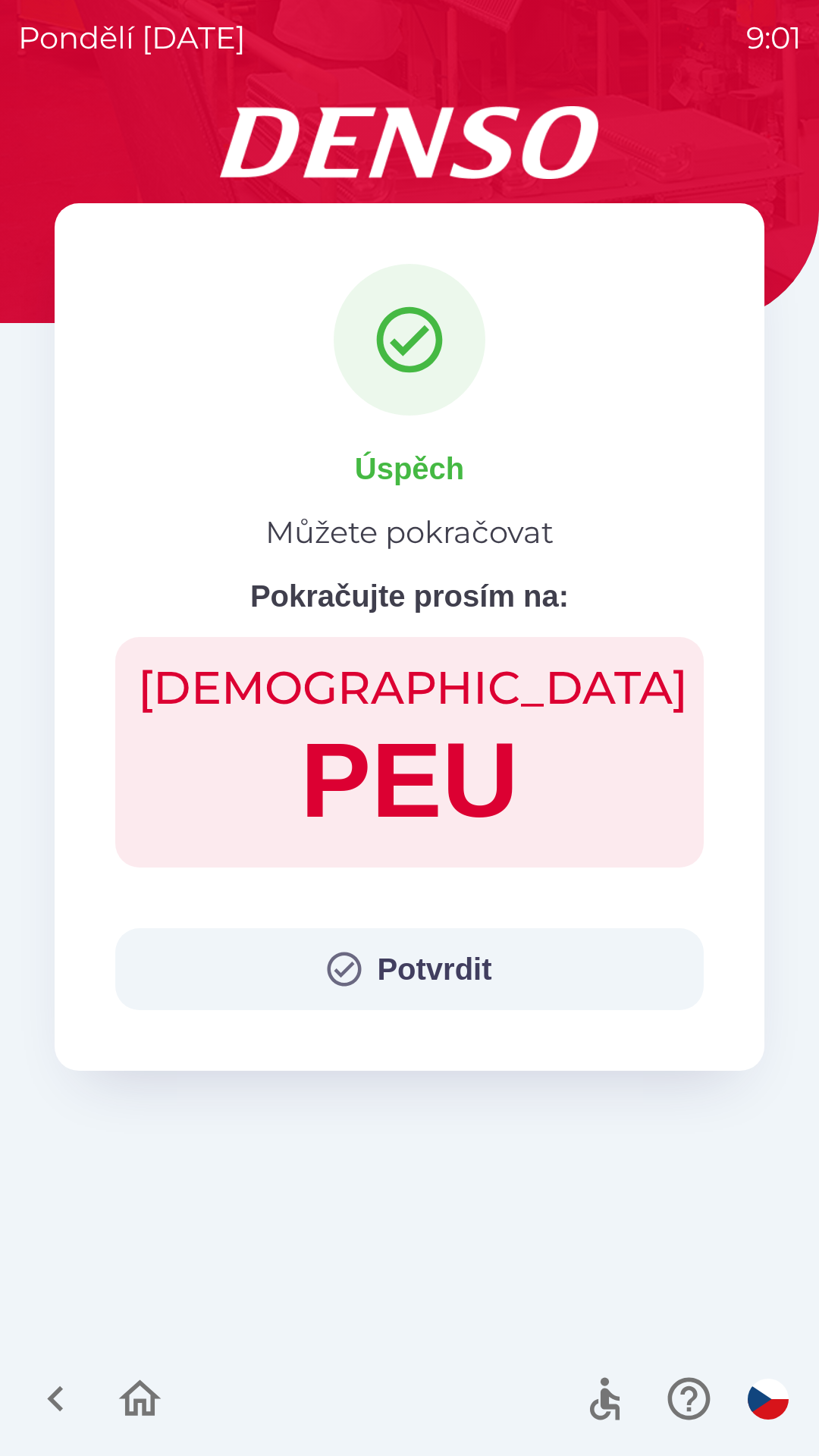
click at [426, 971] on button "Potvrdit" at bounding box center [409, 969] width 588 height 82
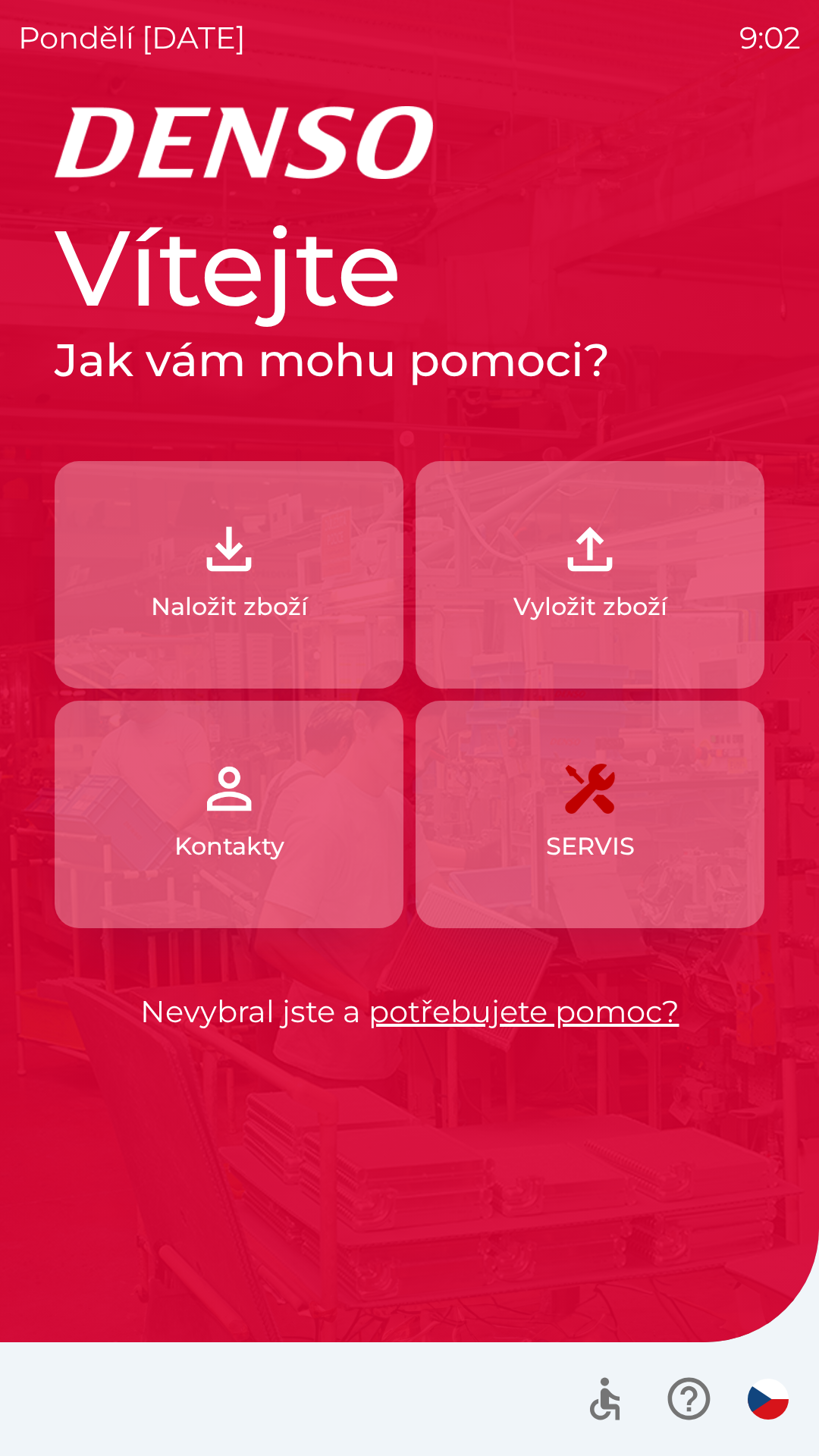
click at [643, 574] on button "Vyložit zboží" at bounding box center [590, 574] width 349 height 227
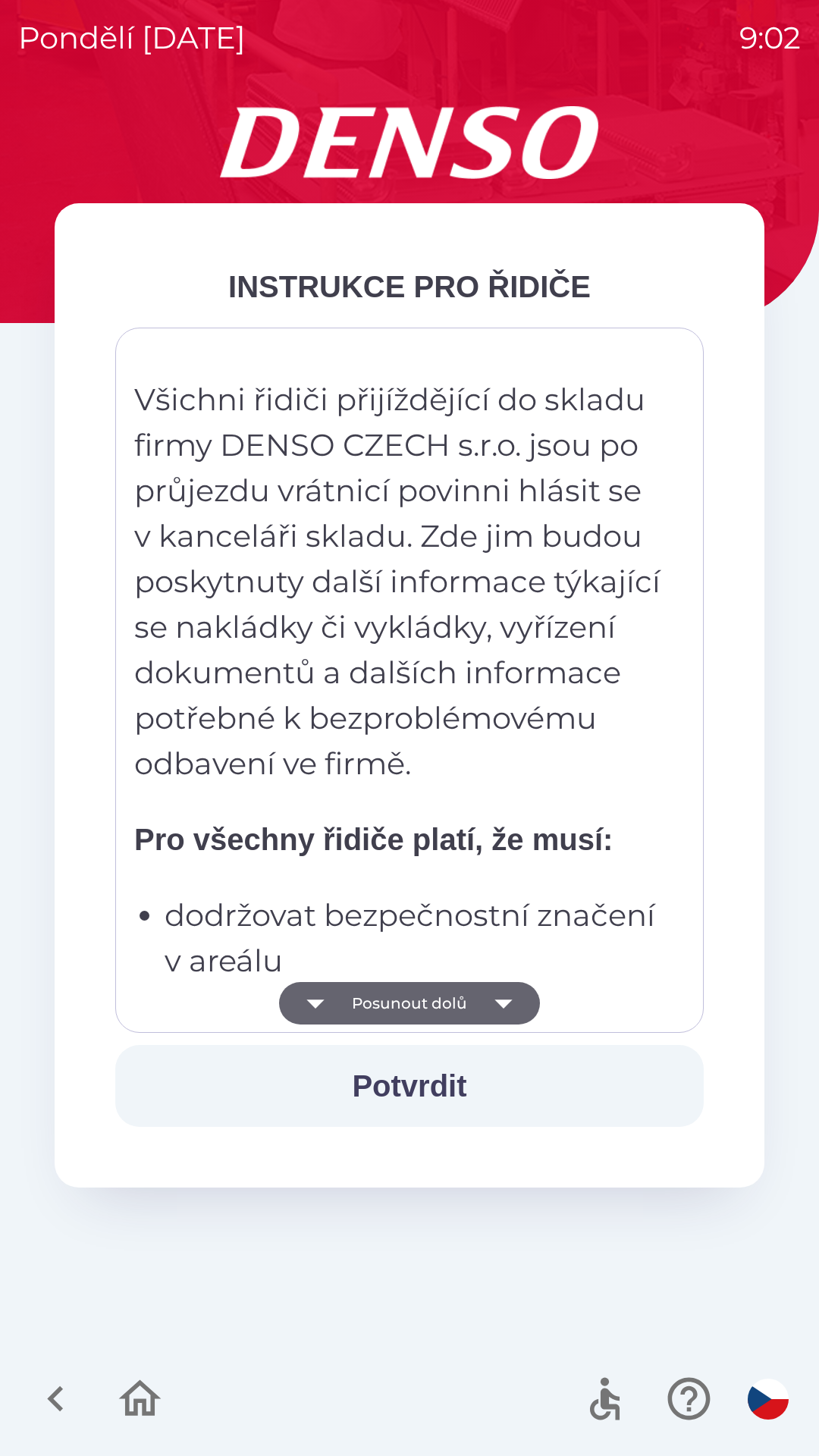
click at [484, 987] on icon "button" at bounding box center [504, 1003] width 43 height 43
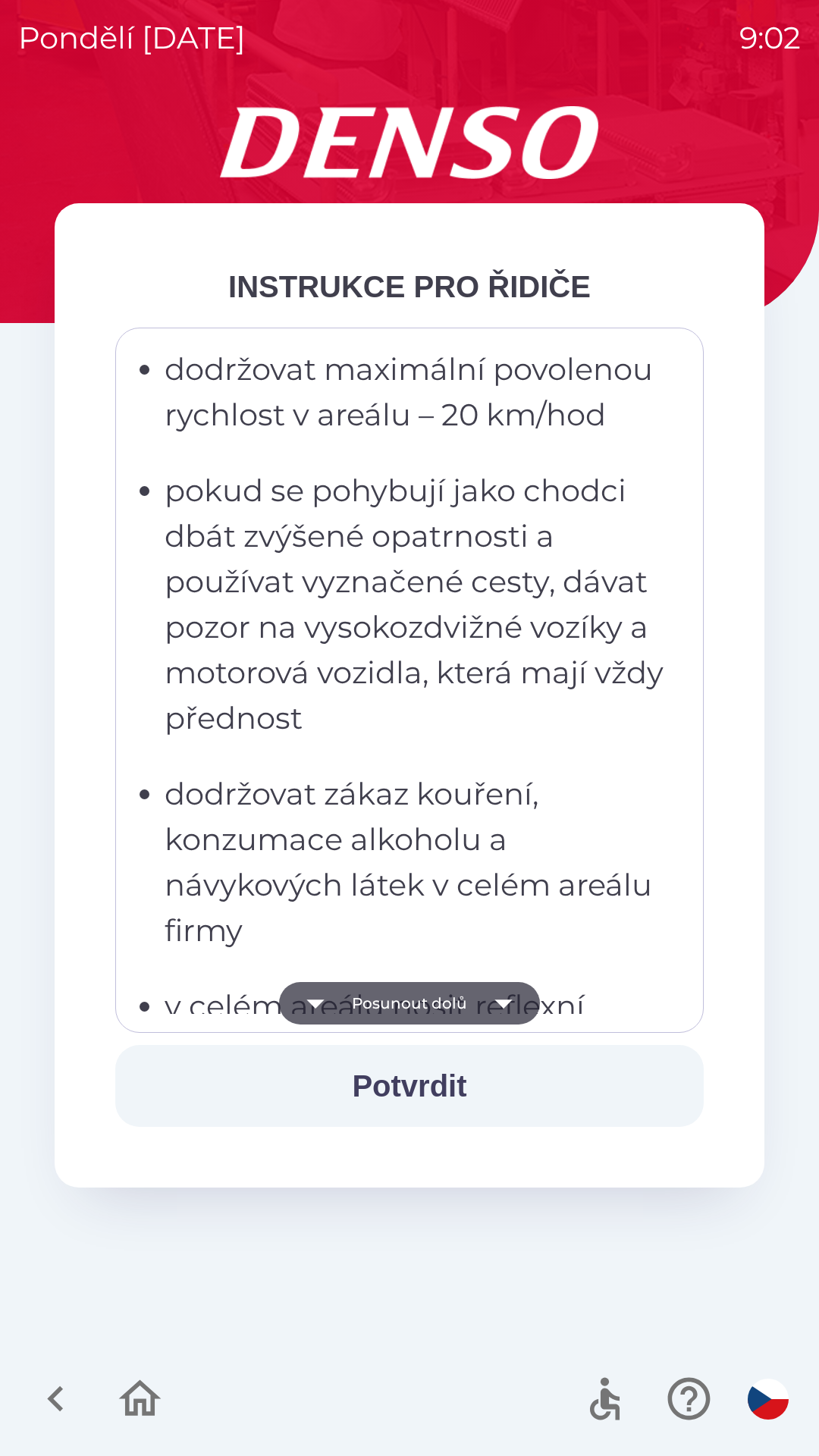
click at [494, 990] on icon "button" at bounding box center [504, 1003] width 43 height 43
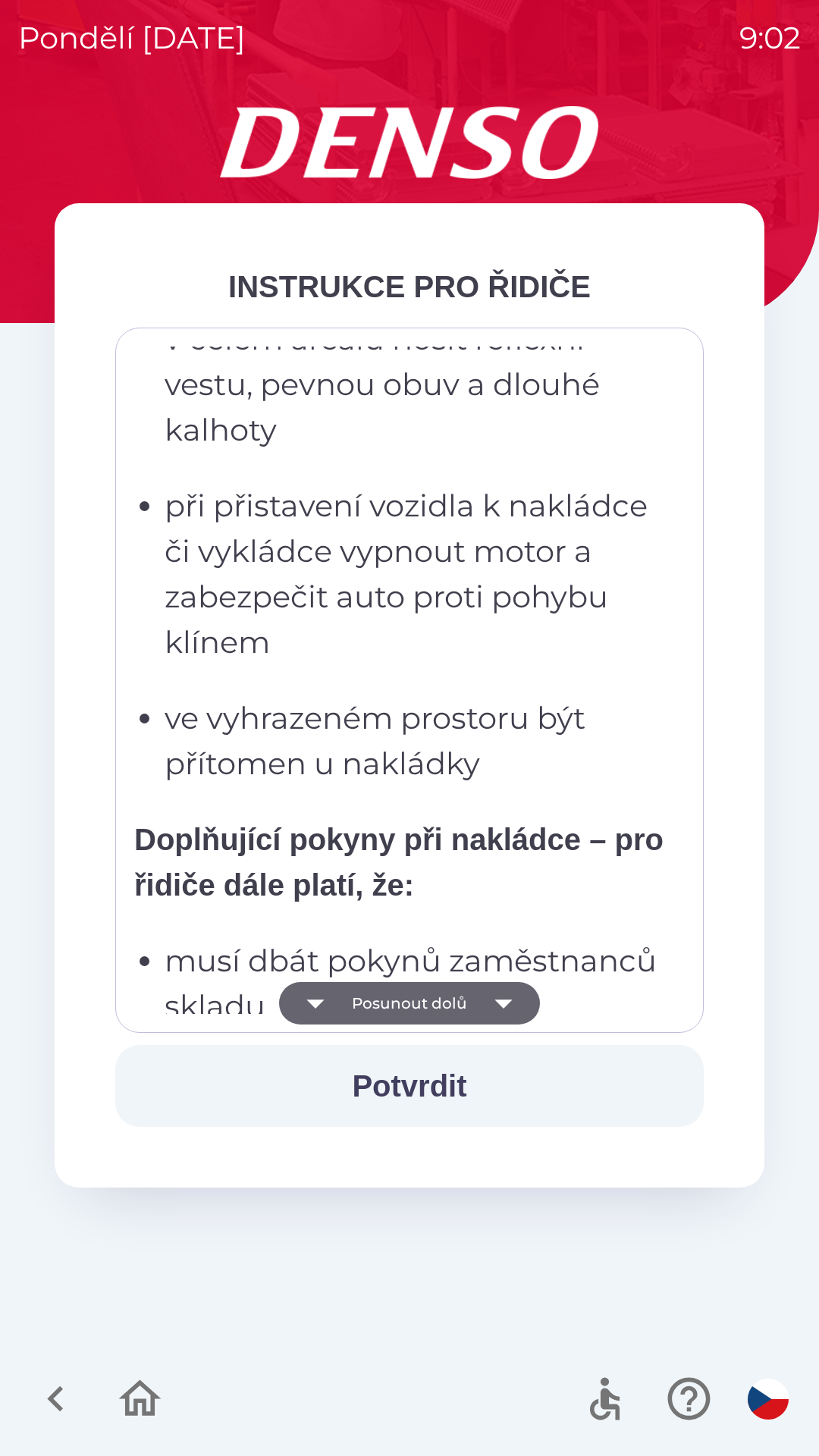
click at [501, 983] on icon "button" at bounding box center [504, 1003] width 43 height 43
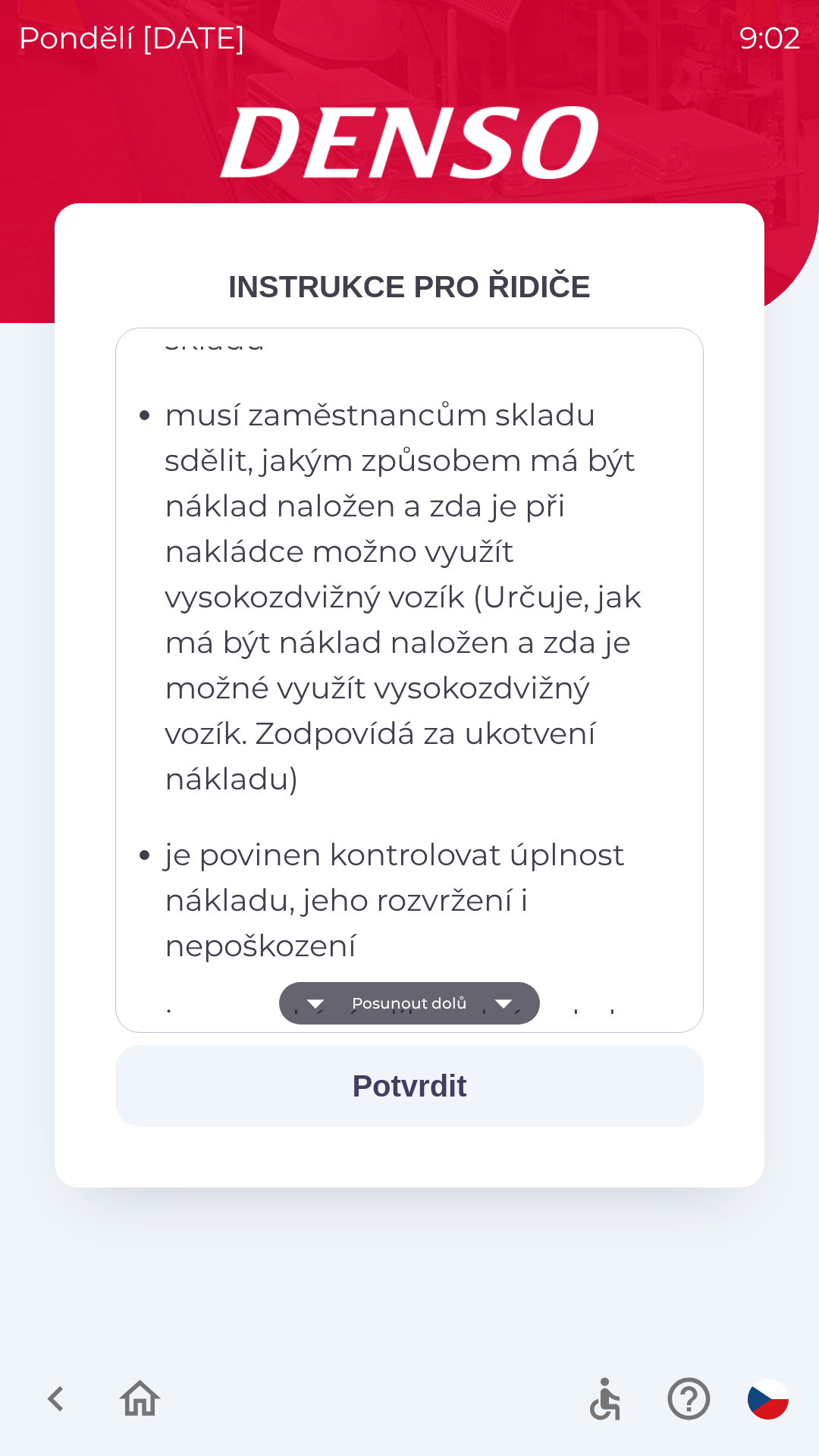
click at [504, 984] on icon "button" at bounding box center [504, 1003] width 43 height 43
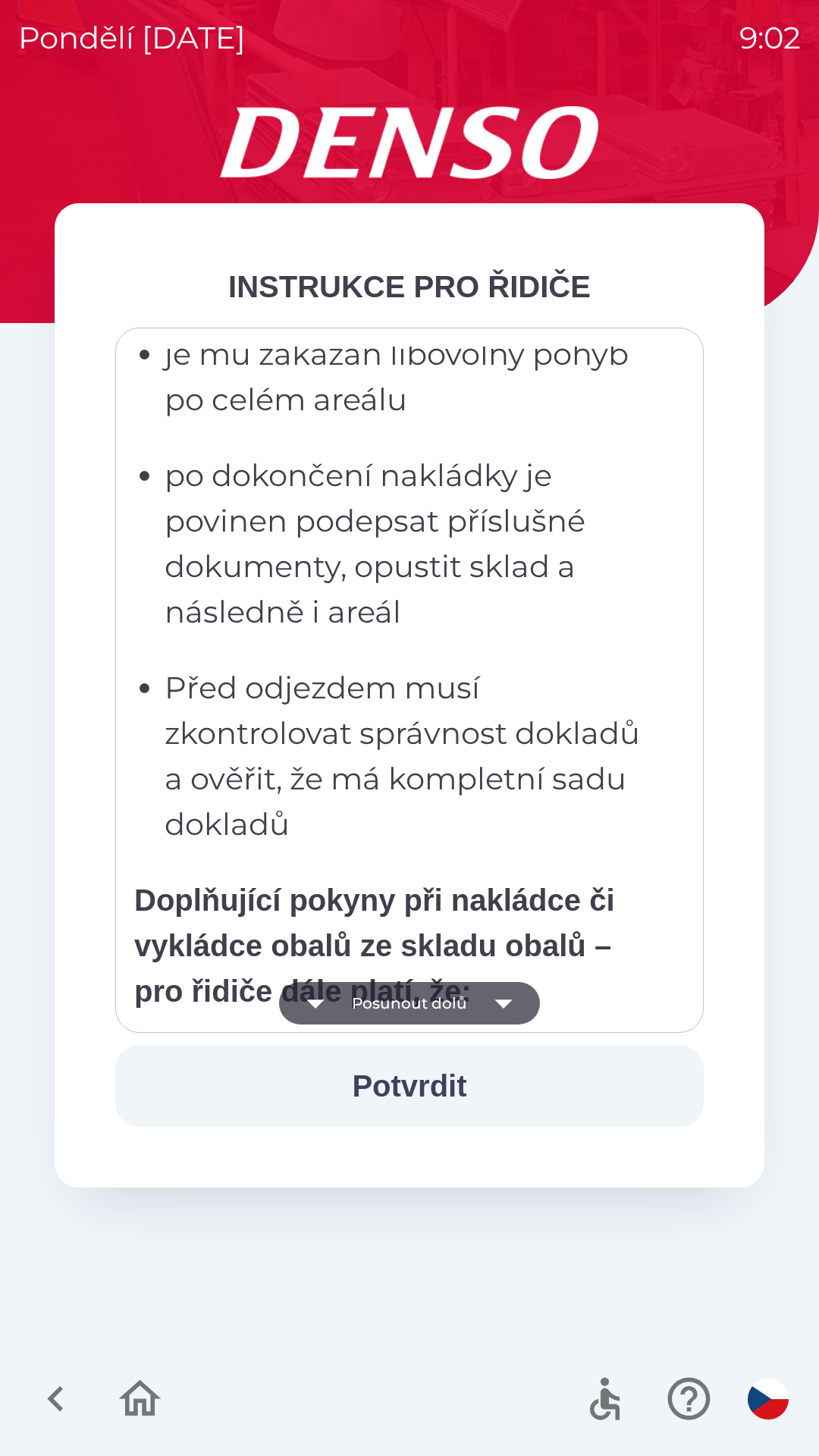
click at [506, 985] on icon "button" at bounding box center [504, 1003] width 43 height 43
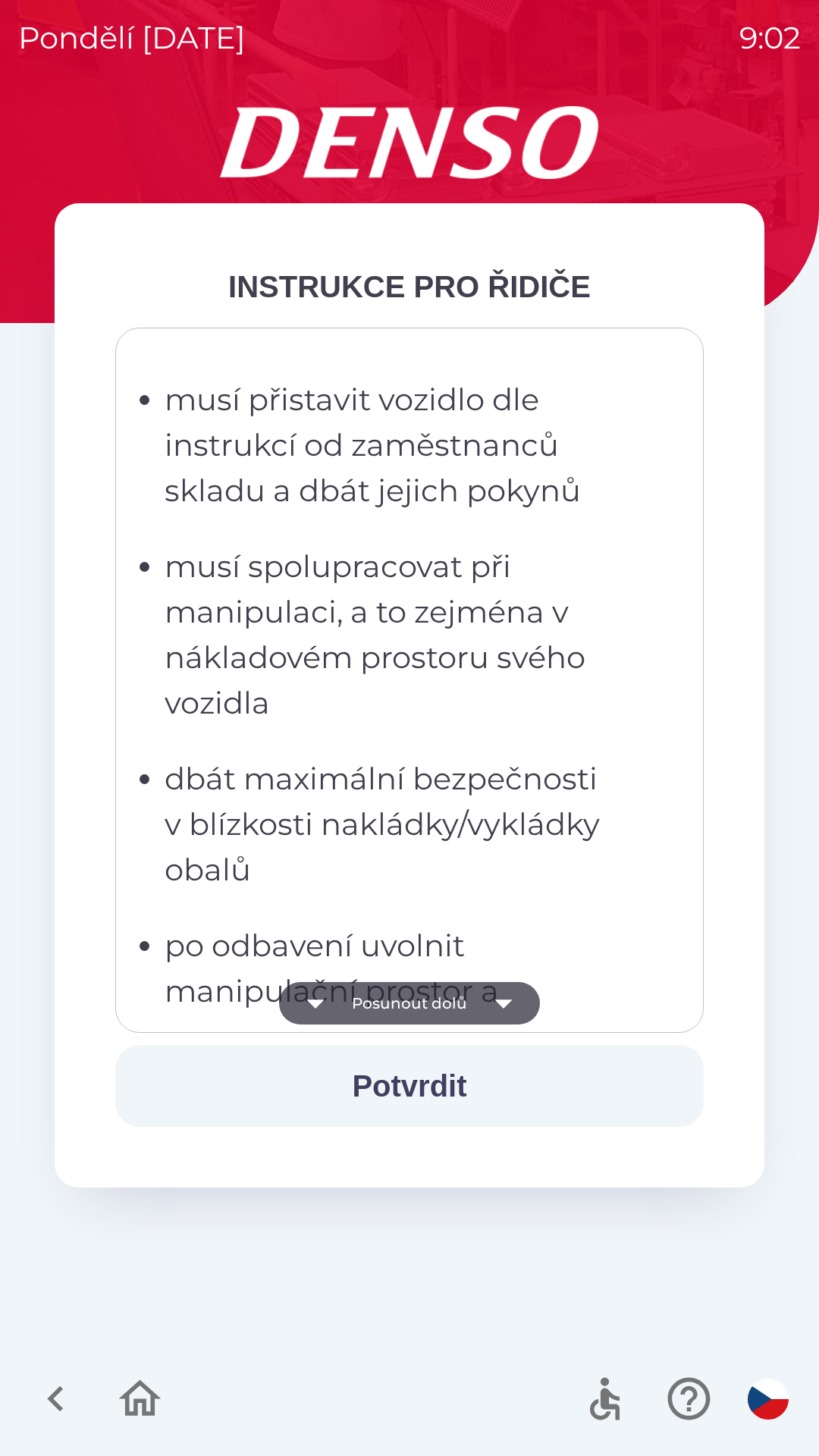
click at [510, 992] on icon "button" at bounding box center [504, 1003] width 43 height 43
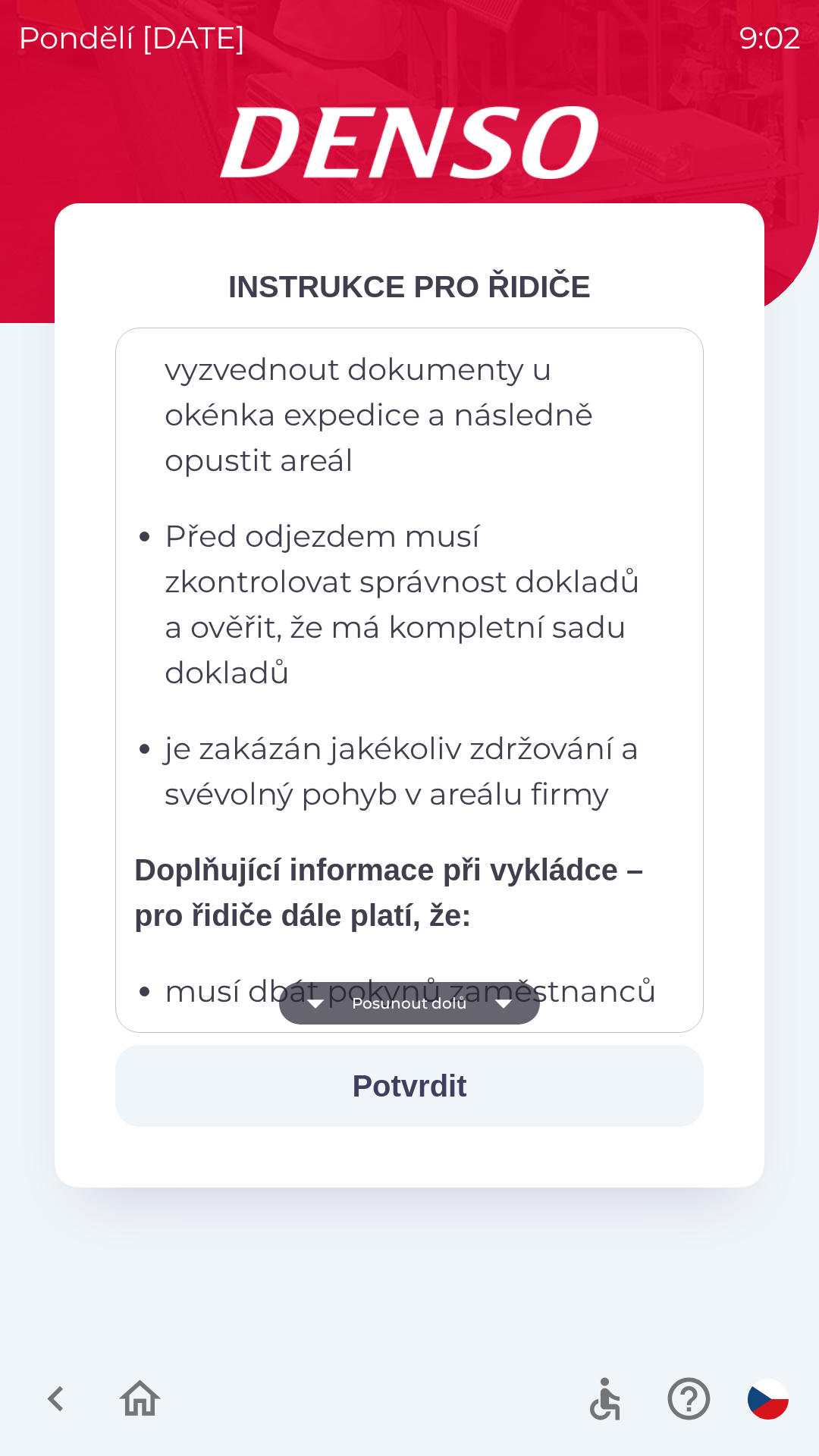
click at [514, 993] on icon "button" at bounding box center [504, 1003] width 43 height 43
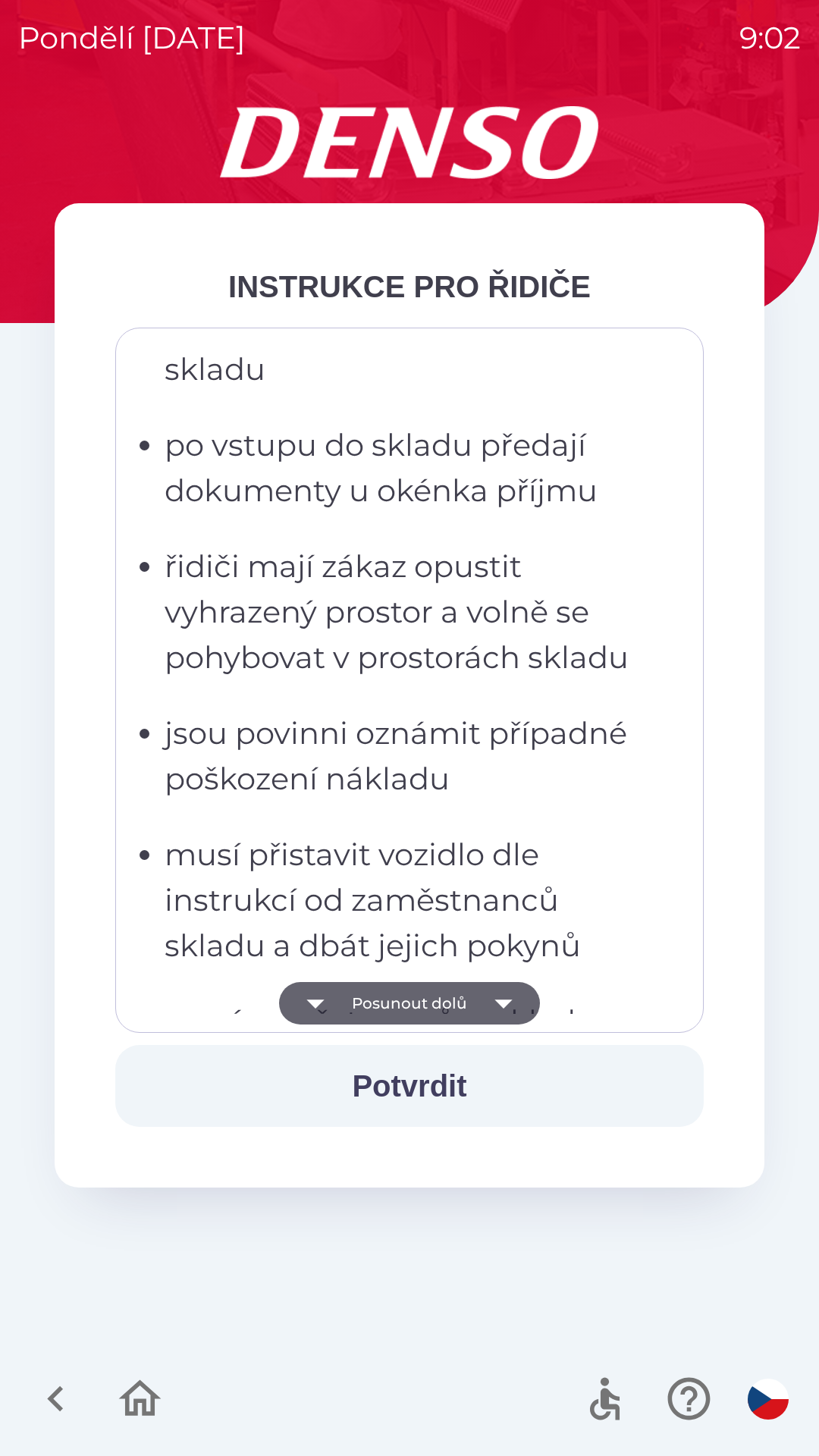
click at [518, 990] on icon "button" at bounding box center [504, 1003] width 43 height 43
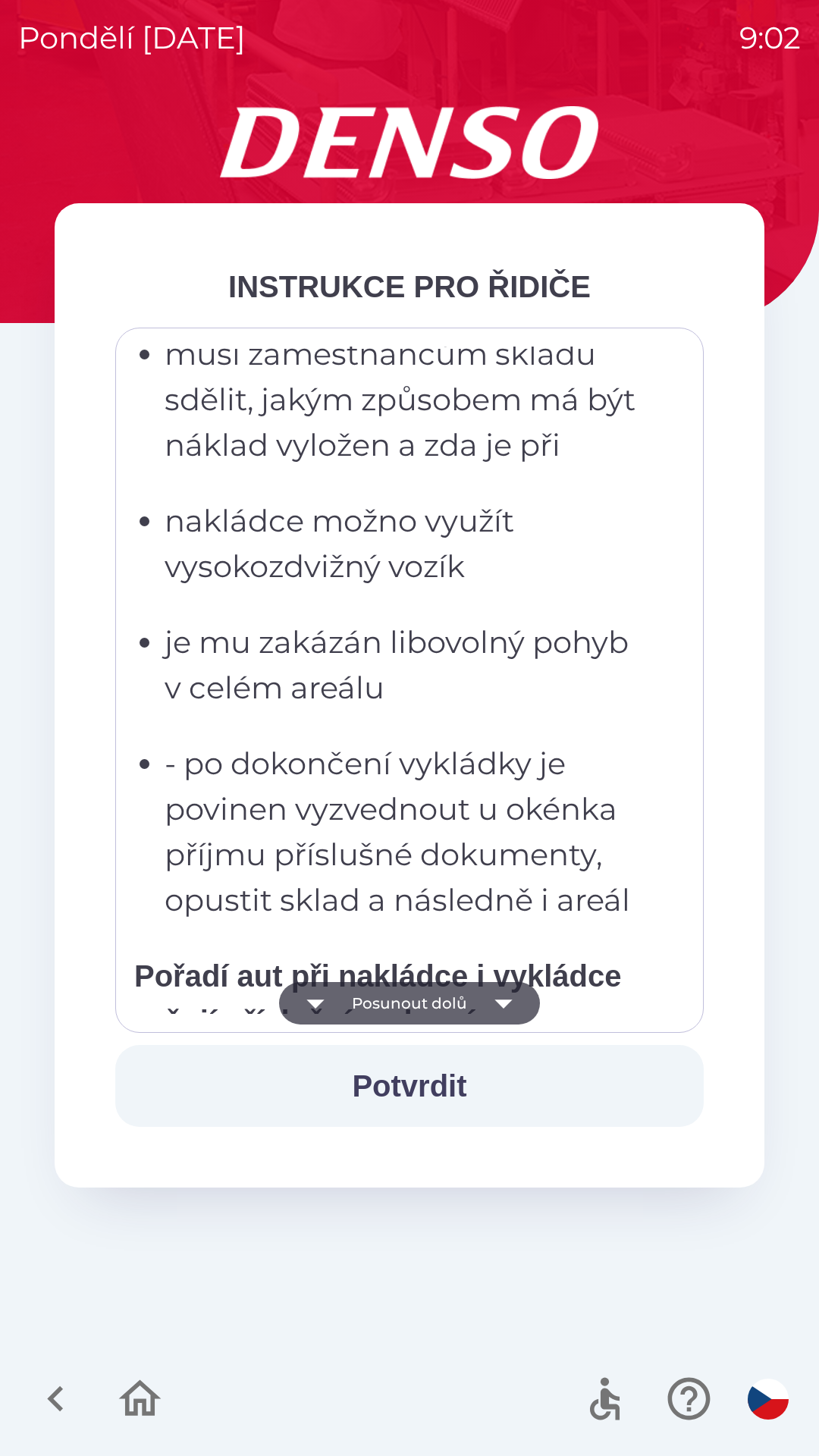
click at [515, 987] on icon "button" at bounding box center [504, 1003] width 43 height 43
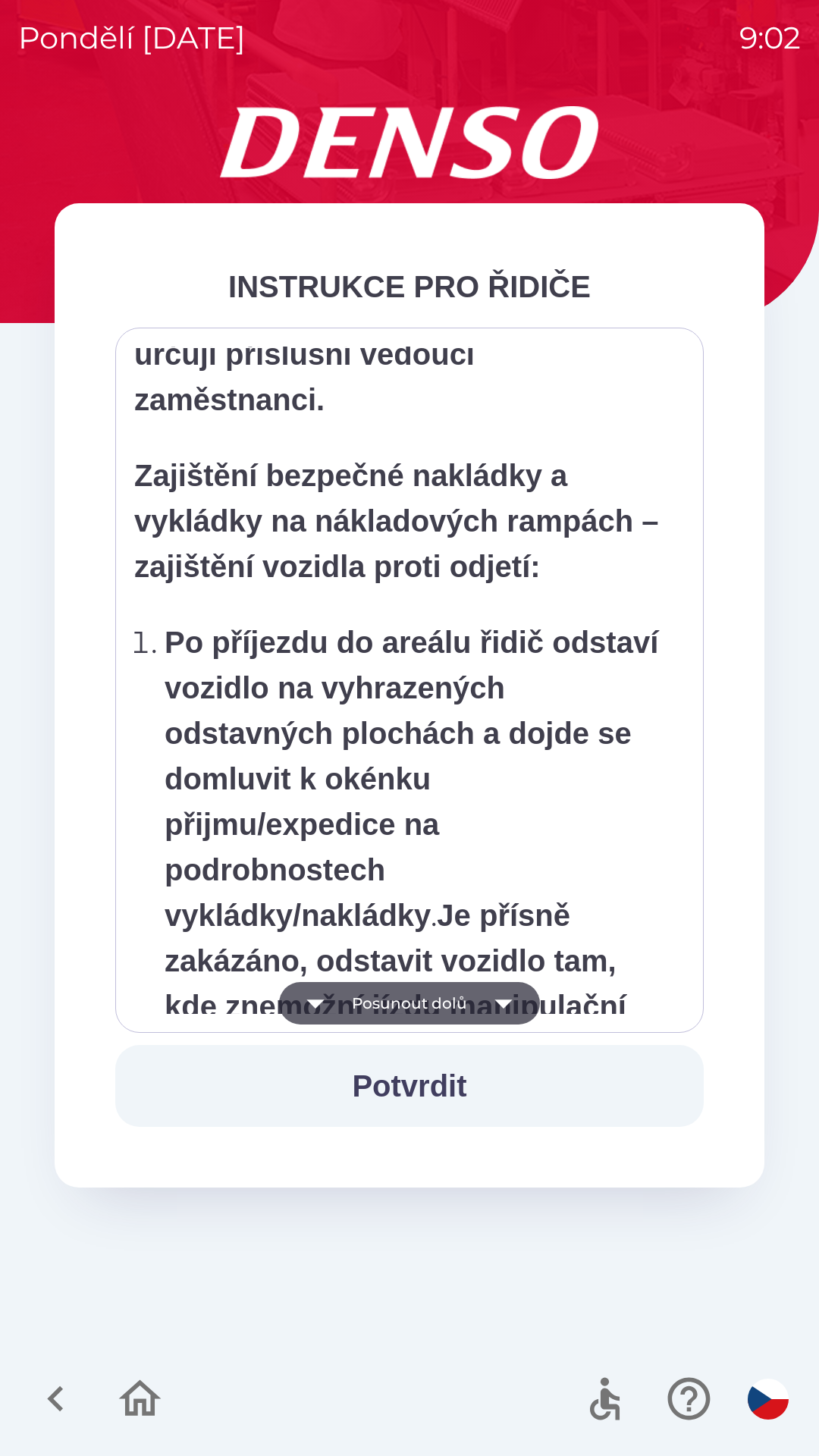
click at [514, 991] on icon "button" at bounding box center [504, 1003] width 43 height 43
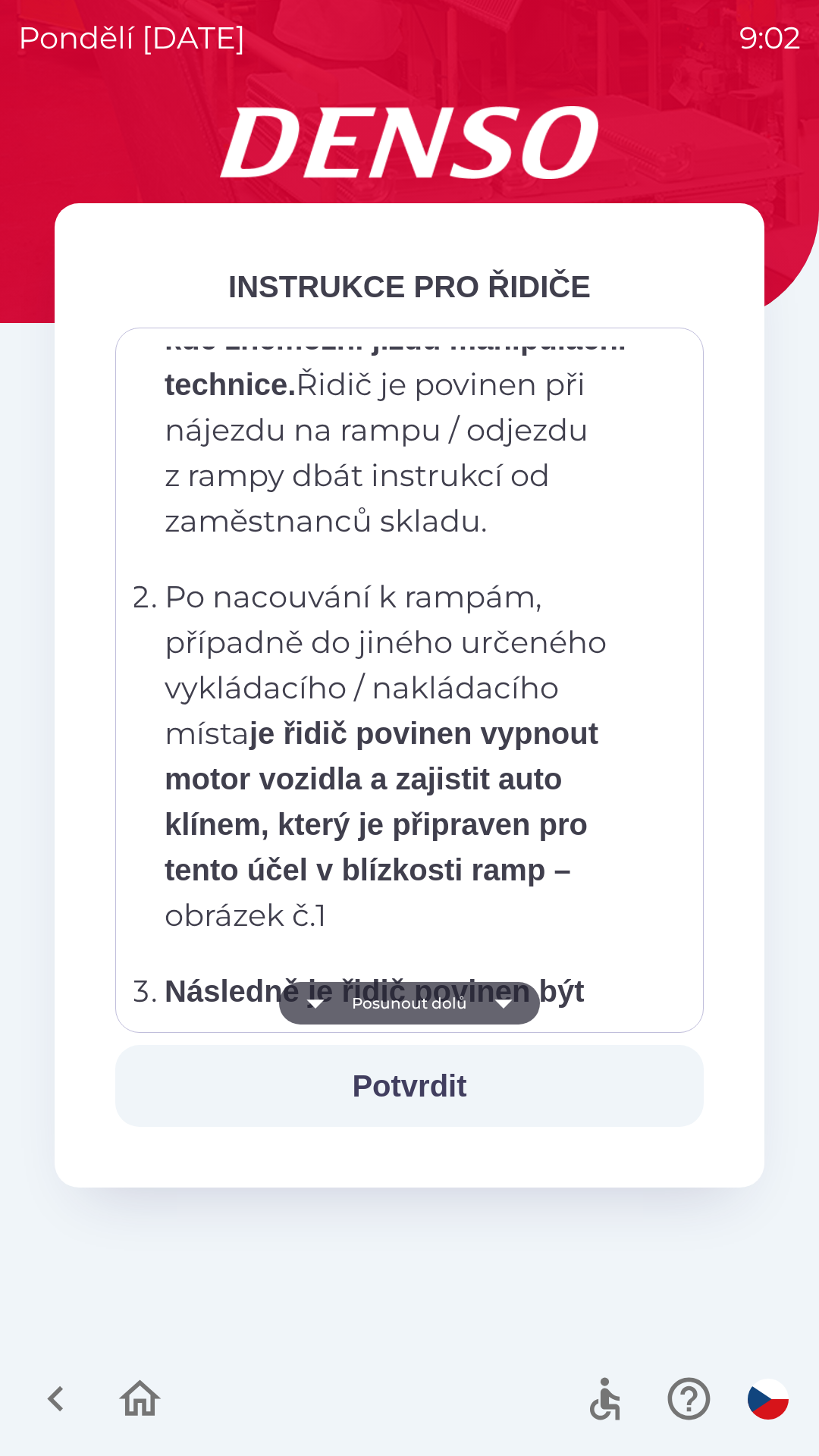
click at [518, 995] on icon "button" at bounding box center [504, 1003] width 43 height 43
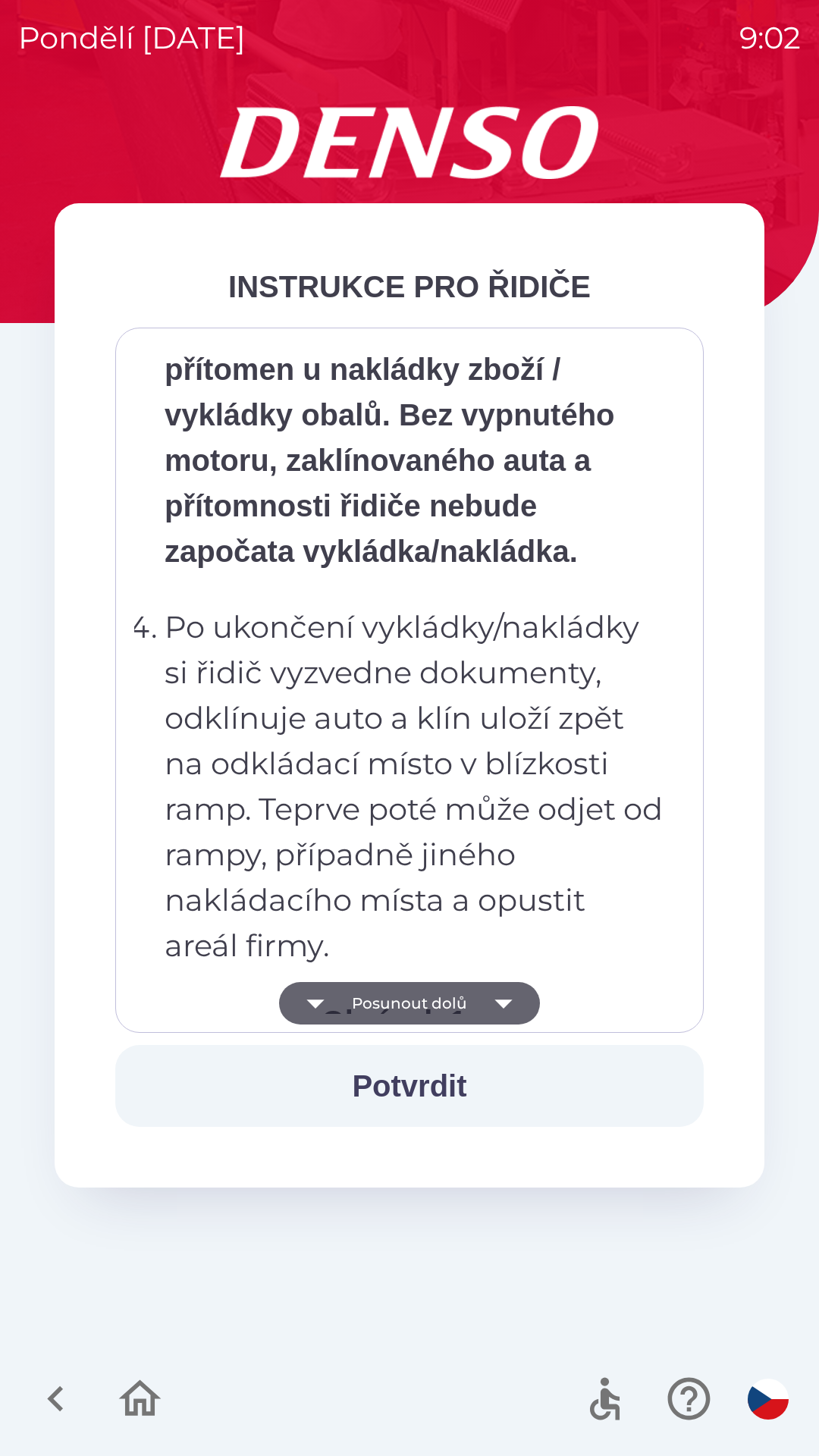
click at [520, 995] on icon "button" at bounding box center [504, 1003] width 43 height 43
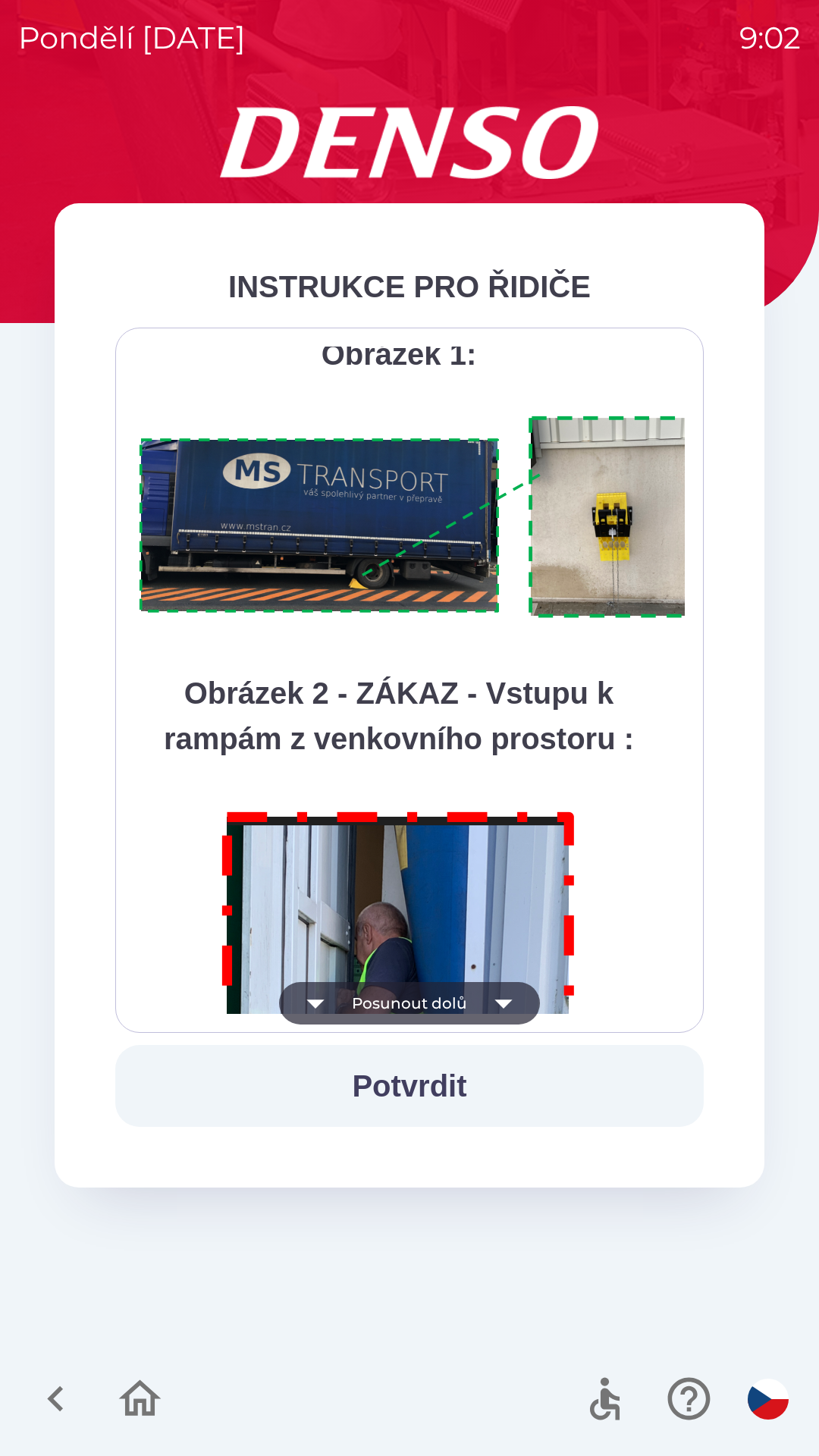
click at [523, 995] on icon "button" at bounding box center [504, 1003] width 43 height 43
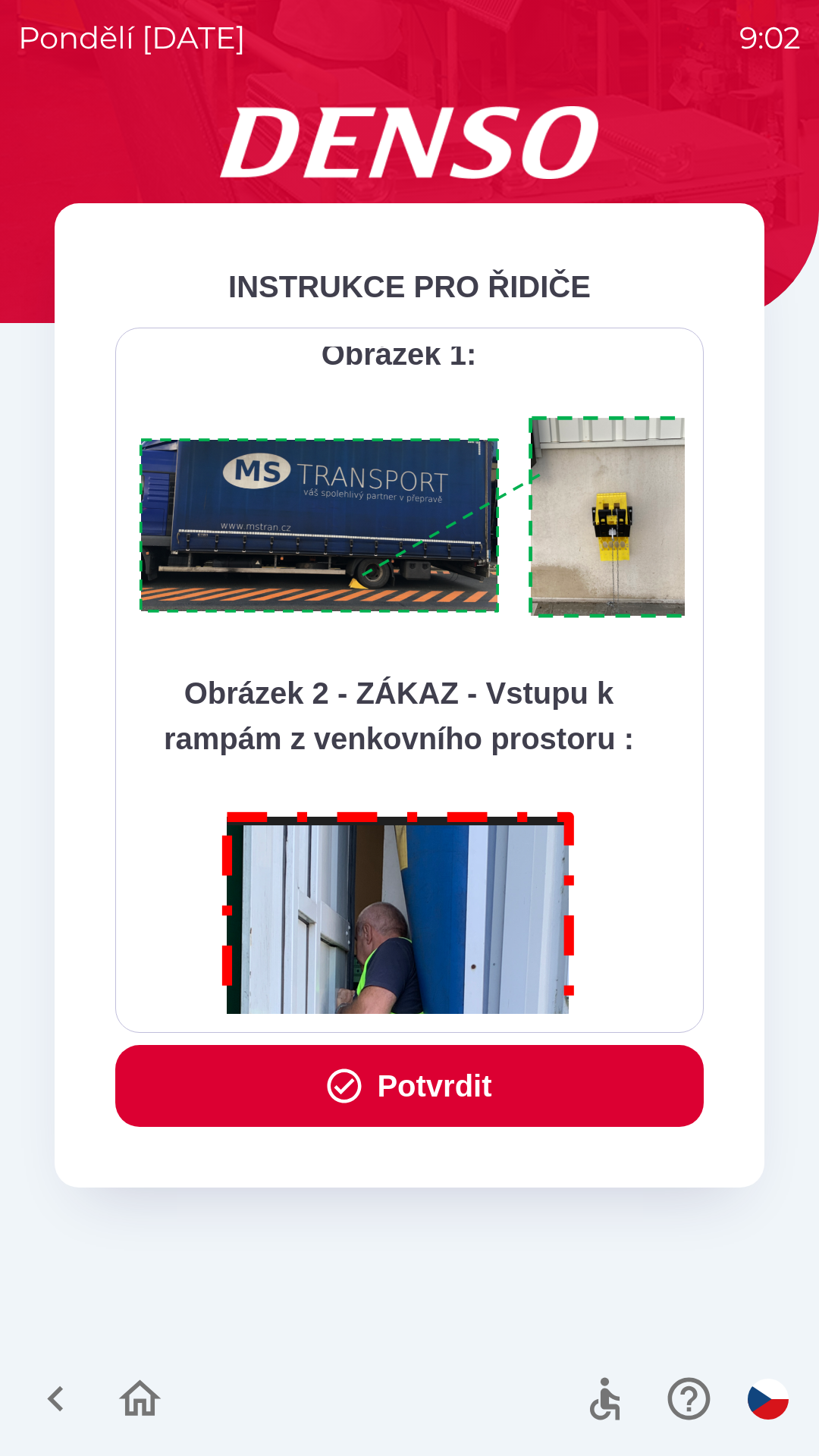
scroll to position [8521, 0]
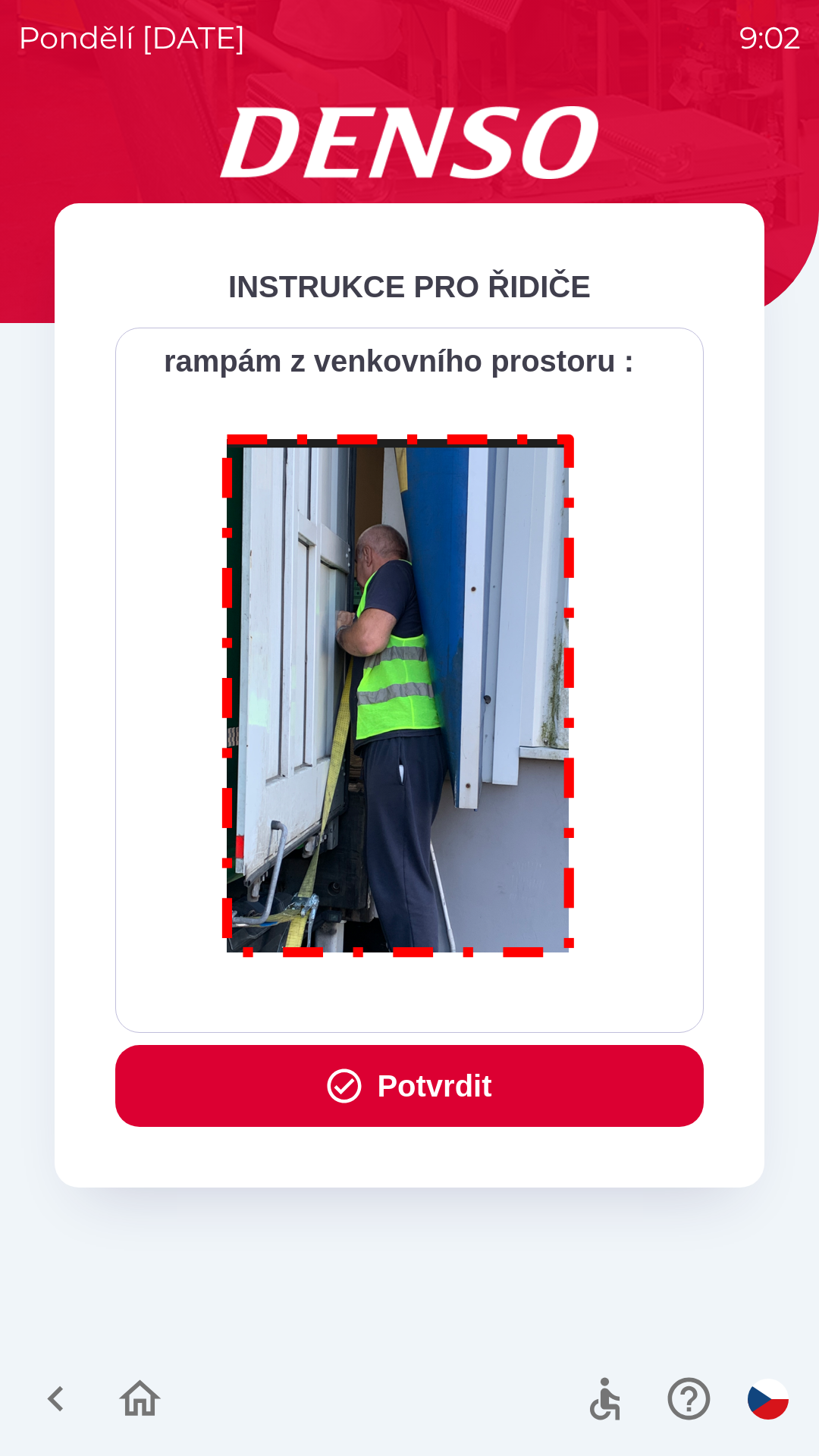
click at [529, 998] on div "Všichni řidiči přijíždějící do skladu firmy DENSO CZECH s.r.o. jsou po průjezdu…" at bounding box center [410, 680] width 551 height 667
click at [472, 1060] on button "Potvrdit" at bounding box center [409, 1086] width 588 height 82
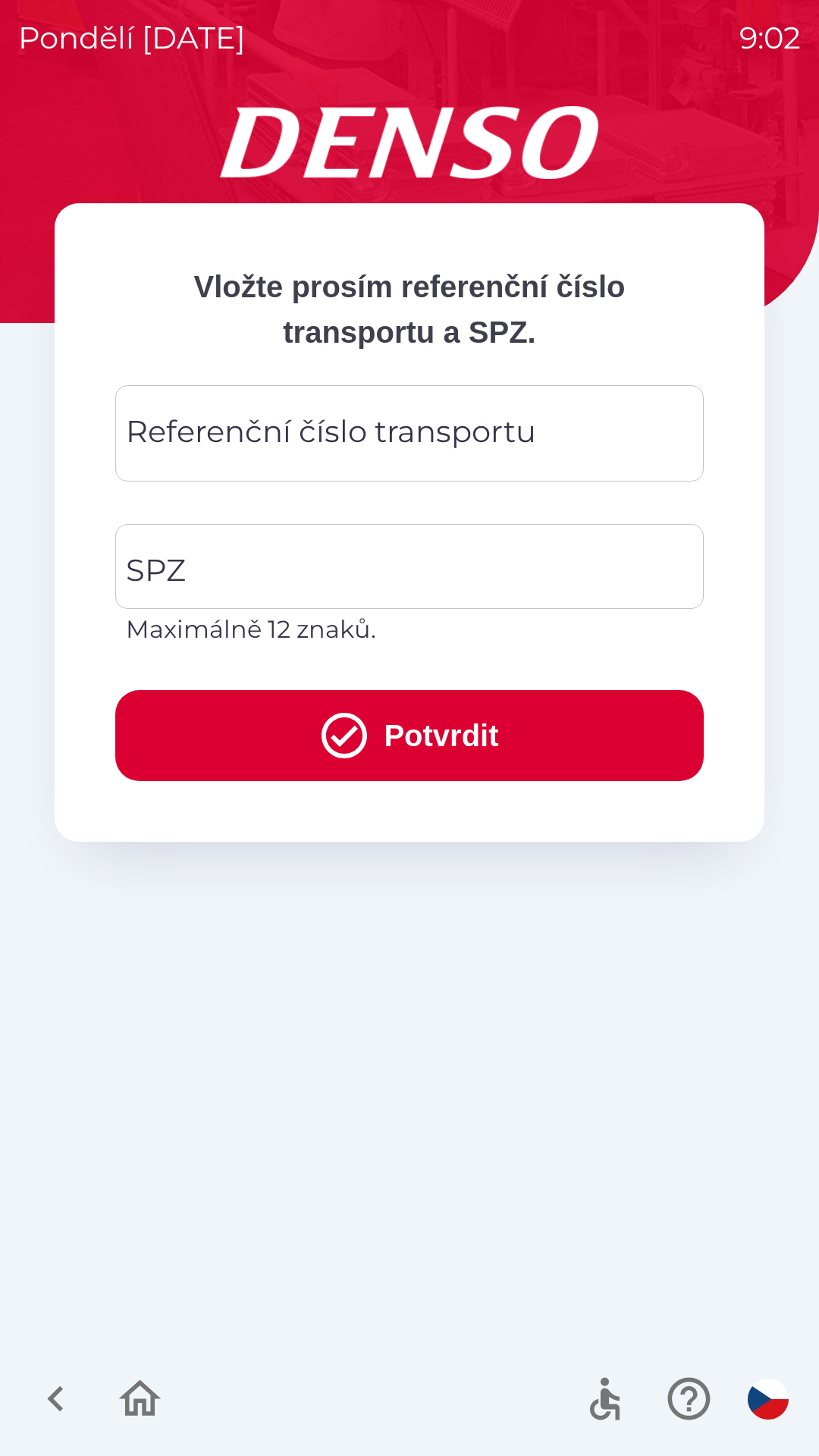
click at [375, 420] on div "Referenční číslo transportu Referenční číslo transportu" at bounding box center [409, 433] width 588 height 96
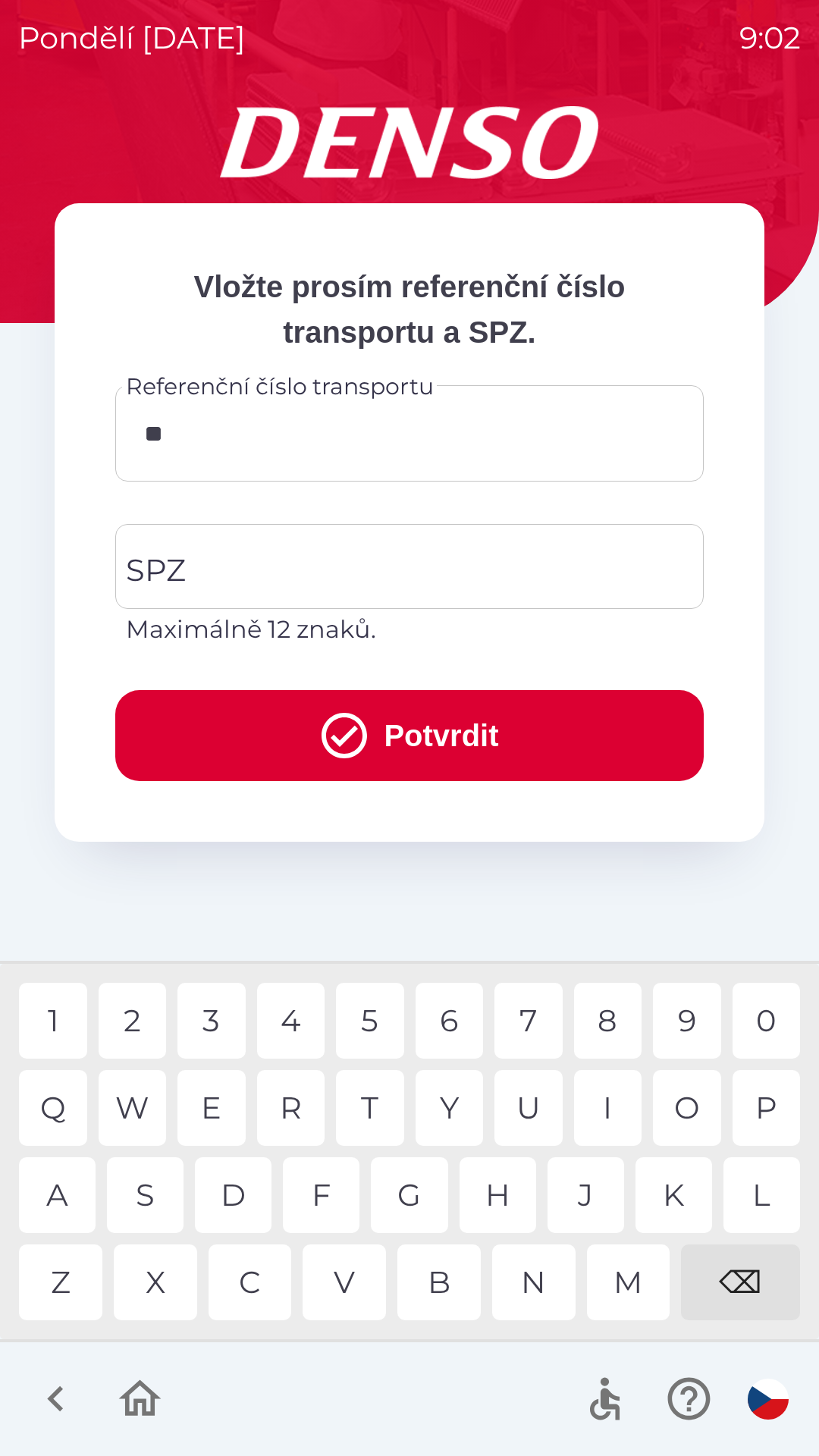
click at [621, 1108] on div "I" at bounding box center [608, 1107] width 68 height 76
click at [53, 1014] on div "1" at bounding box center [53, 1020] width 68 height 76
type input "*******"
click at [215, 1024] on div "3" at bounding box center [211, 1020] width 68 height 76
click at [324, 552] on input "SPZ" at bounding box center [398, 567] width 553 height 71
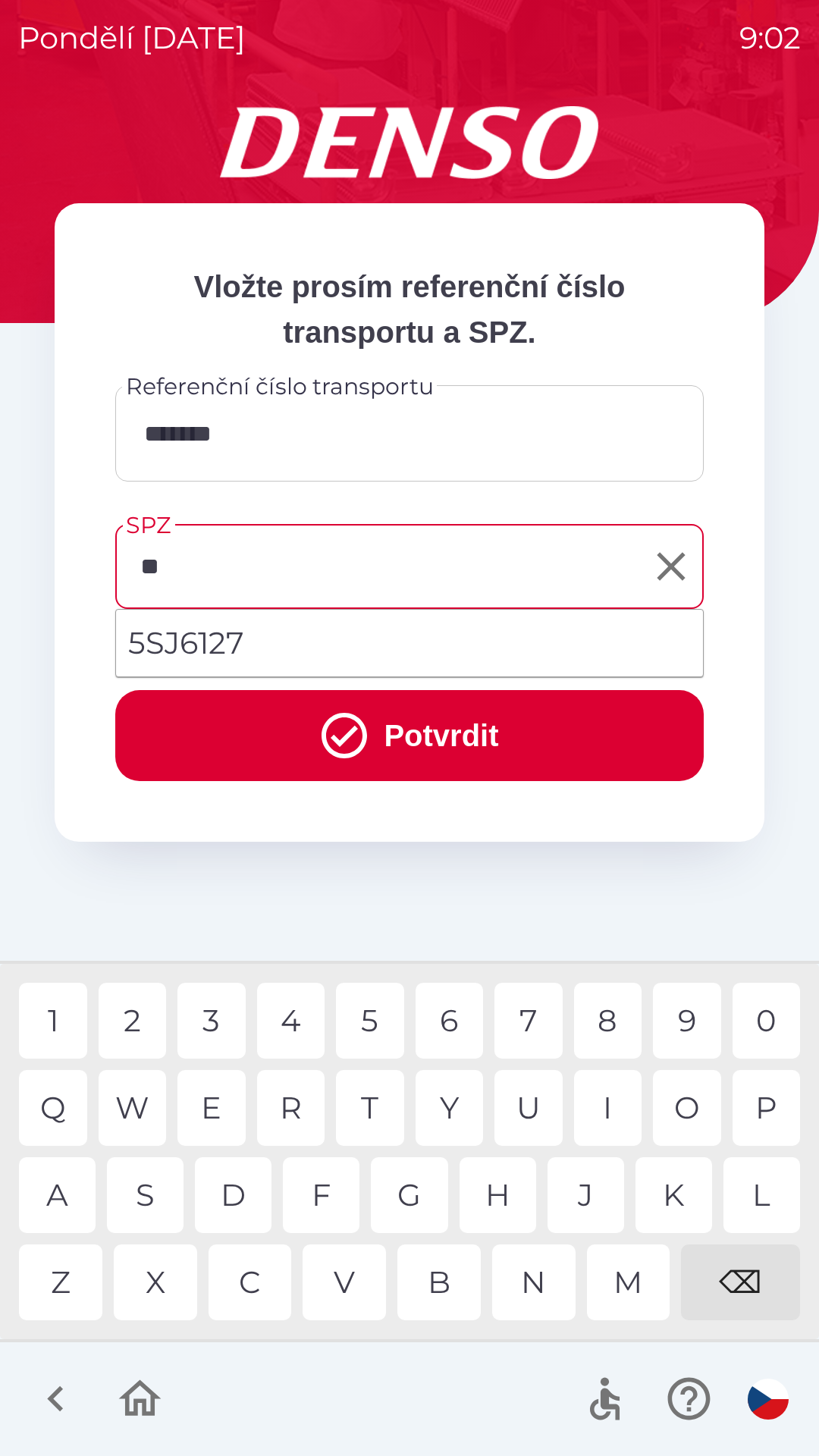
click at [150, 1168] on div "S" at bounding box center [146, 1195] width 77 height 76
click at [133, 1001] on div "2" at bounding box center [133, 1020] width 68 height 76
type input "*******"
click at [437, 718] on button "Potvrdit" at bounding box center [409, 735] width 588 height 91
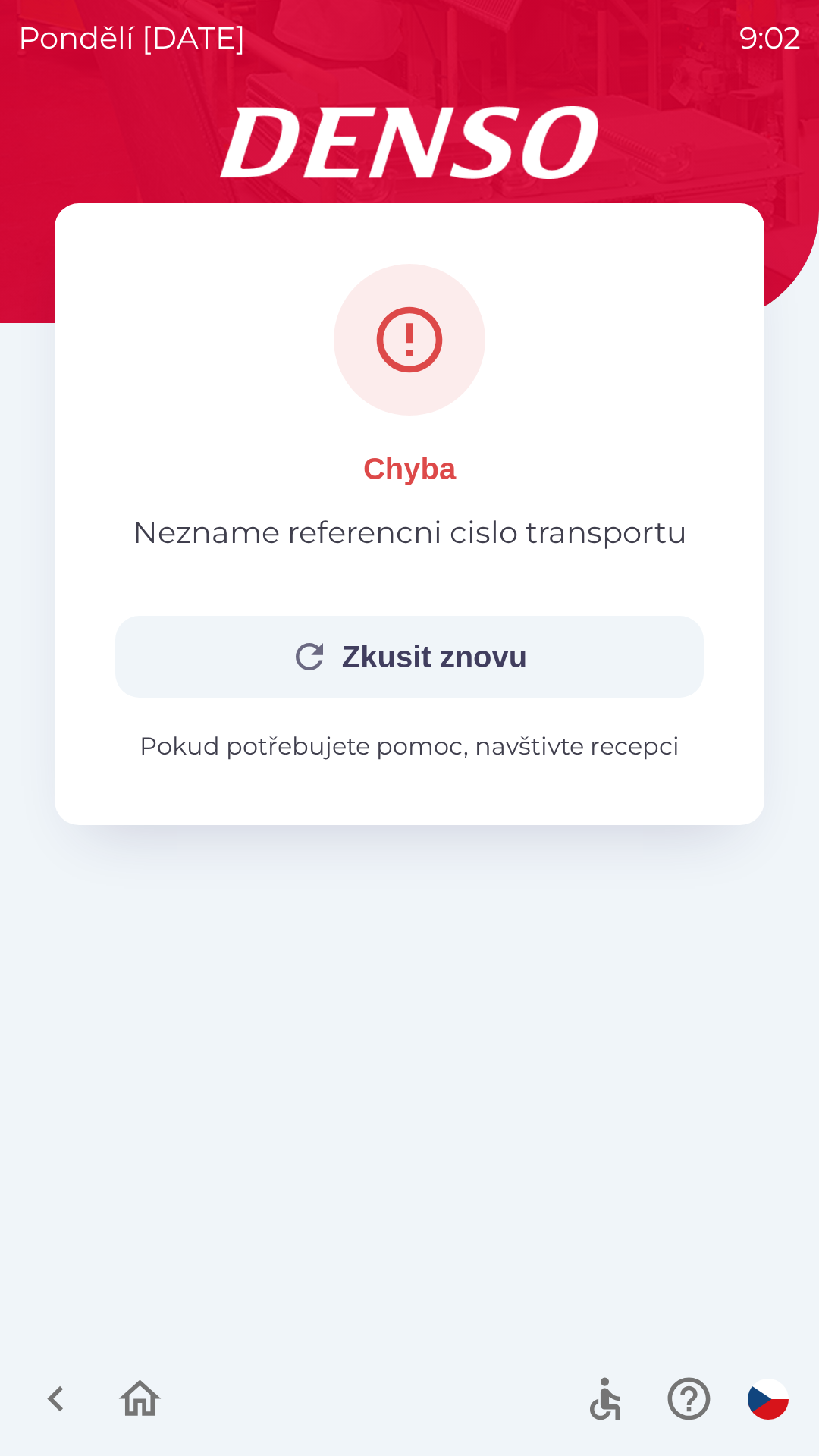
click at [484, 648] on button "Zkusit znovu" at bounding box center [409, 656] width 588 height 82
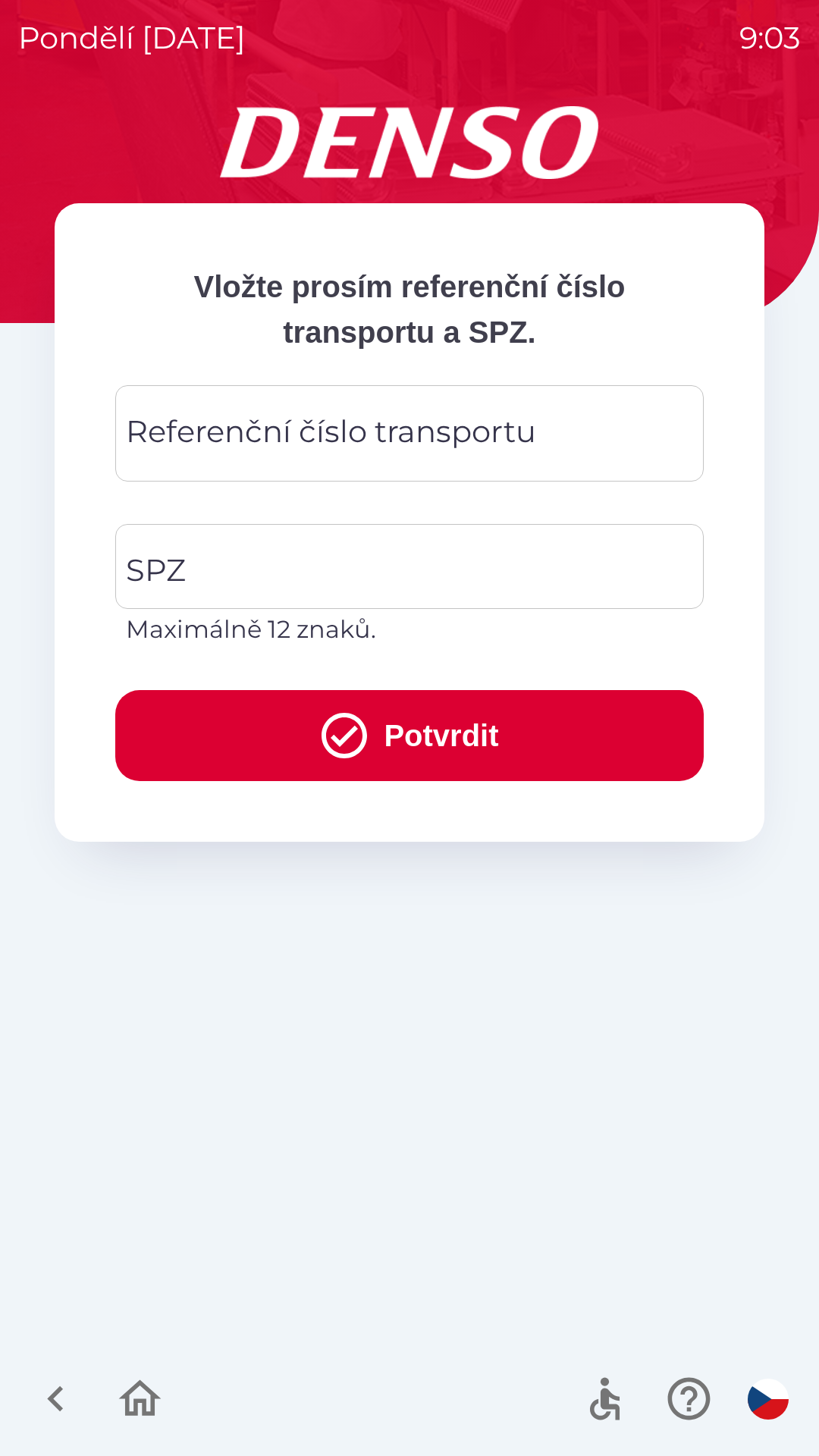
click at [423, 427] on div "Referenční číslo transportu Referenční číslo transportu" at bounding box center [409, 433] width 588 height 96
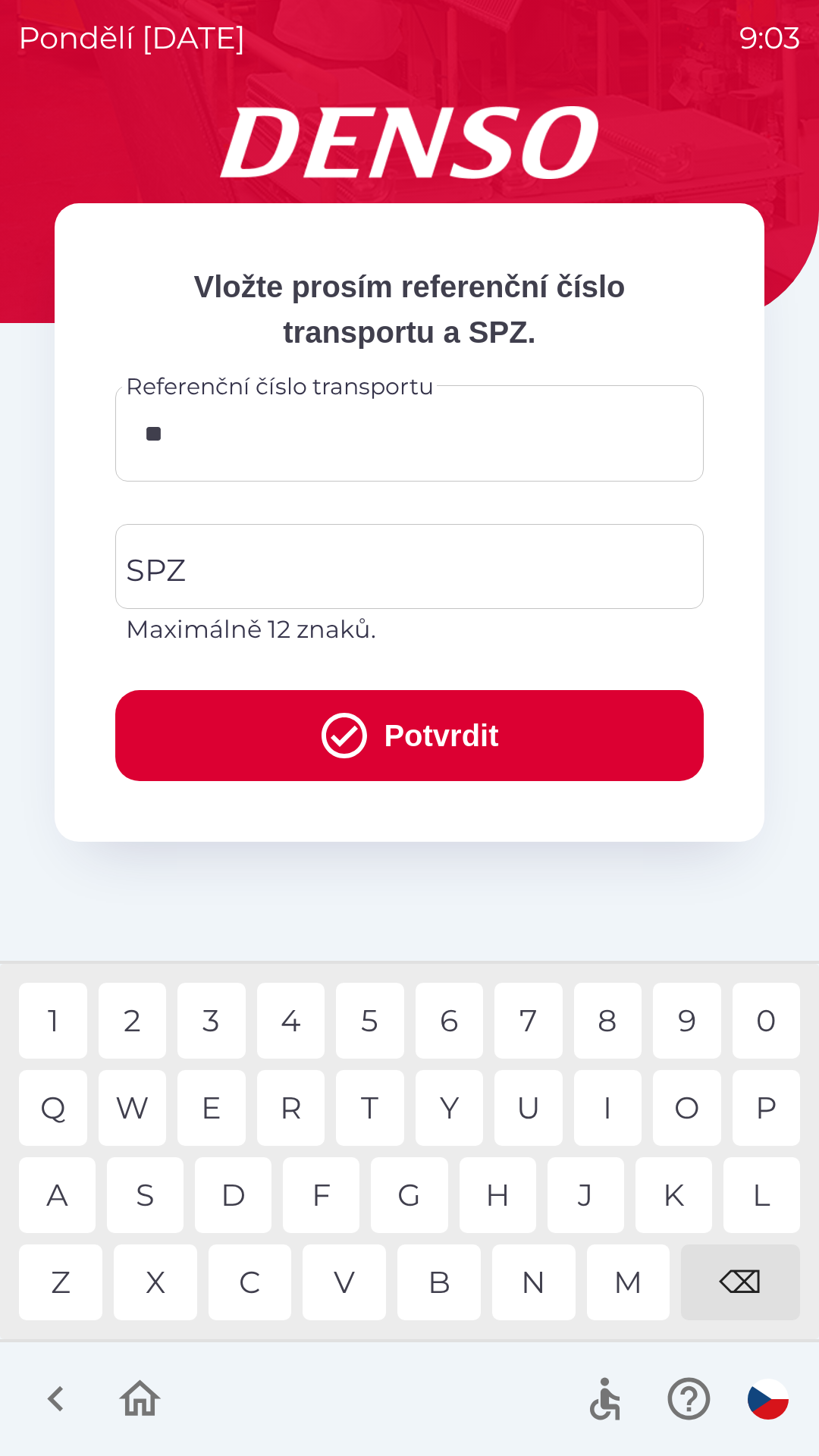
click at [598, 1106] on div "I" at bounding box center [608, 1107] width 68 height 76
click at [52, 1005] on div "1" at bounding box center [53, 1020] width 68 height 76
click at [48, 1031] on div "1" at bounding box center [53, 1020] width 68 height 76
type input "*******"
click at [198, 1036] on div "3" at bounding box center [211, 1020] width 68 height 76
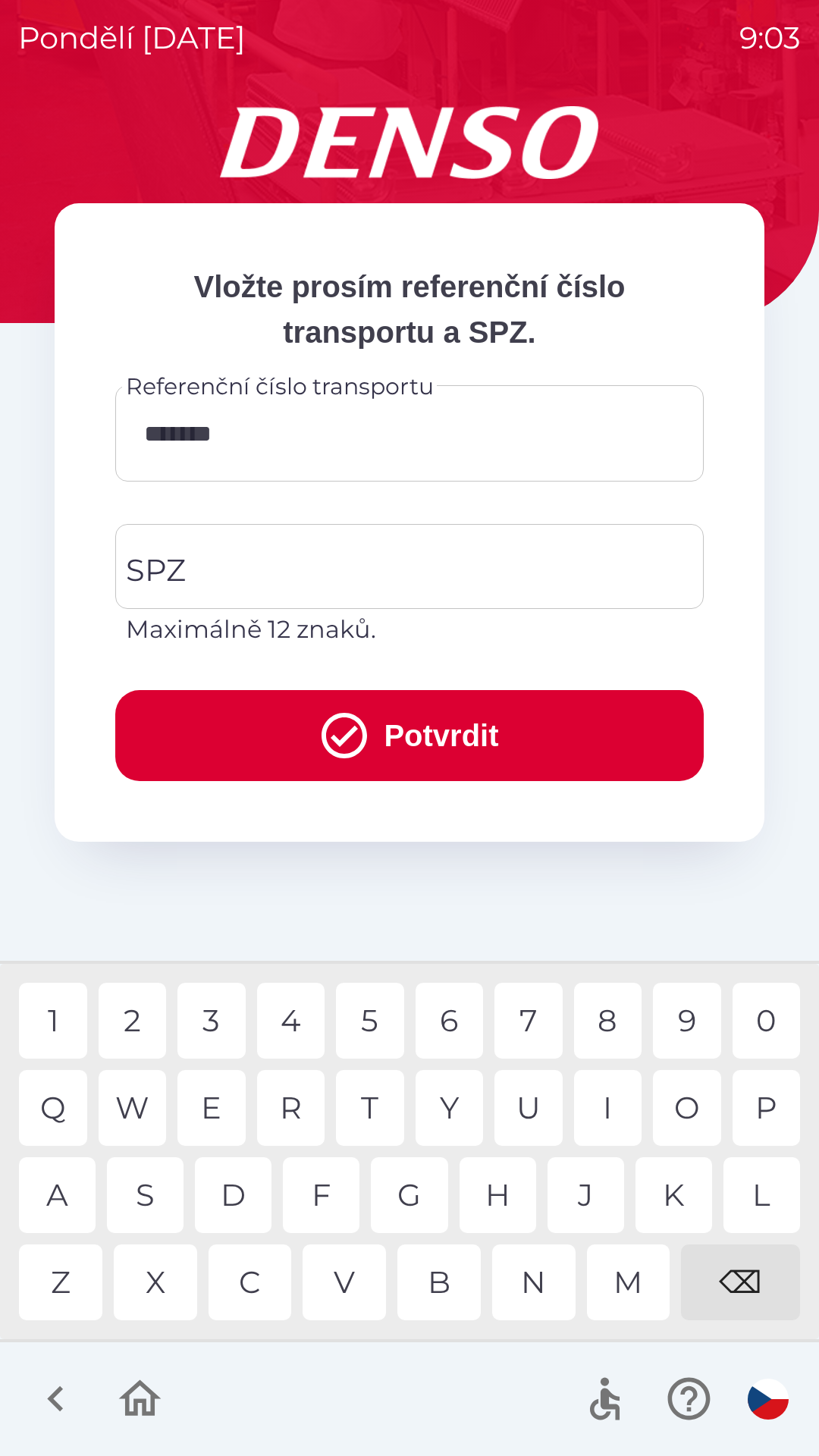
click at [393, 727] on button "Potvrdit" at bounding box center [409, 735] width 588 height 91
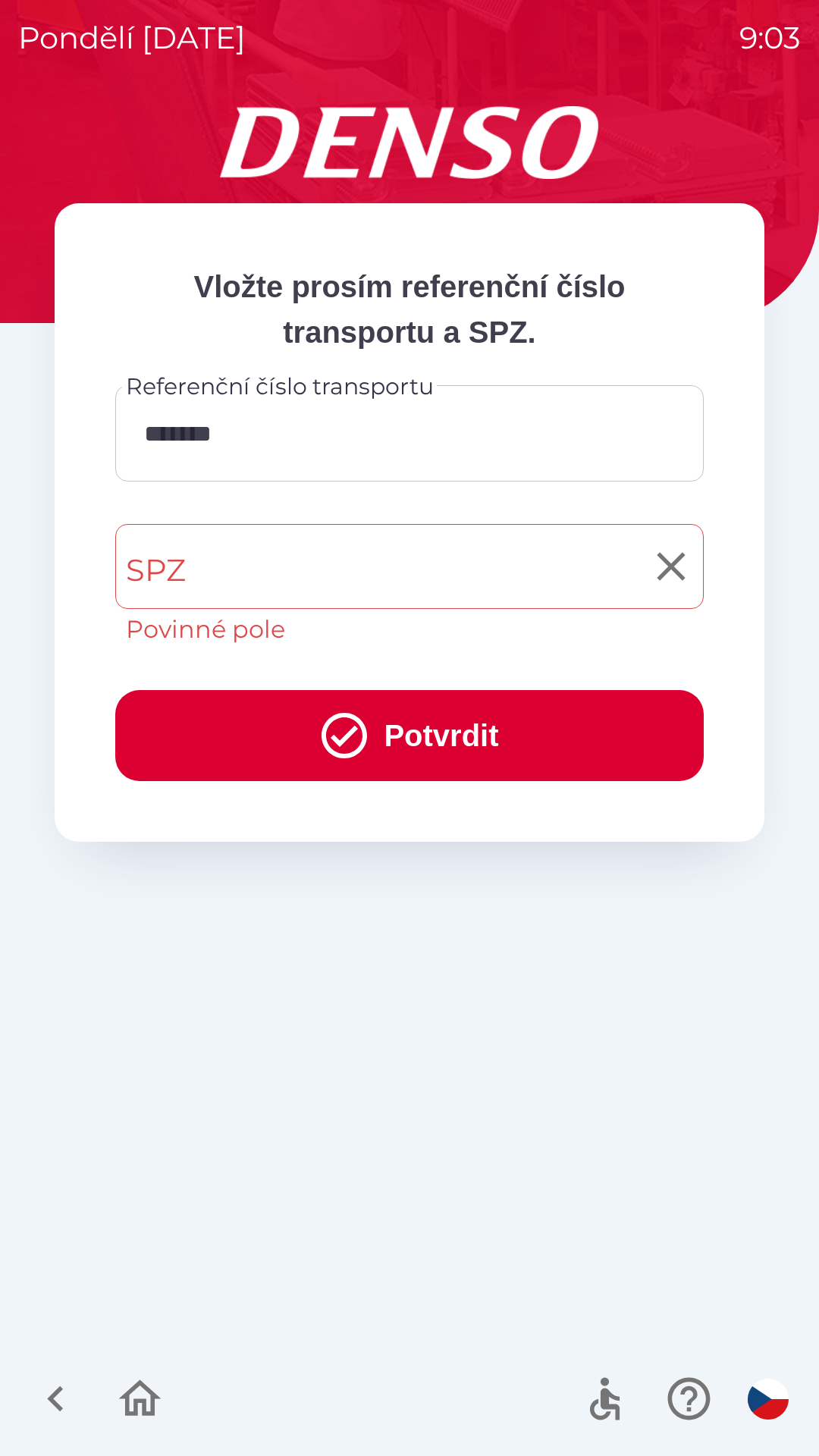
click at [306, 558] on input "SPZ" at bounding box center [398, 567] width 553 height 71
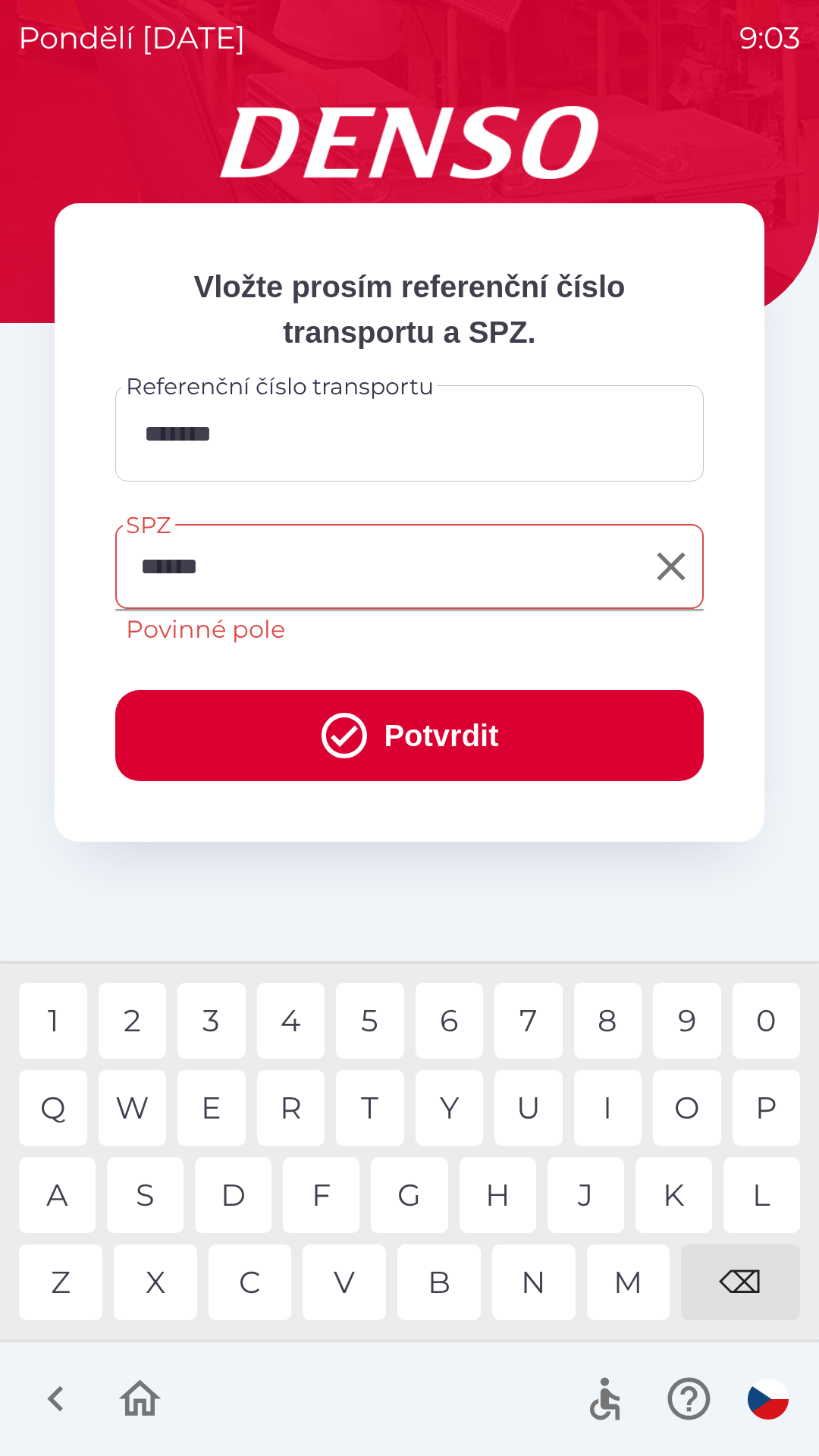
click at [686, 1029] on div "9" at bounding box center [687, 1020] width 68 height 76
type input "*******"
click at [609, 1025] on div "8" at bounding box center [608, 1020] width 68 height 76
click at [478, 725] on button "Potvrdit" at bounding box center [409, 735] width 588 height 91
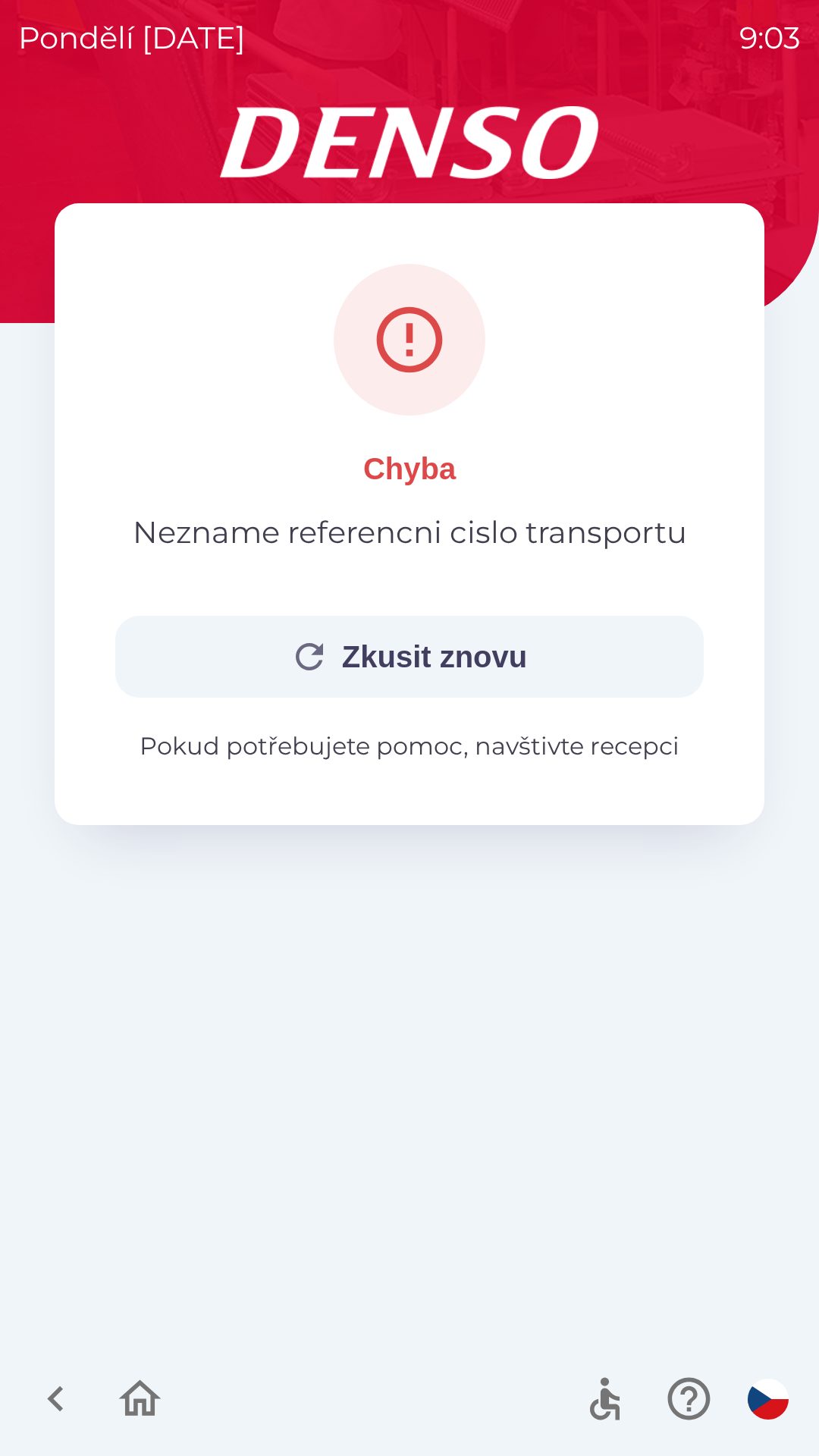
click at [445, 650] on button "Zkusit znovu" at bounding box center [409, 656] width 588 height 82
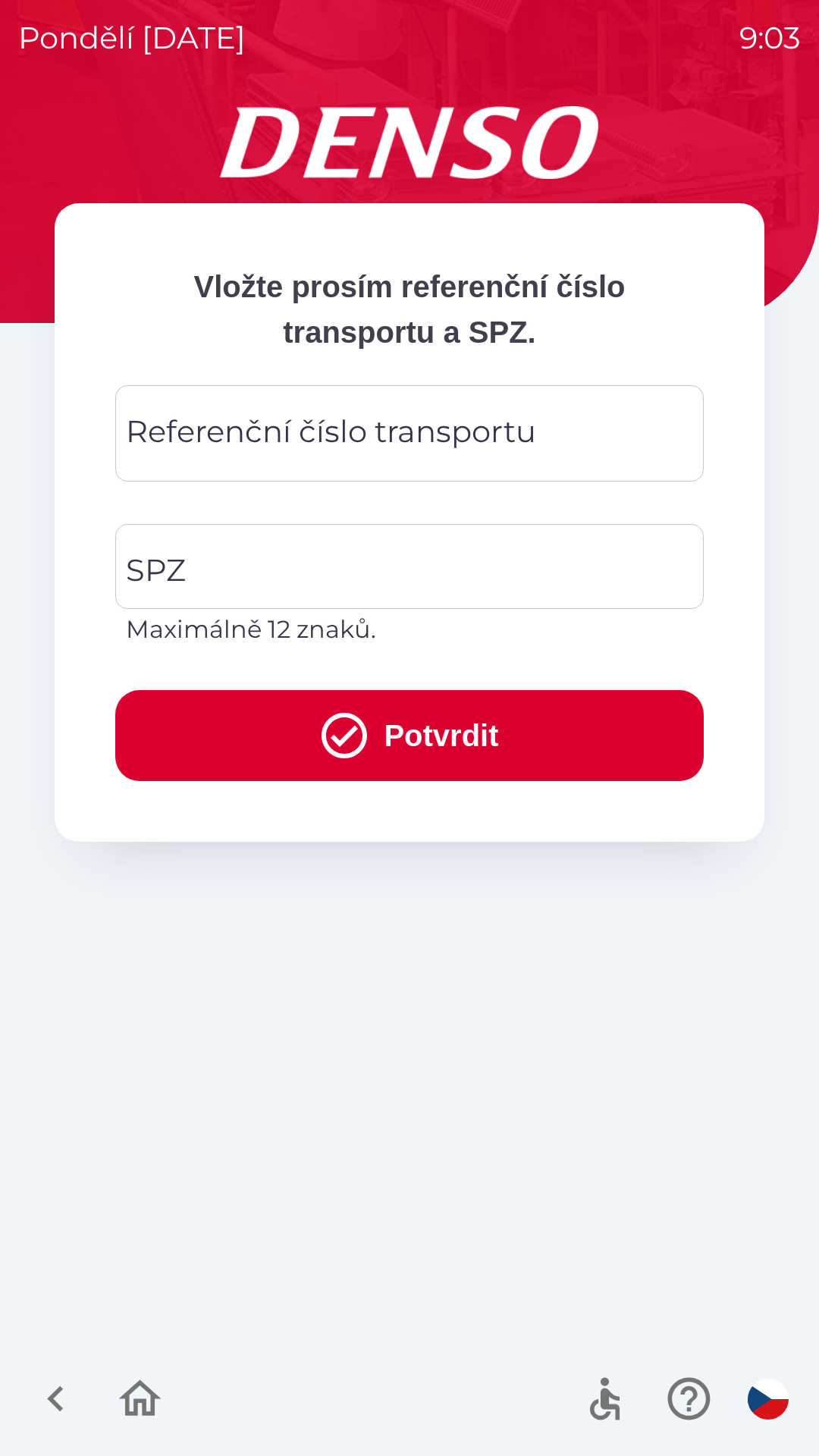
click at [343, 415] on div "Referenční číslo transportu Referenční číslo transportu" at bounding box center [409, 433] width 588 height 96
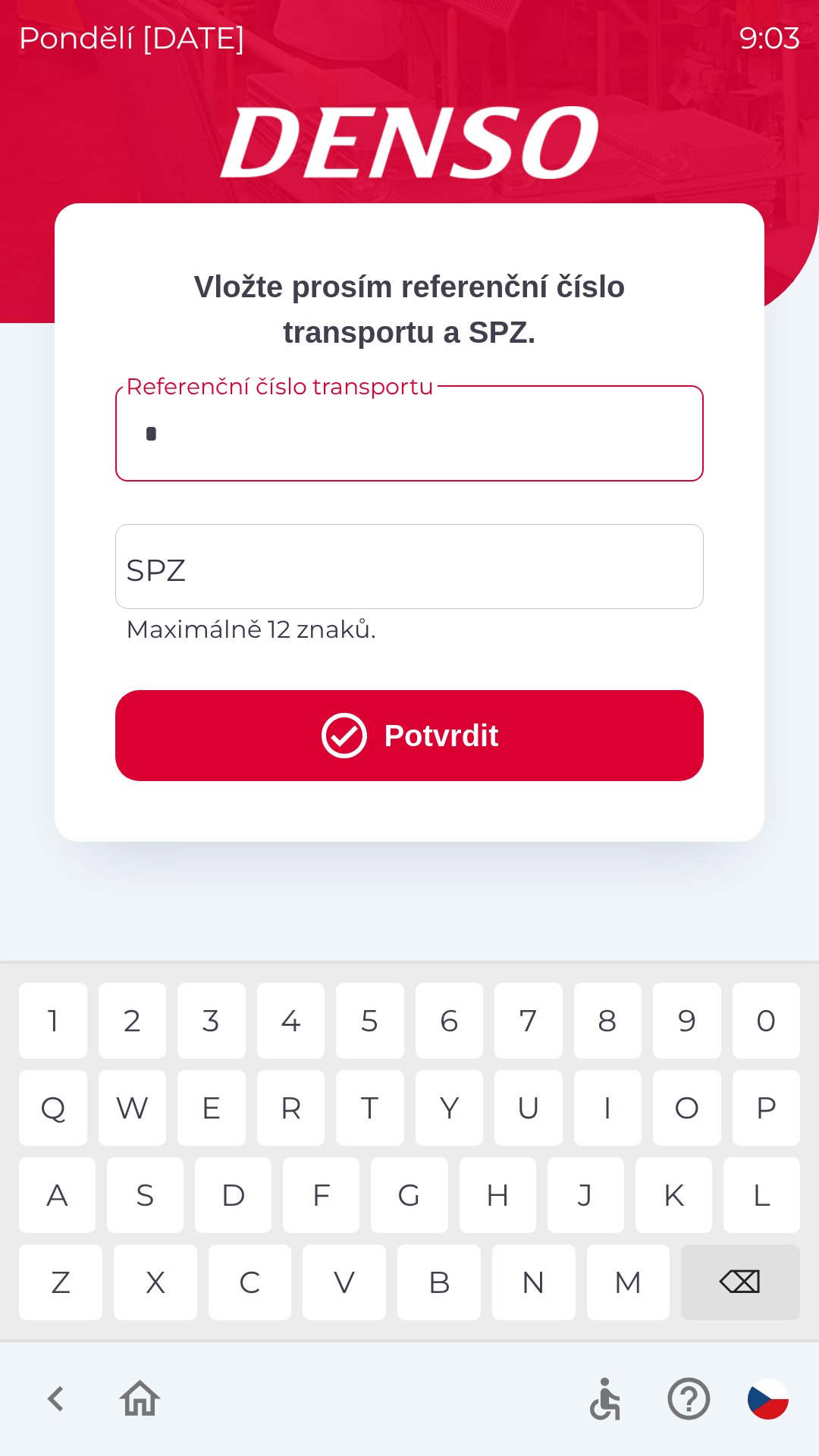
click at [62, 1189] on div "A" at bounding box center [57, 1195] width 77 height 76
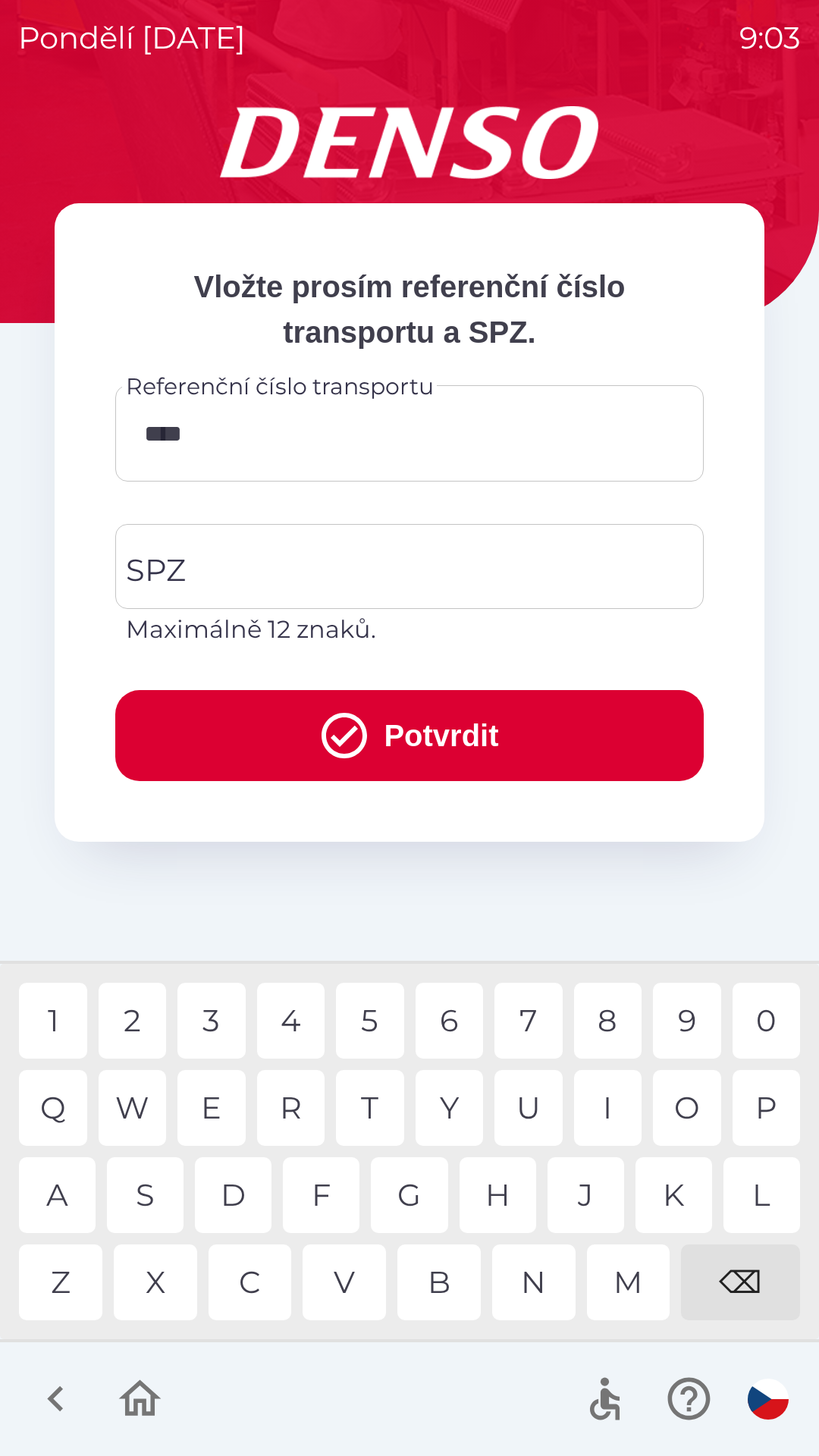
click at [59, 1008] on div "1" at bounding box center [53, 1020] width 68 height 76
click at [226, 1021] on div "3" at bounding box center [211, 1020] width 68 height 76
type input "********"
click at [261, 553] on input "SPZ" at bounding box center [398, 567] width 553 height 71
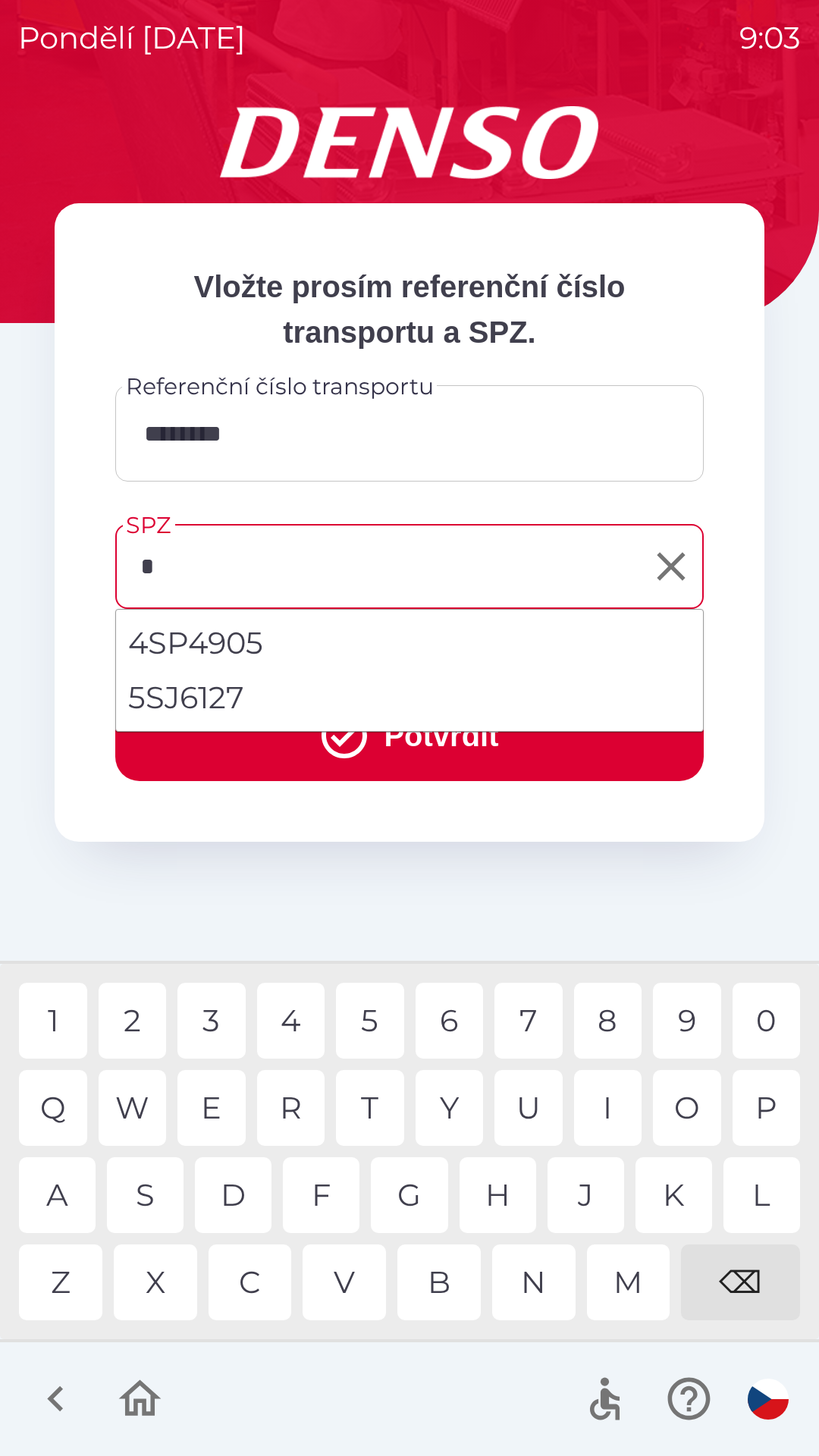
click at [385, 990] on div "5" at bounding box center [370, 1020] width 68 height 76
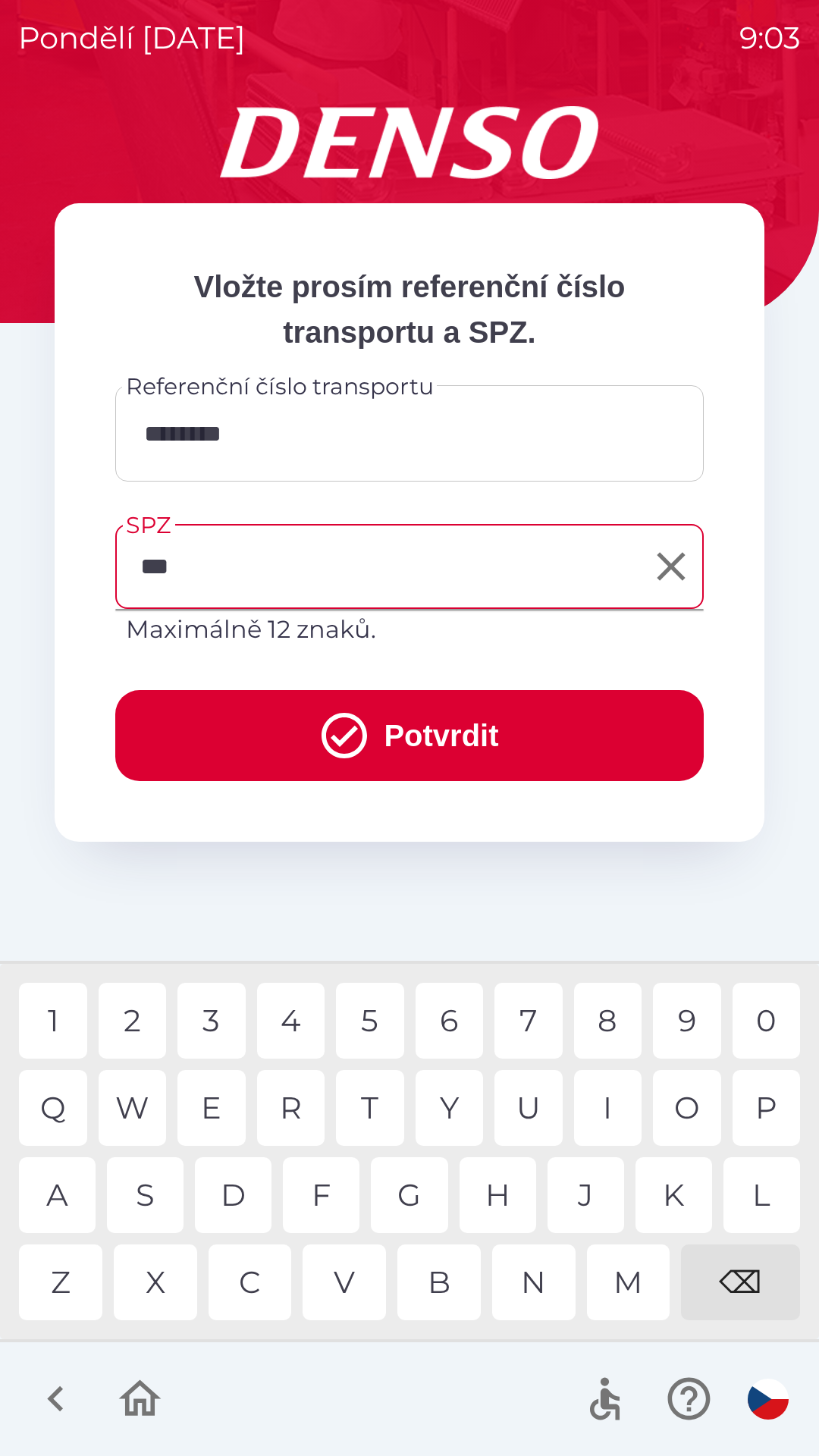
click at [370, 1105] on div "T" at bounding box center [370, 1107] width 68 height 76
type input "*******"
click at [602, 1023] on div "8" at bounding box center [608, 1020] width 68 height 76
click at [429, 709] on button "Potvrdit" at bounding box center [409, 735] width 588 height 91
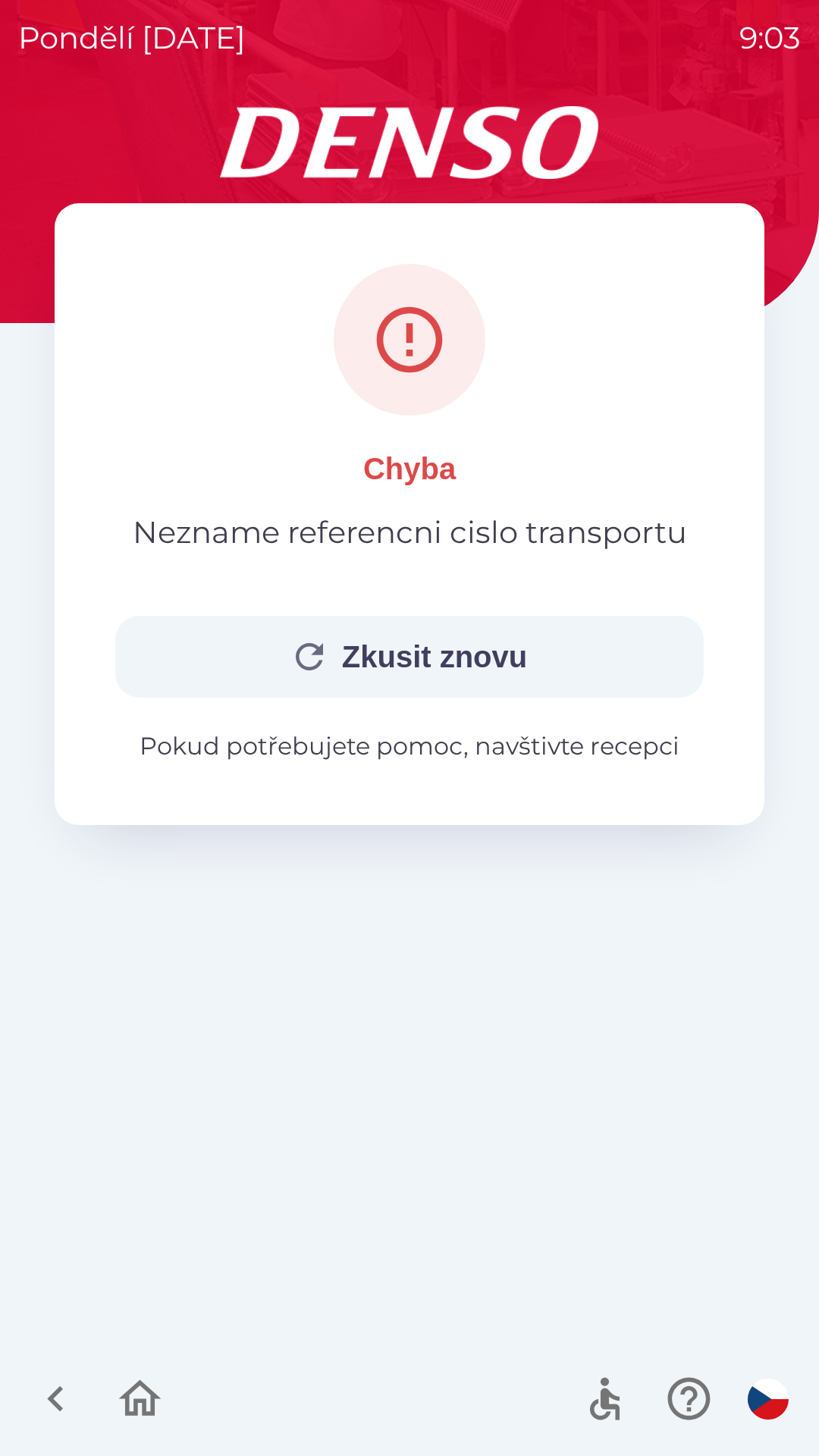
click at [432, 637] on button "Zkusit znovu" at bounding box center [409, 656] width 588 height 82
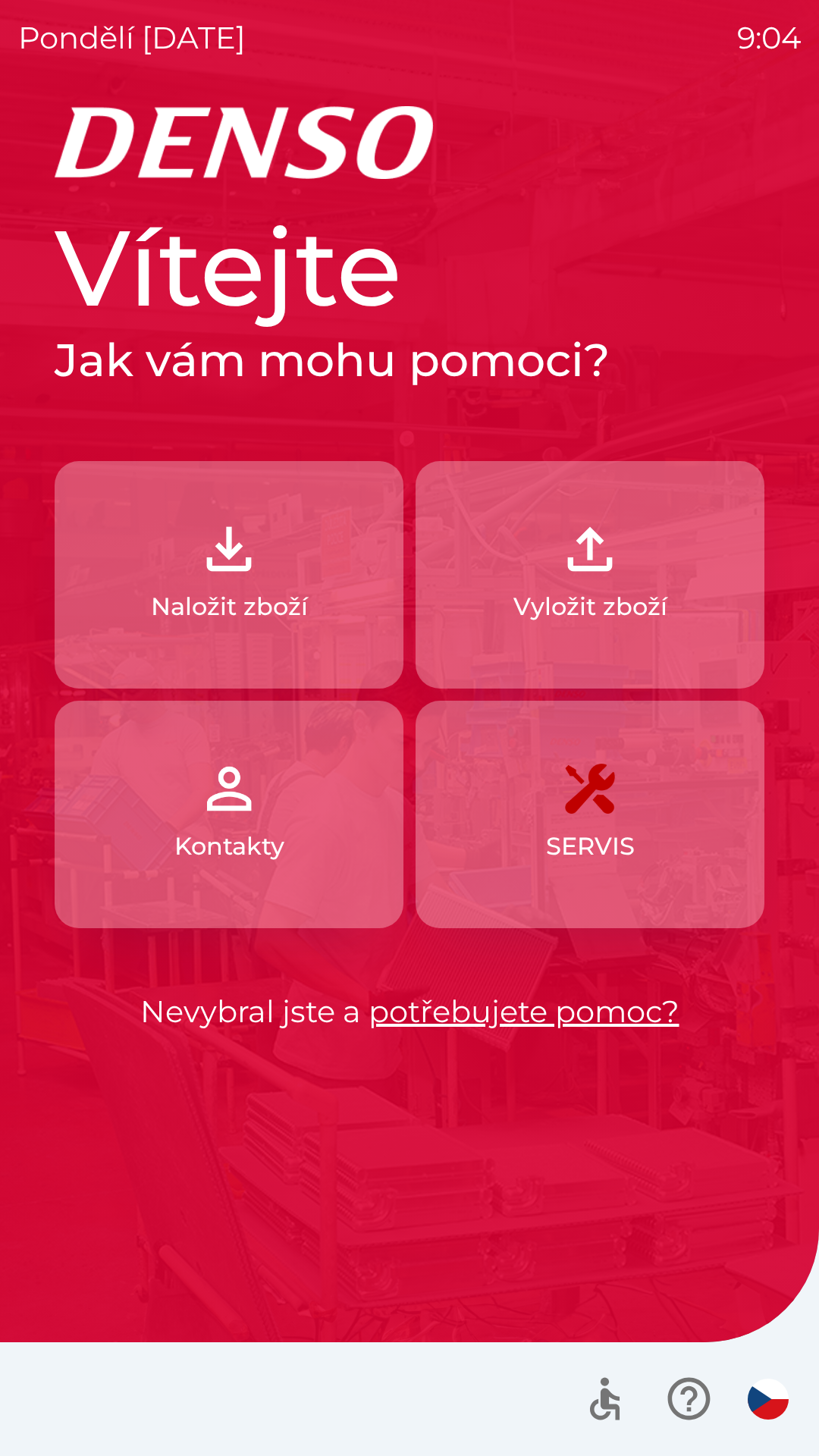
click at [268, 570] on button "Naložit zboží" at bounding box center [229, 574] width 349 height 227
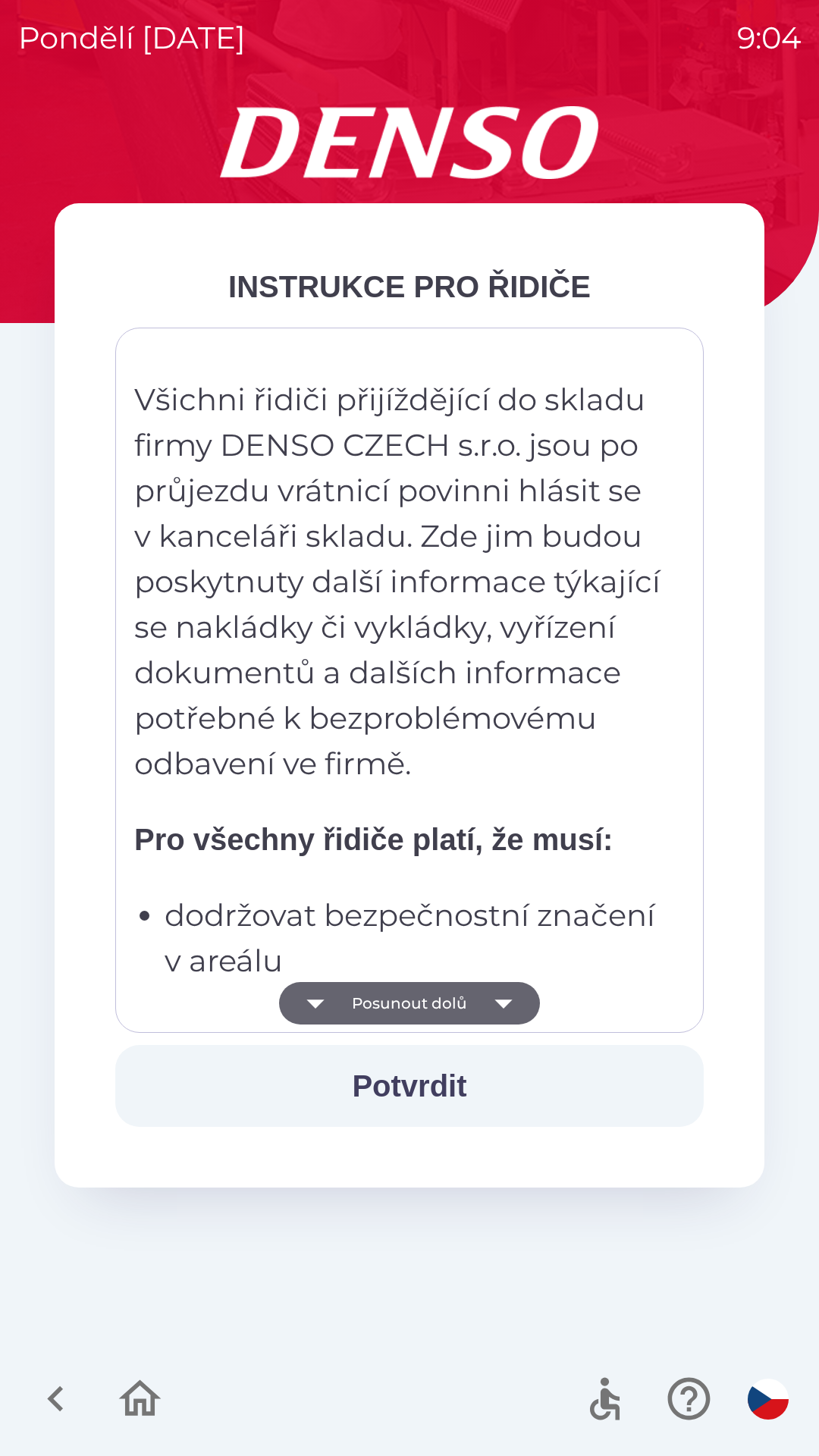
click at [487, 1009] on icon "button" at bounding box center [504, 1003] width 43 height 43
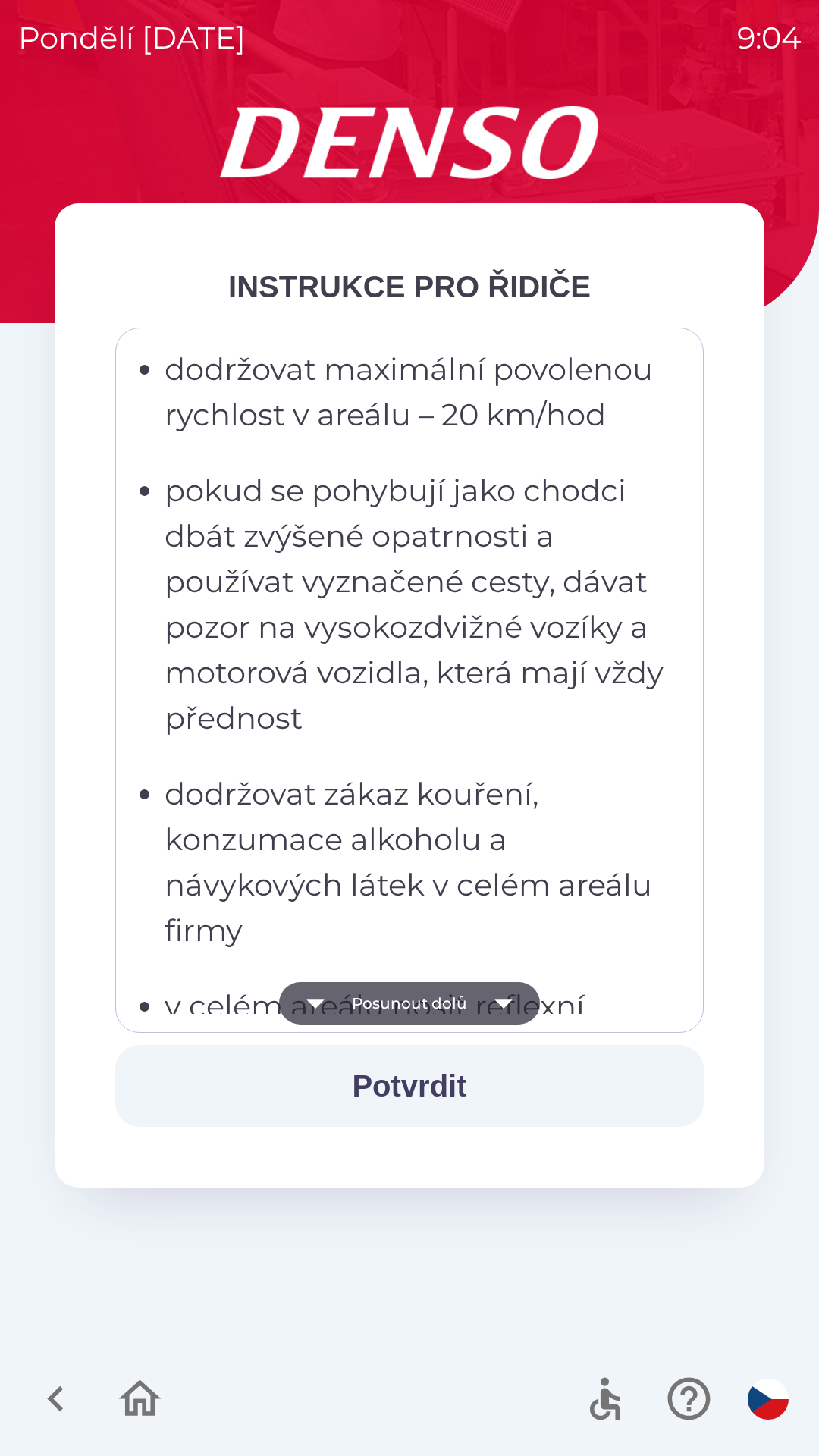
click at [493, 989] on icon "button" at bounding box center [504, 1003] width 43 height 43
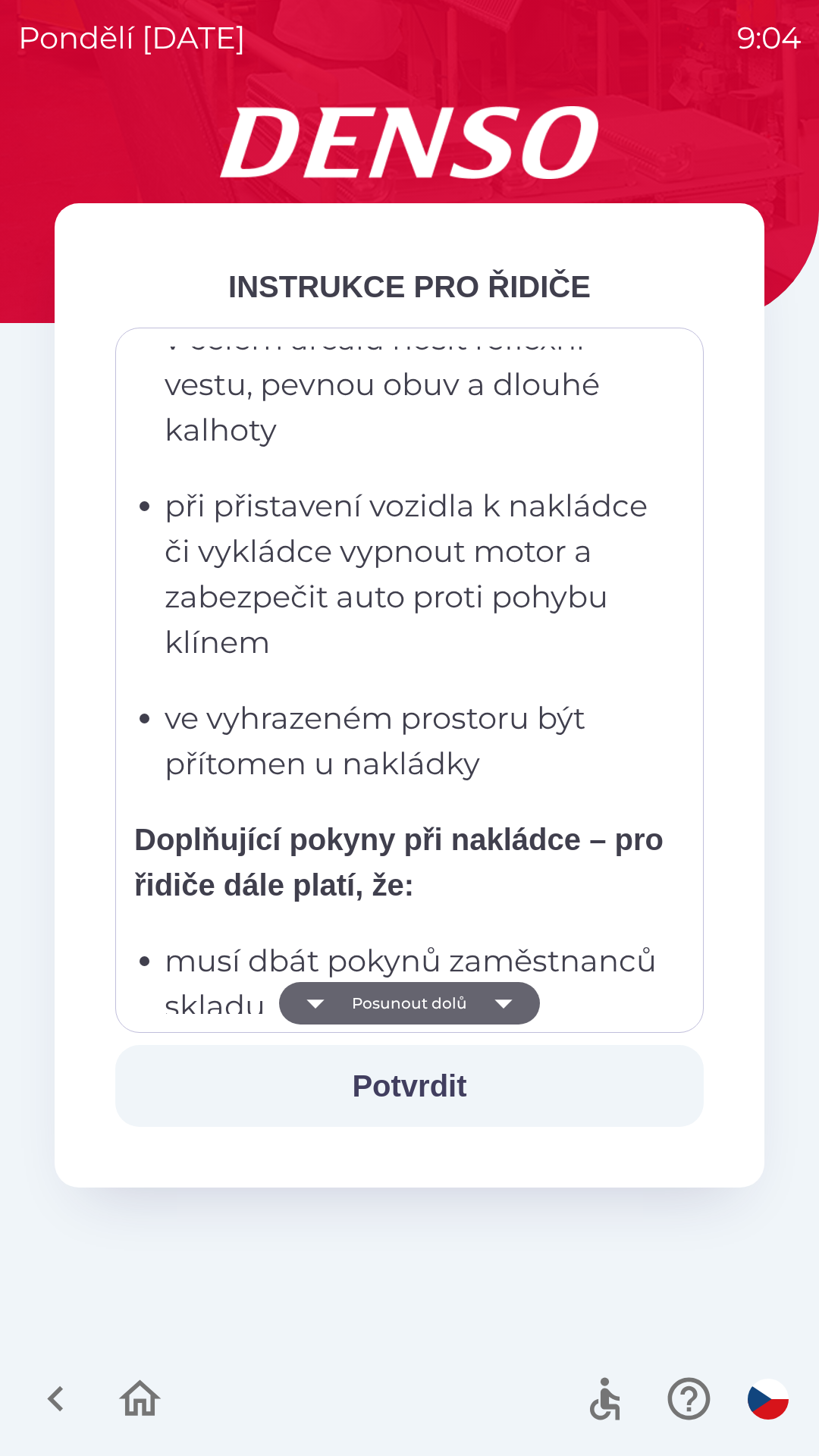
click at [494, 1001] on icon "button" at bounding box center [504, 1003] width 43 height 43
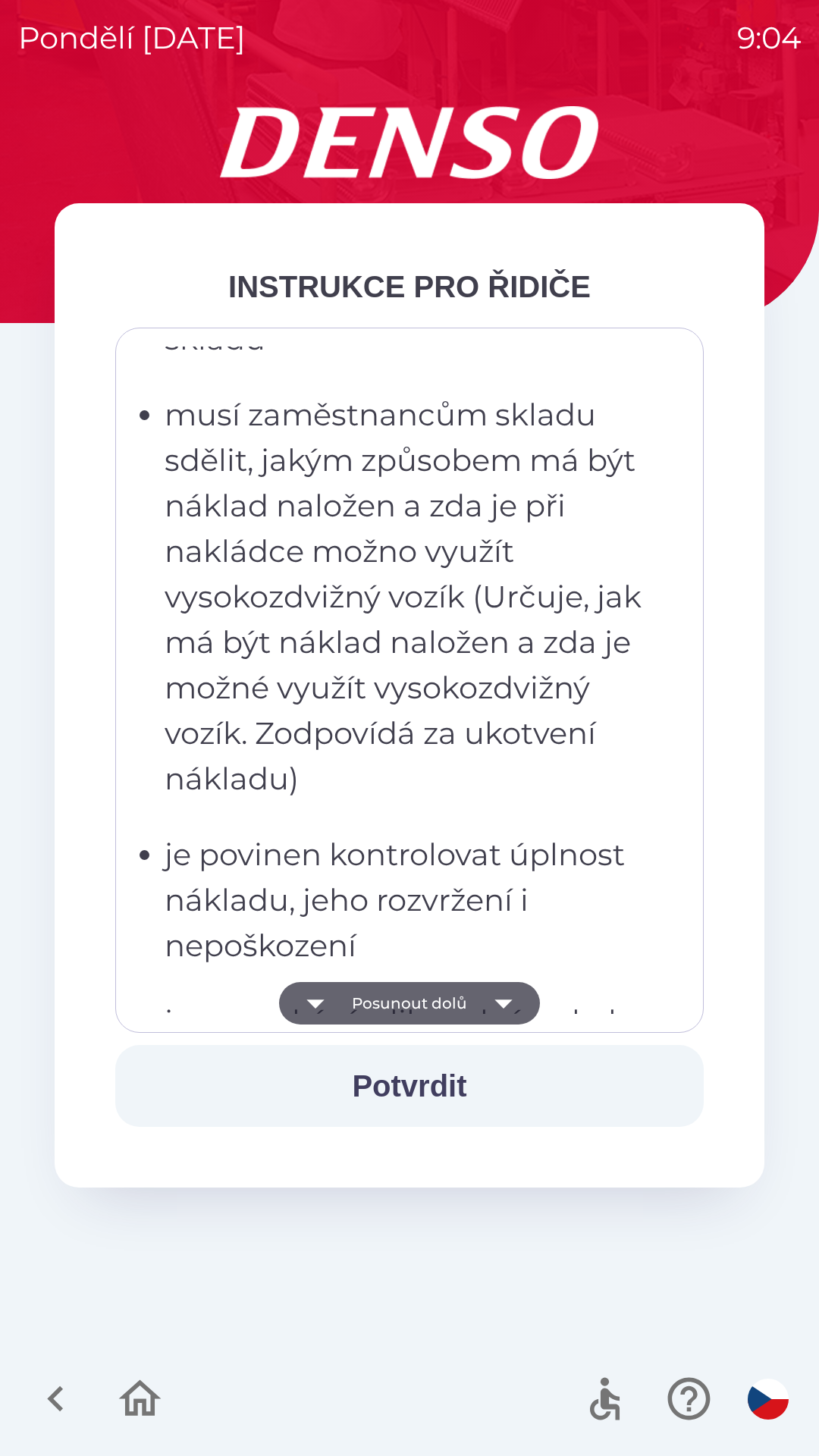
click at [508, 1013] on icon "button" at bounding box center [504, 1003] width 43 height 43
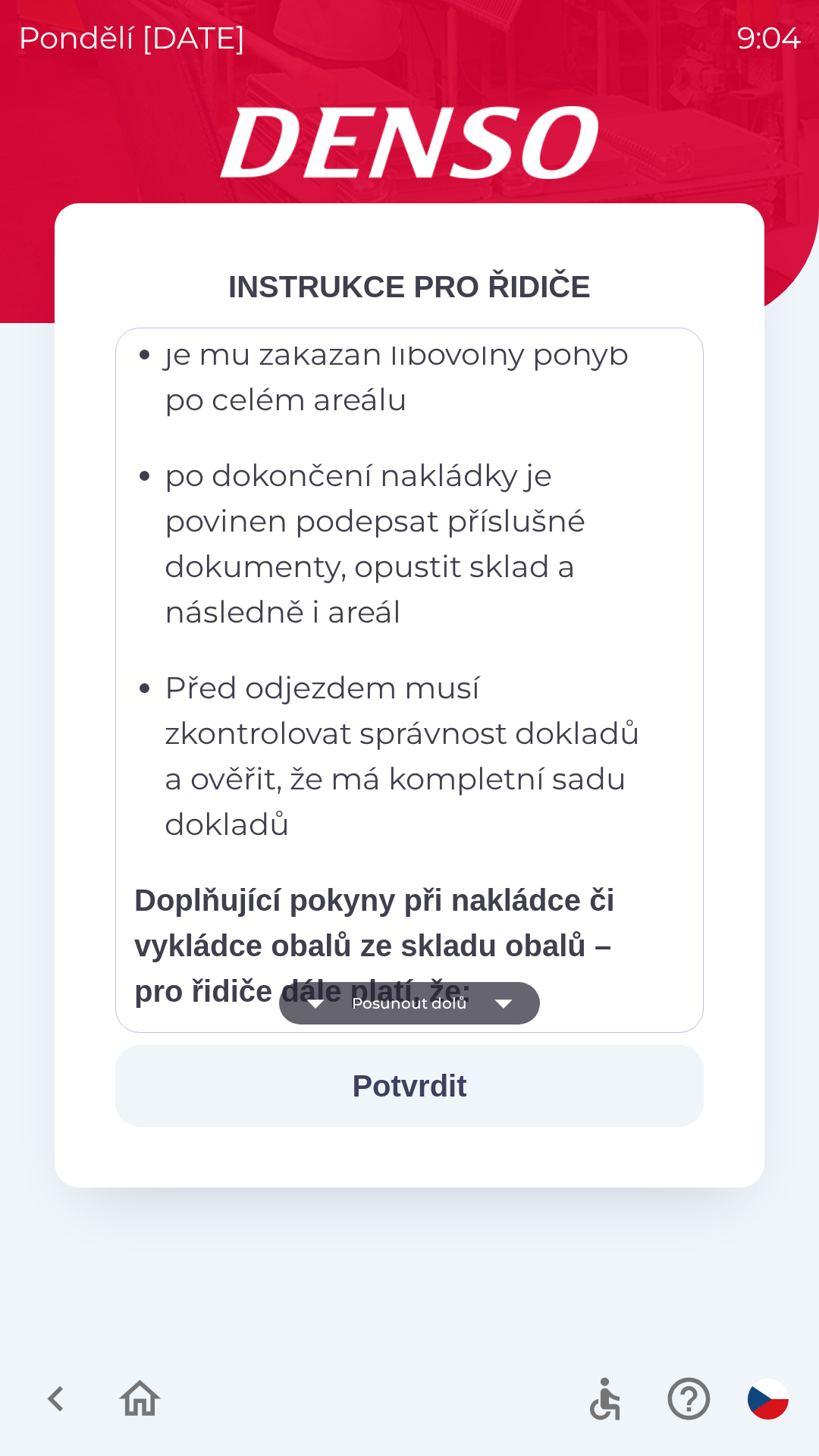
click at [518, 1015] on icon "button" at bounding box center [504, 1003] width 43 height 43
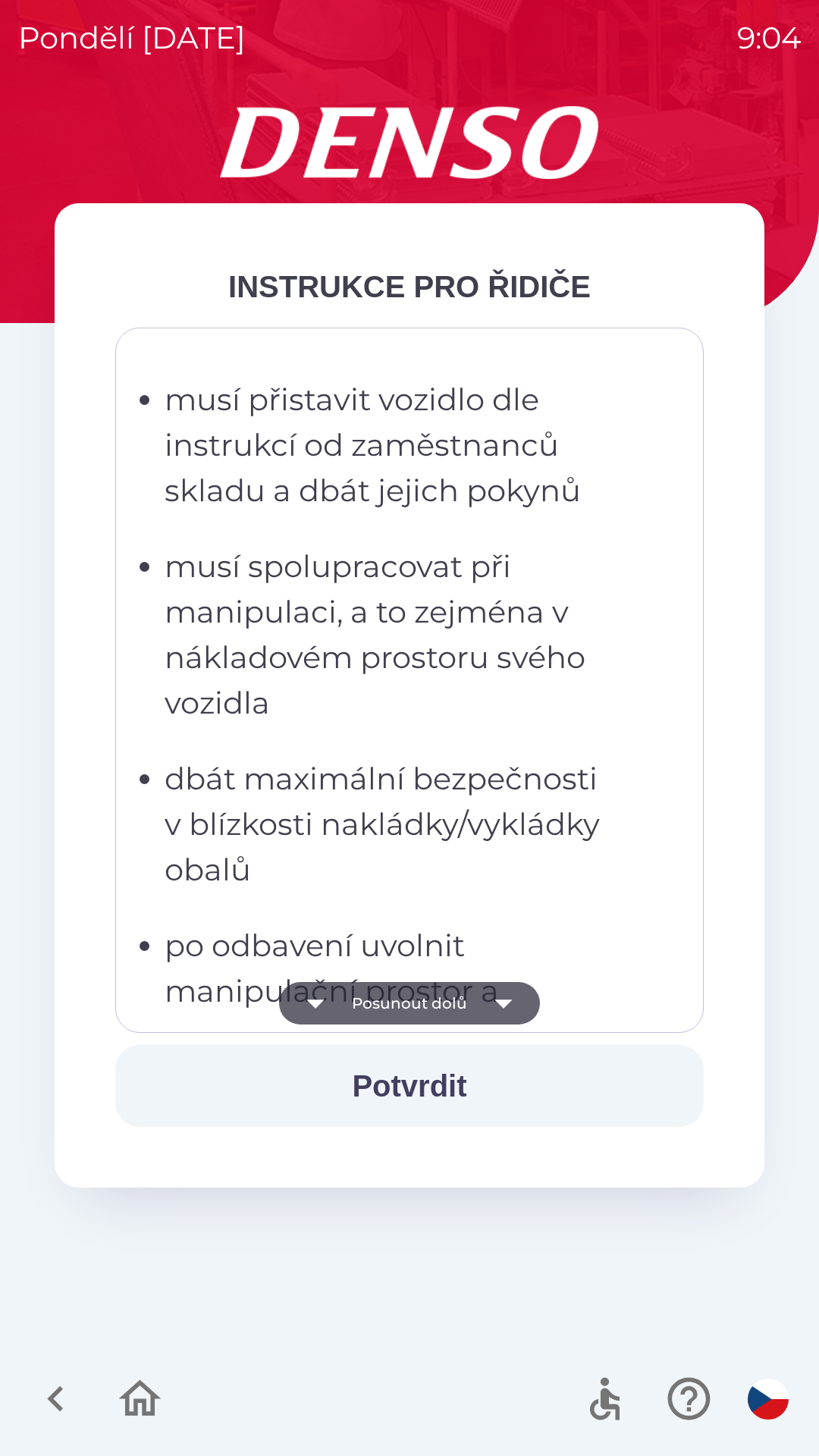
click at [518, 1002] on icon "button" at bounding box center [504, 1003] width 43 height 43
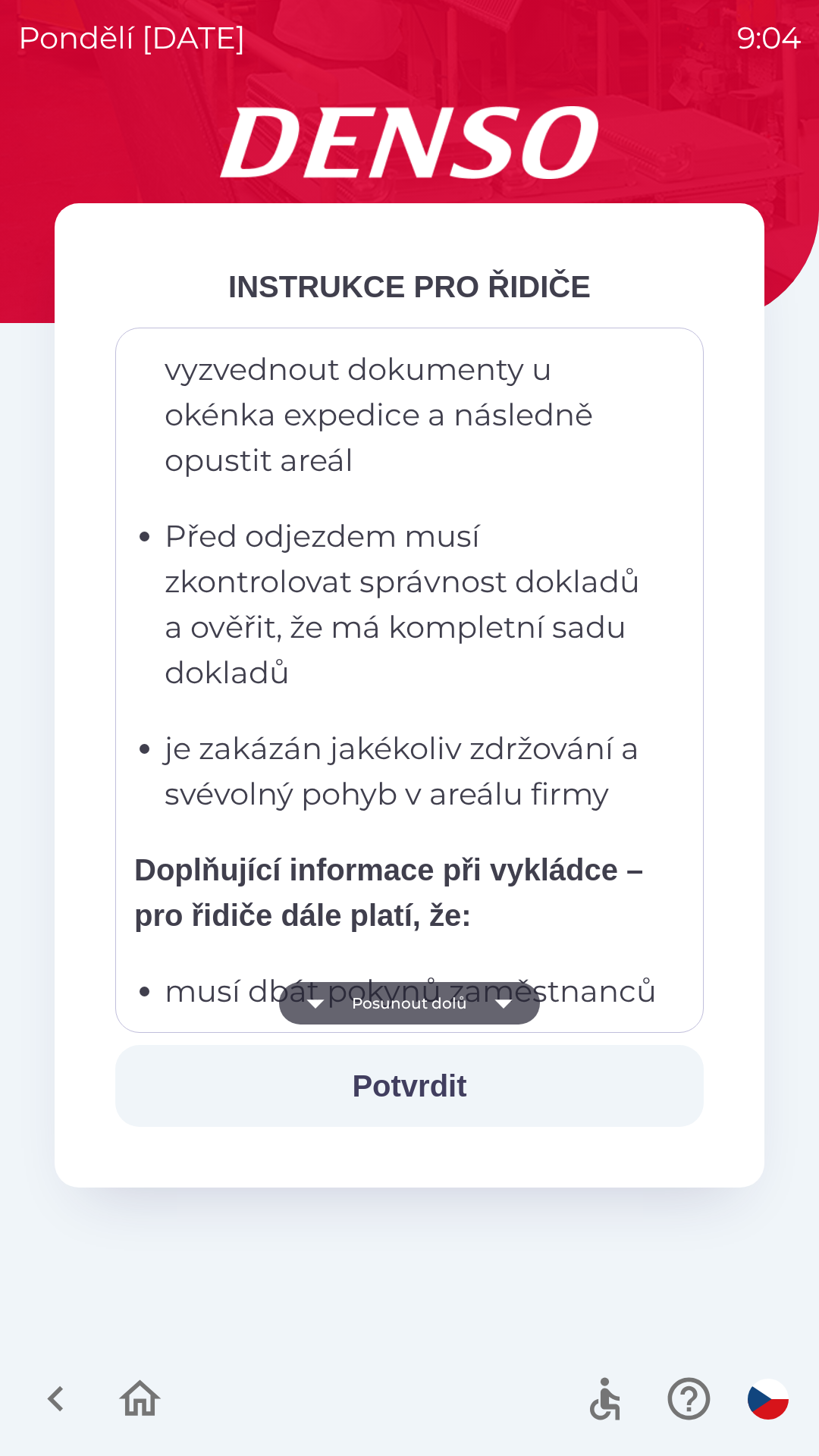
click at [513, 1003] on icon "button" at bounding box center [504, 1003] width 43 height 43
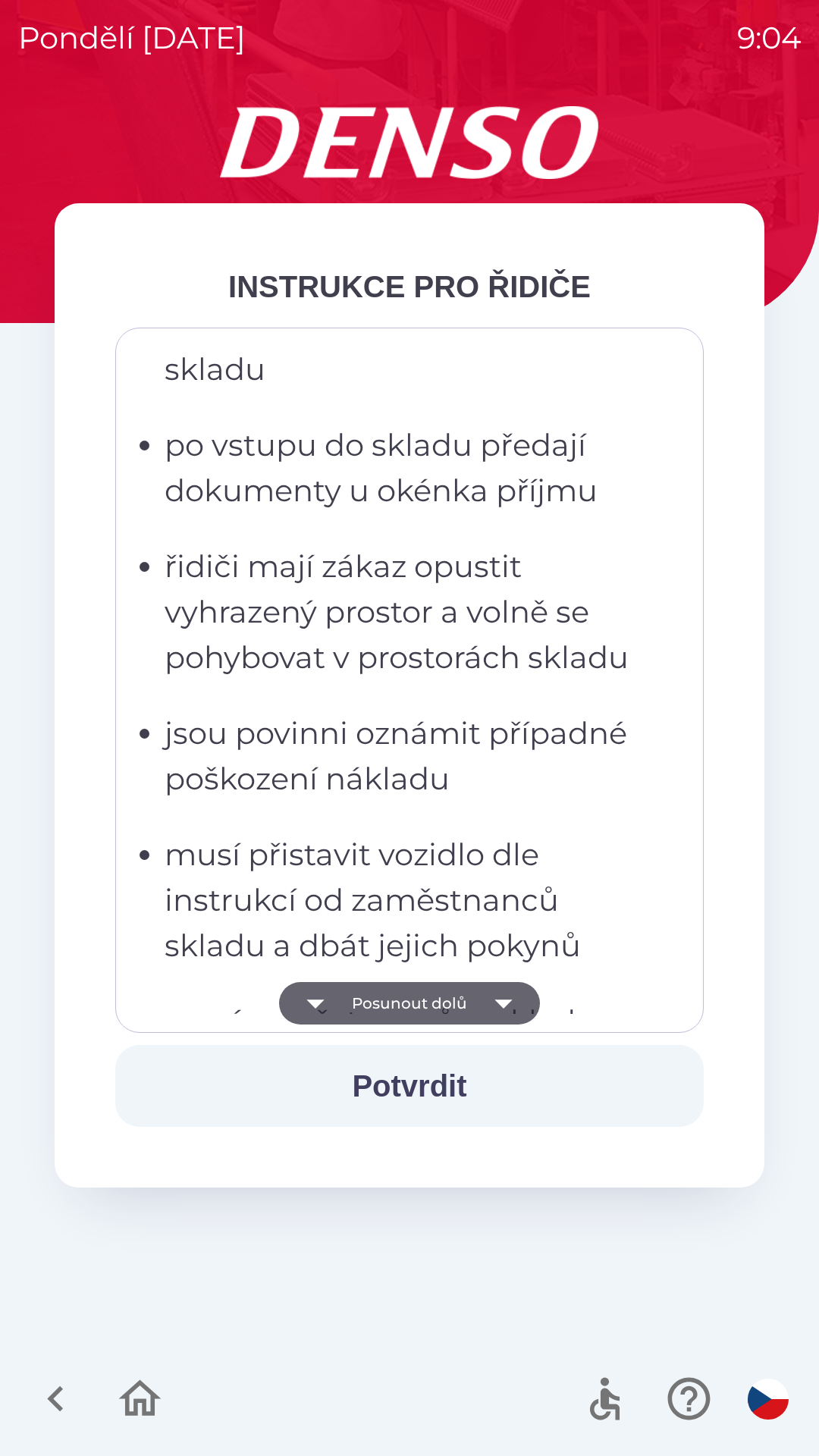
click at [524, 1014] on button "Posunout dolů" at bounding box center [410, 1003] width 261 height 43
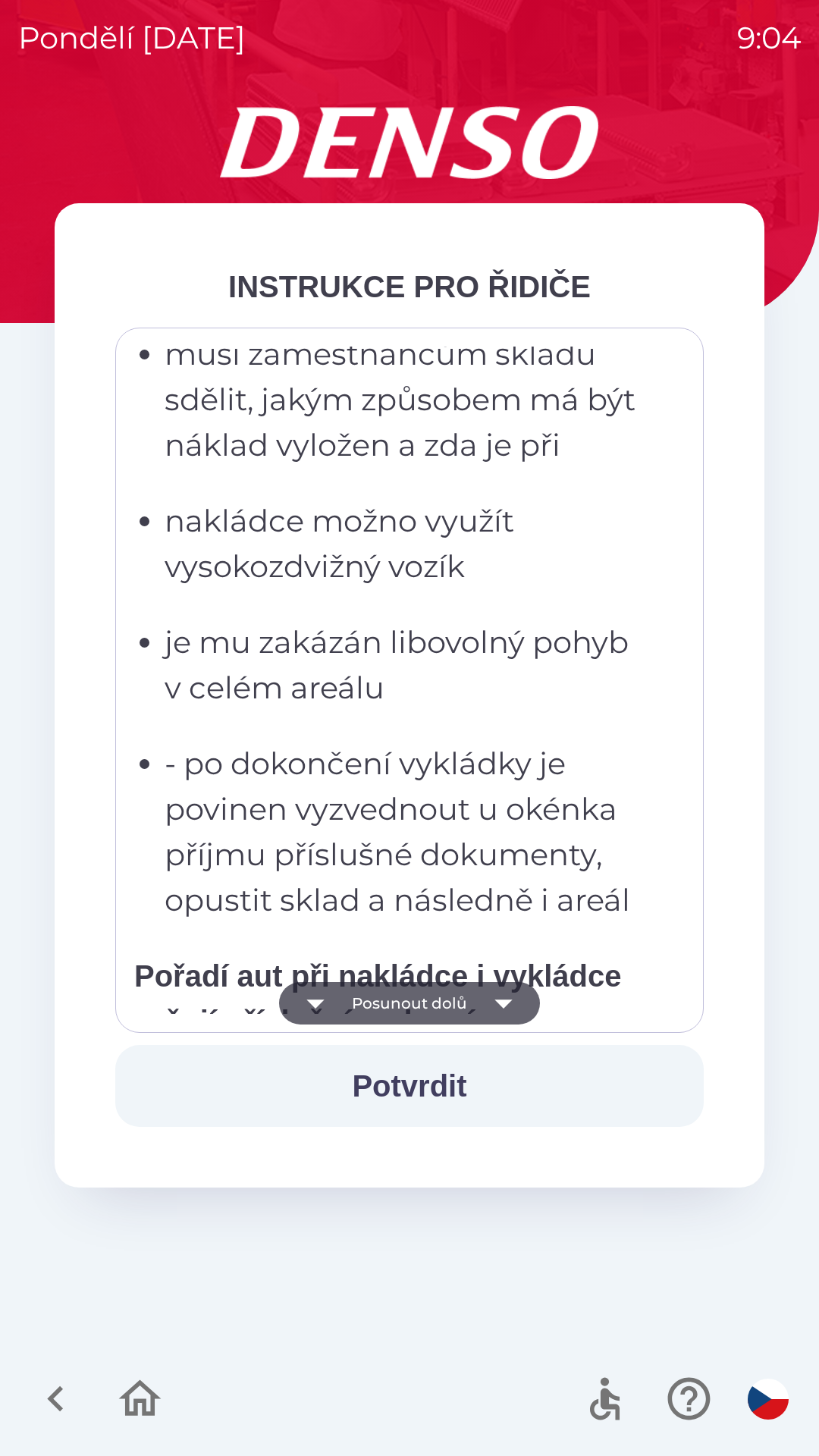
click at [528, 1013] on button "Posunout dolů" at bounding box center [410, 1003] width 261 height 43
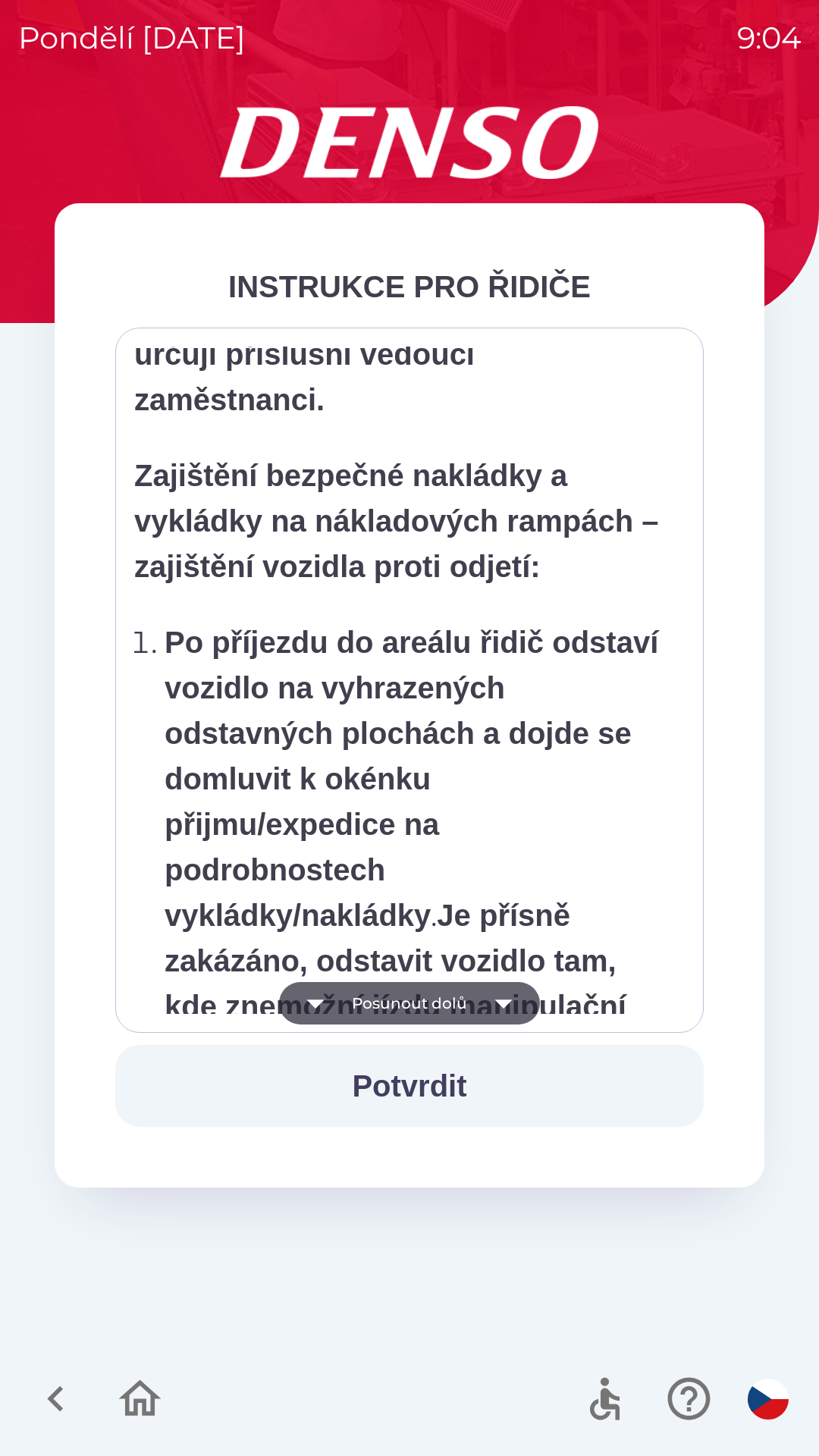
click at [519, 1019] on icon "button" at bounding box center [504, 1003] width 43 height 43
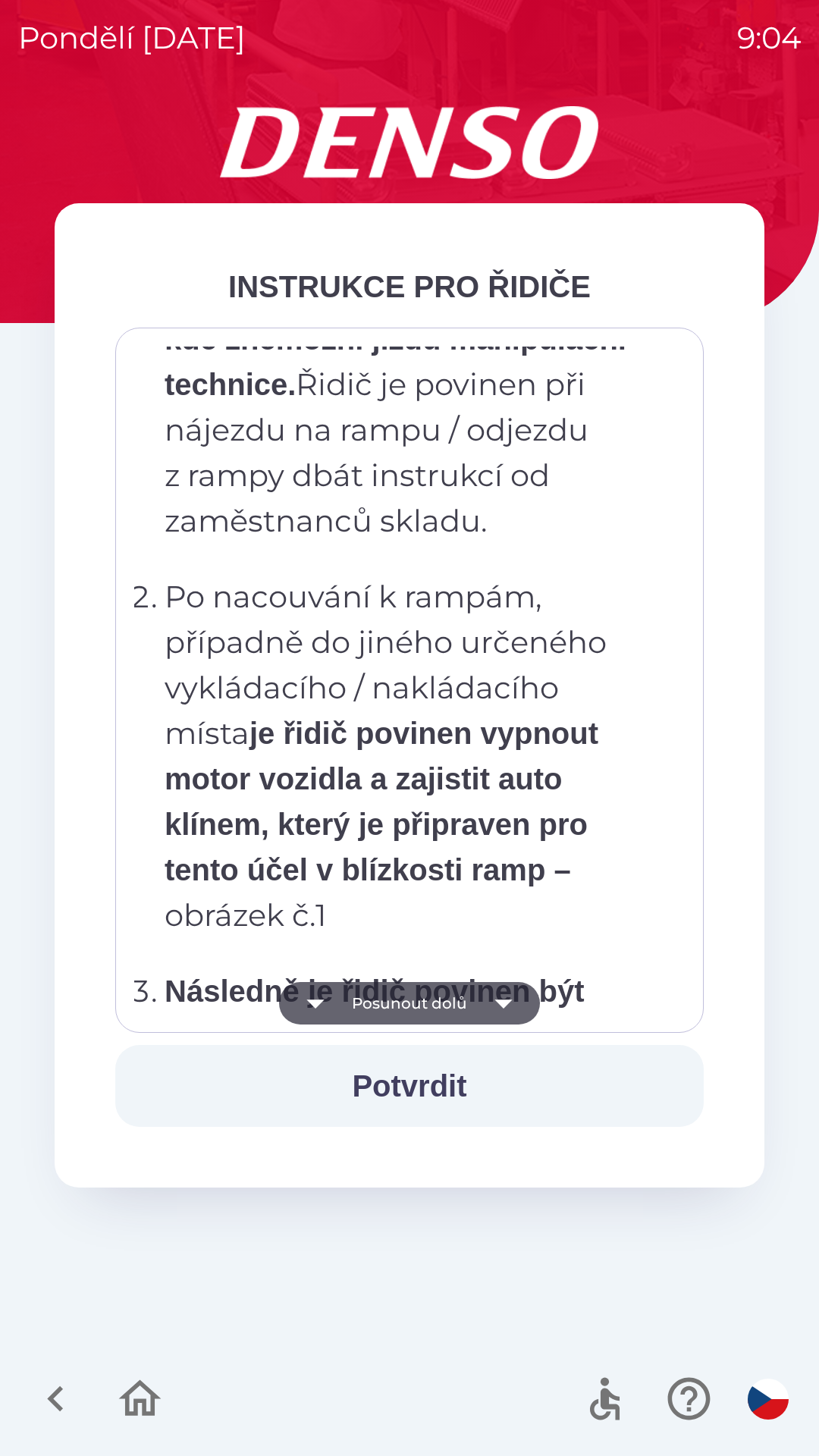
click at [511, 1008] on icon "button" at bounding box center [504, 1003] width 43 height 43
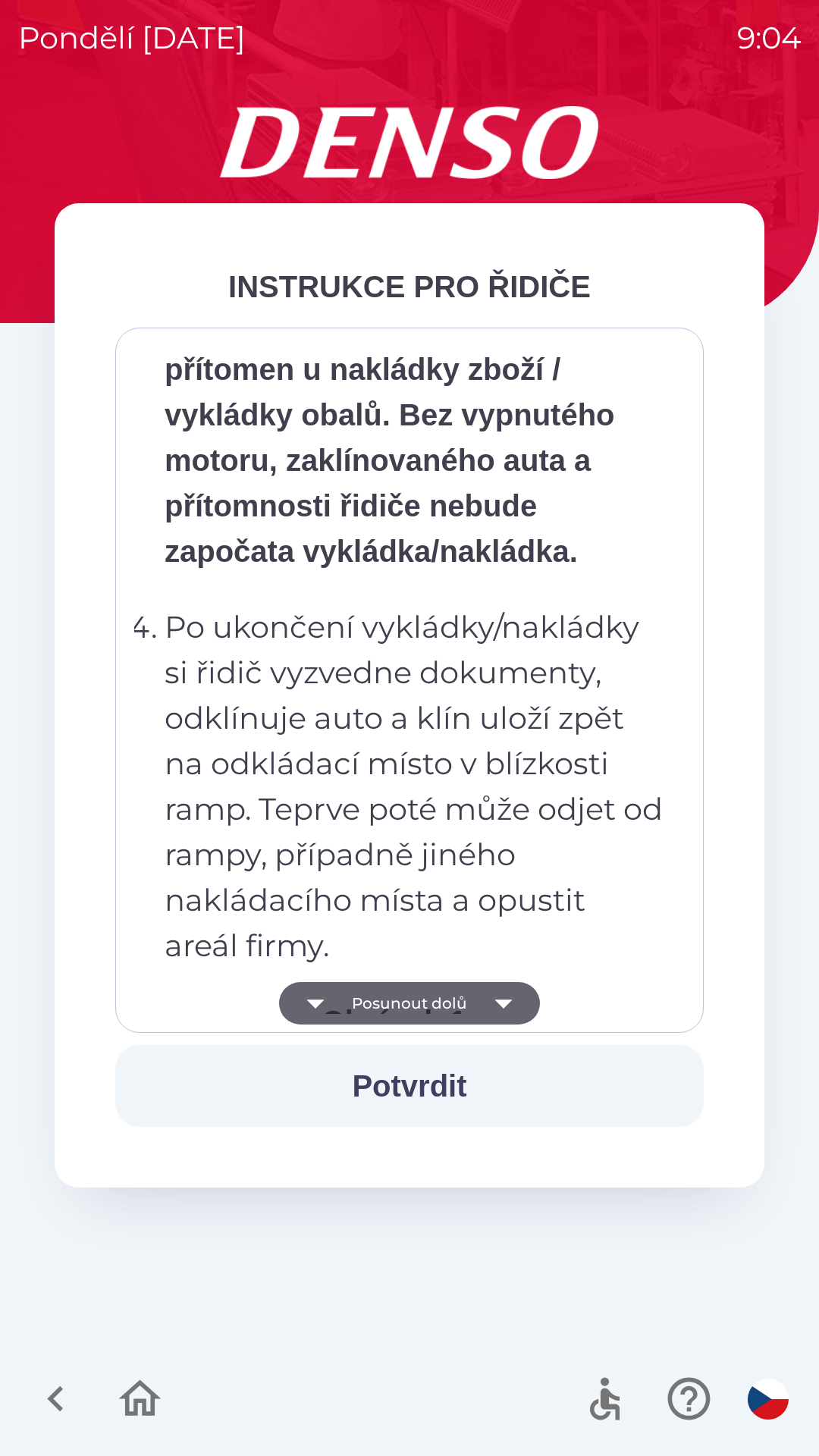
click at [509, 1006] on icon "button" at bounding box center [504, 1003] width 43 height 43
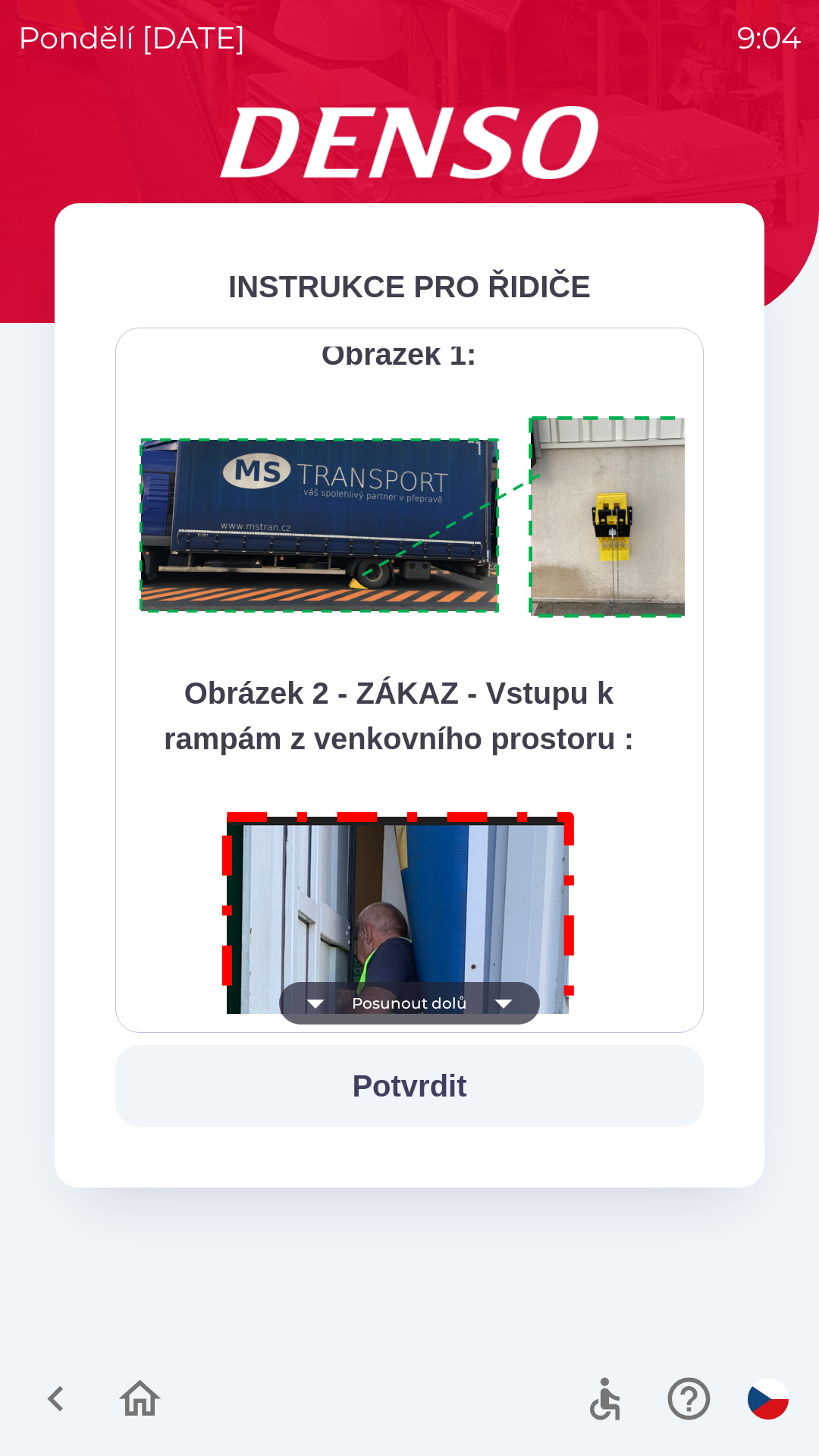
click at [506, 1018] on icon "button" at bounding box center [504, 1003] width 43 height 43
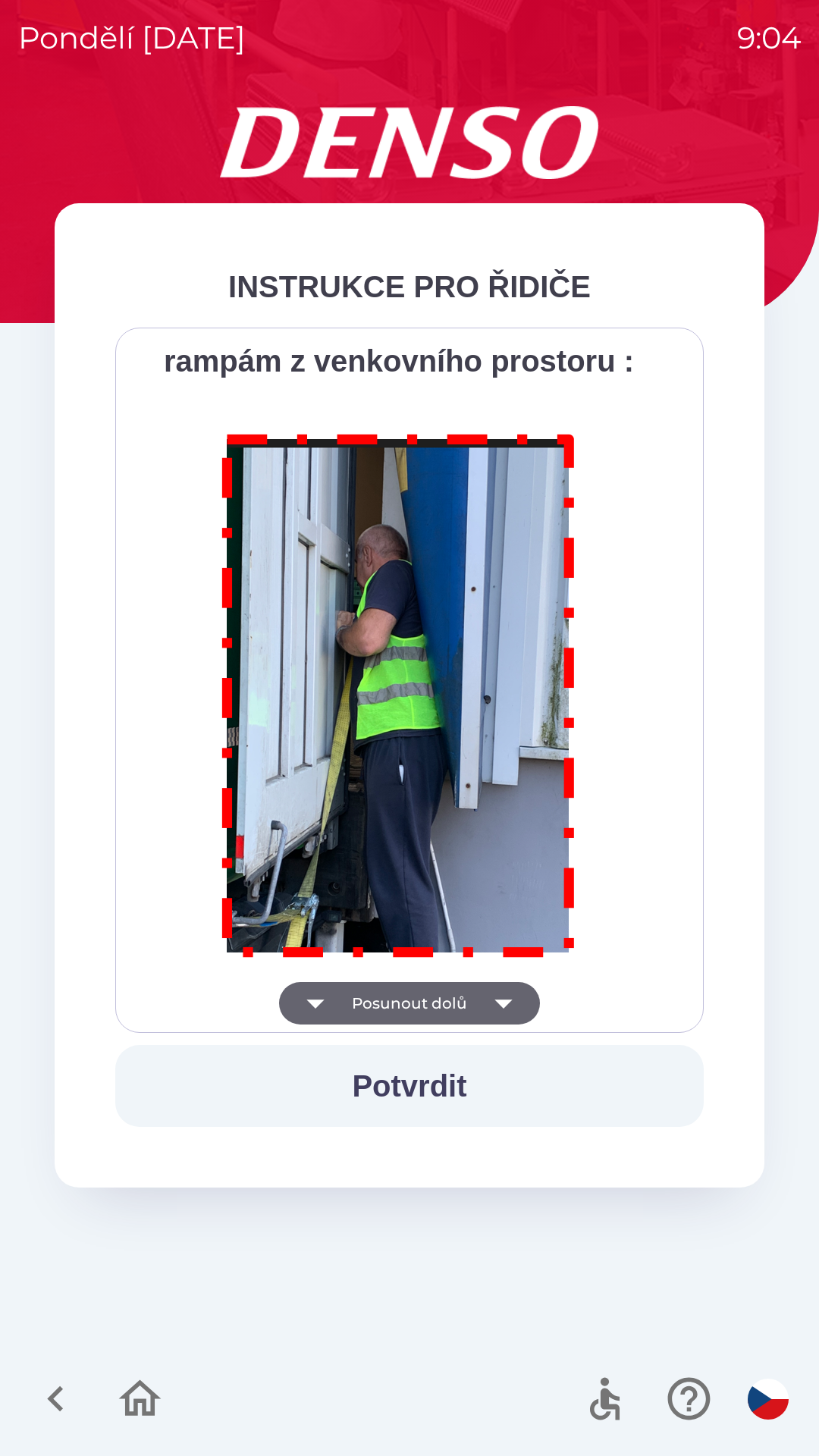
click at [508, 1002] on div "Všichni řidiči přijíždějící do skladu firmy DENSO CZECH s.r.o. jsou po průjezdu…" at bounding box center [410, 680] width 551 height 667
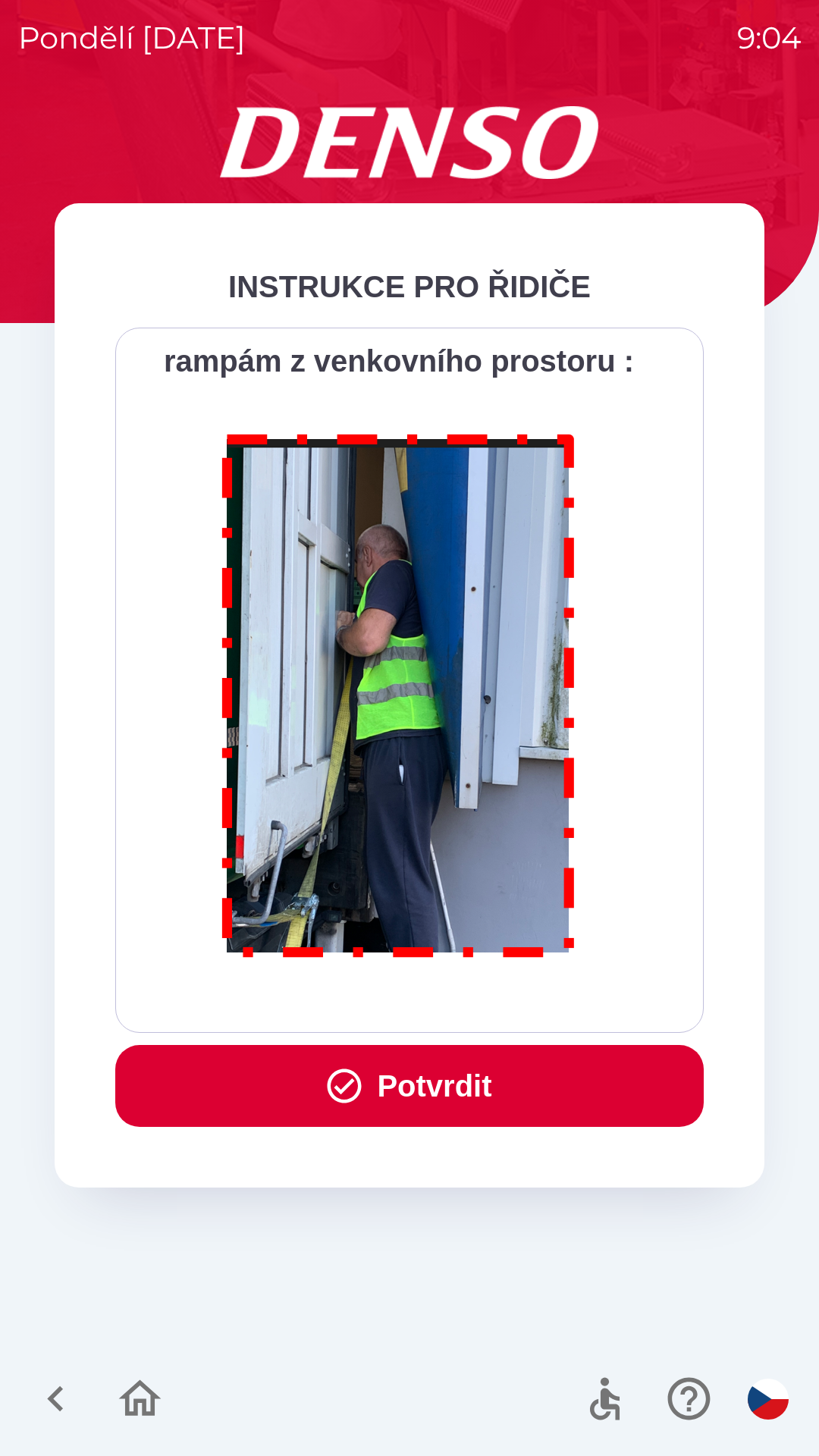
click at [505, 1065] on button "Potvrdit" at bounding box center [409, 1086] width 588 height 82
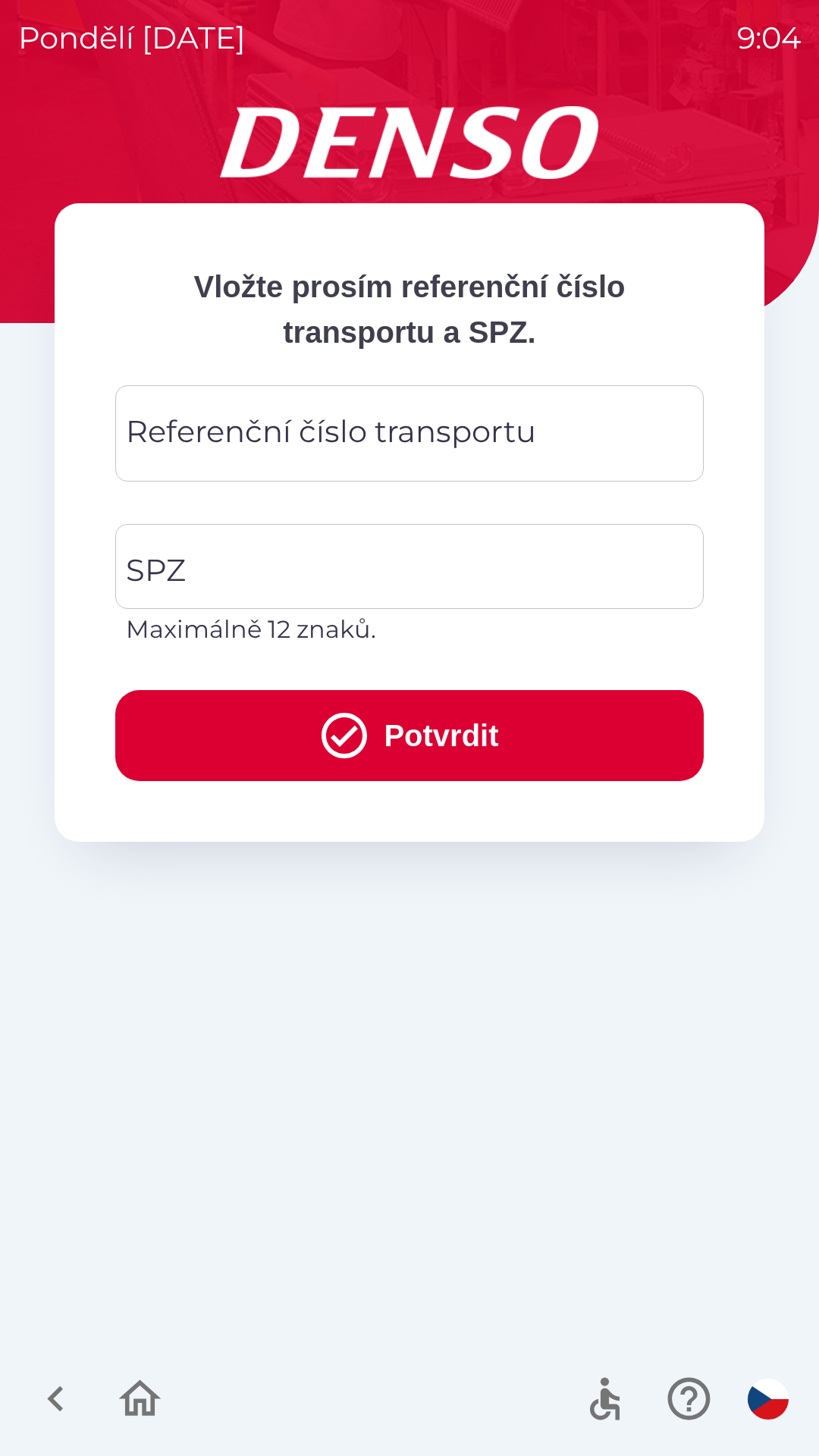
click at [346, 442] on div "Referenční číslo transportu Referenční číslo transportu" at bounding box center [409, 433] width 588 height 96
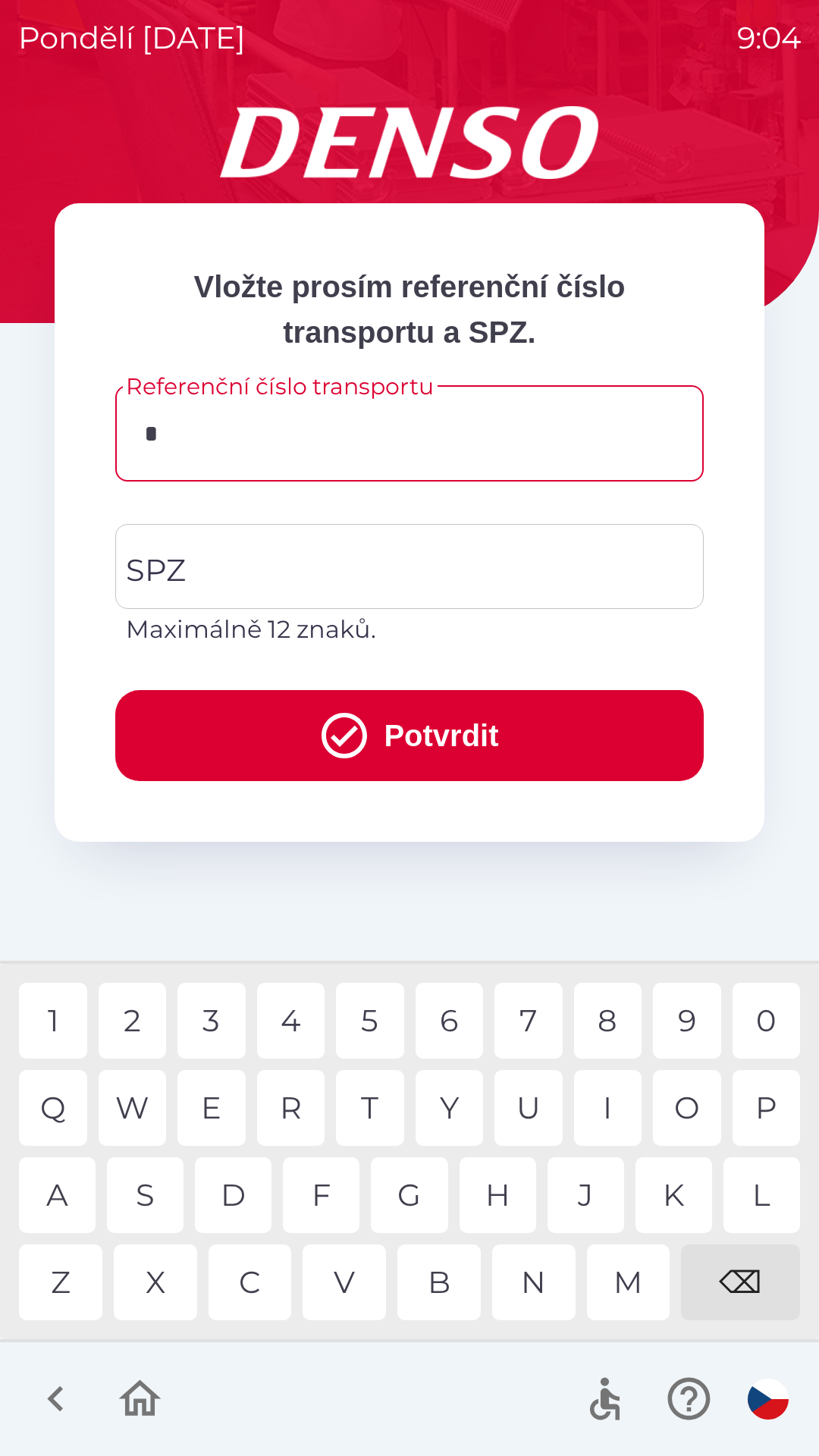
click at [221, 1020] on div "3" at bounding box center [211, 1020] width 68 height 76
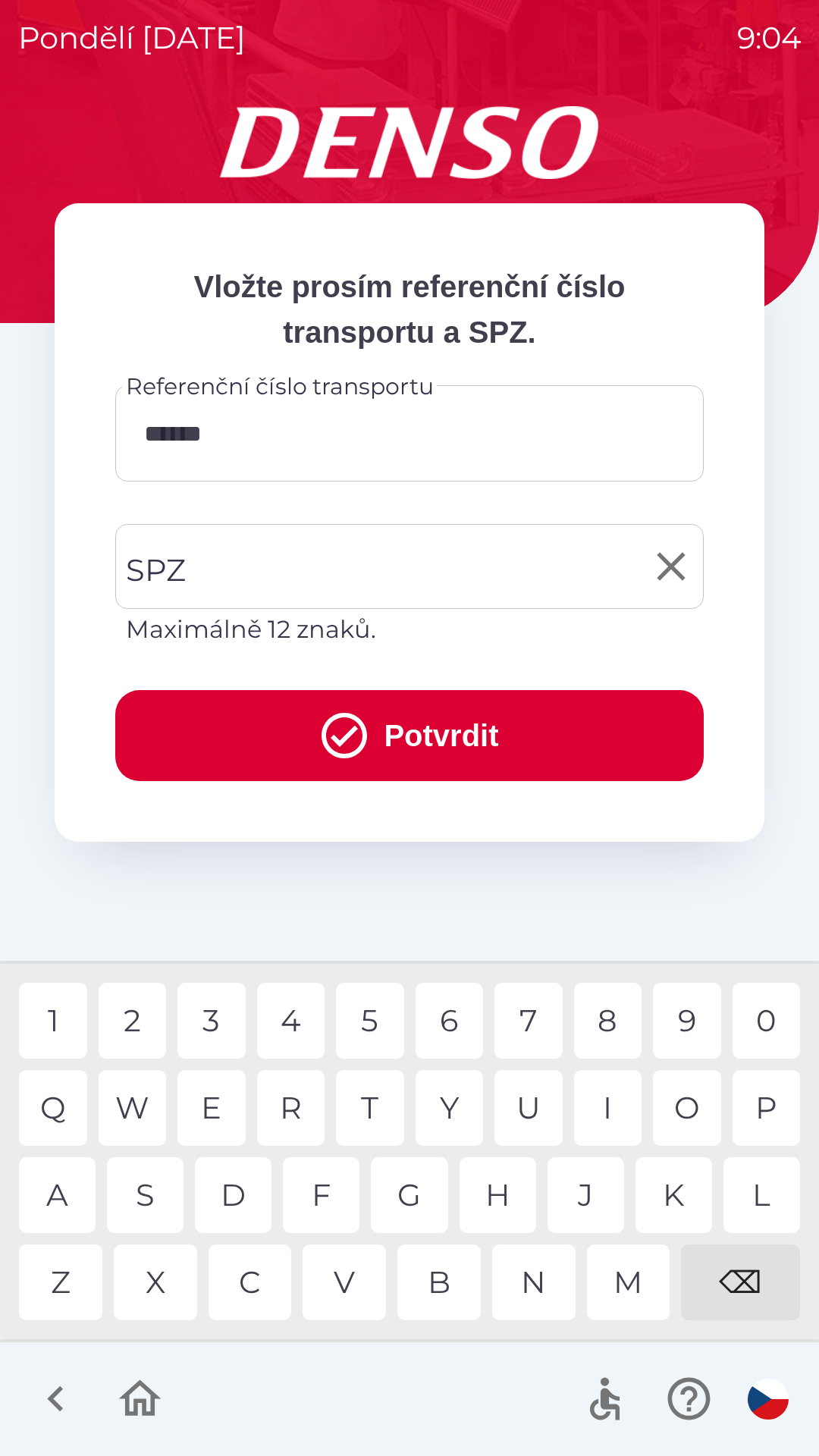
click at [313, 560] on input "SPZ" at bounding box center [398, 567] width 553 height 71
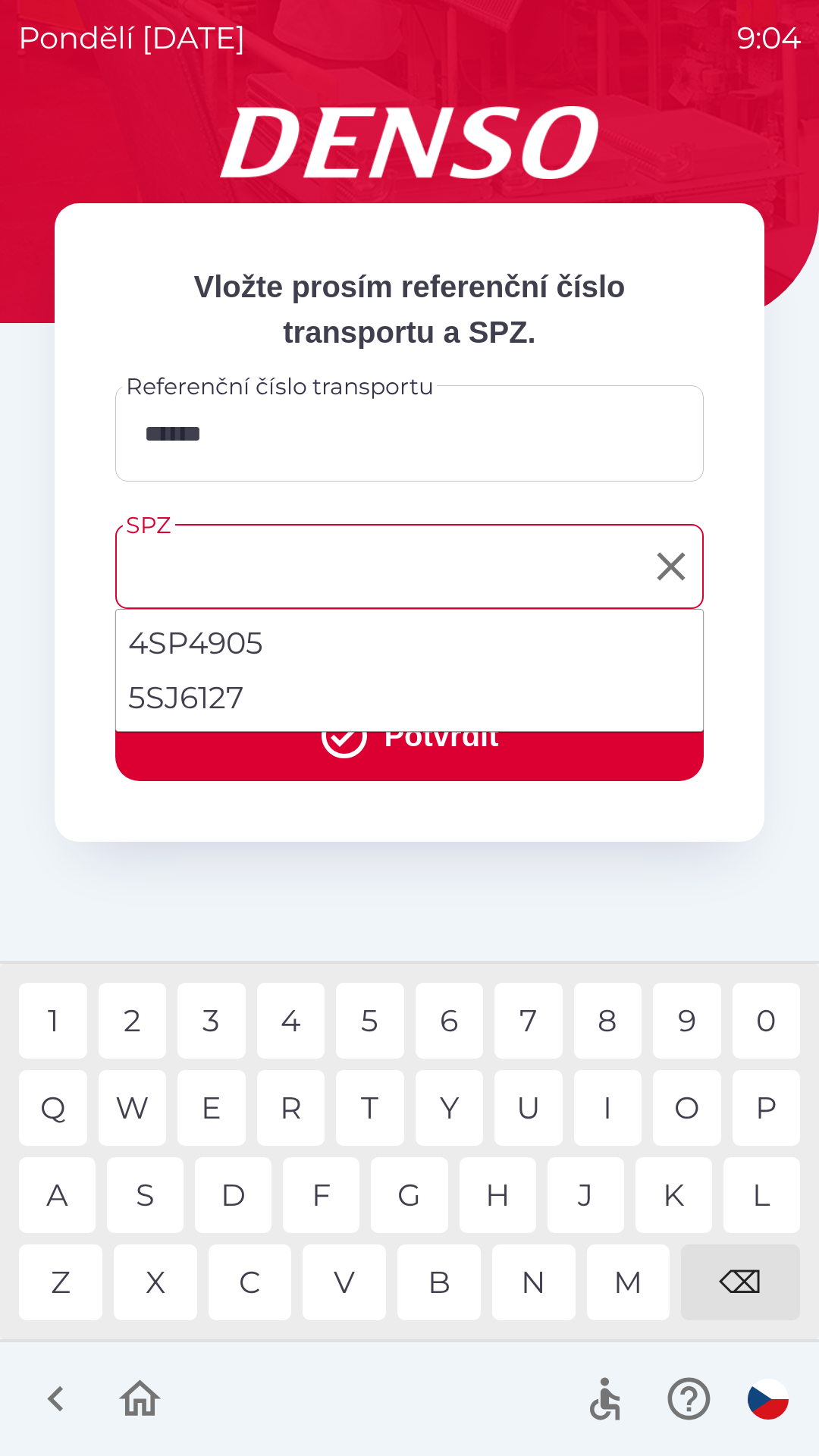
click at [334, 421] on input "******" at bounding box center [410, 433] width 553 height 60
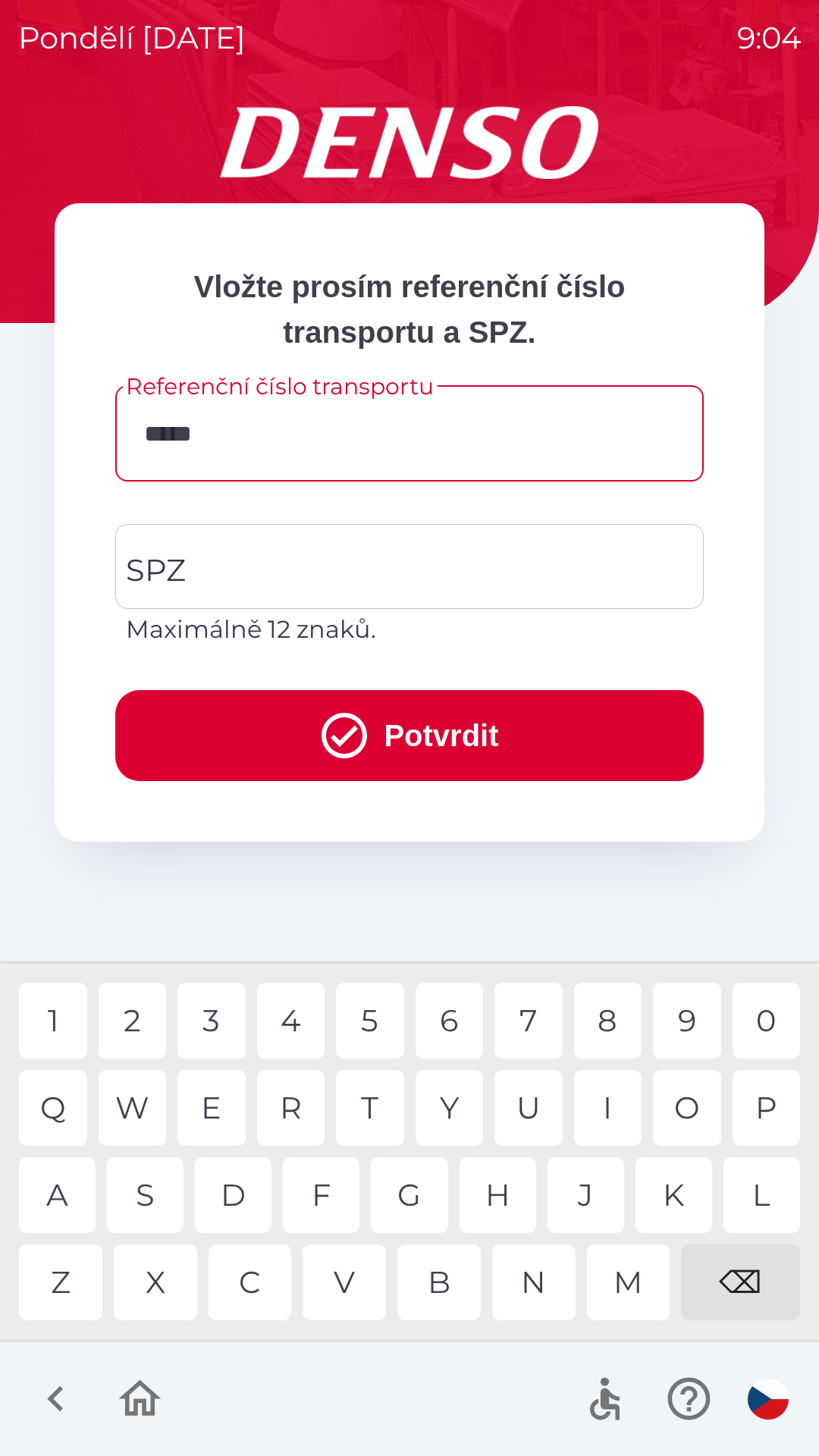
click at [745, 1259] on div "⌫" at bounding box center [741, 1282] width 119 height 76
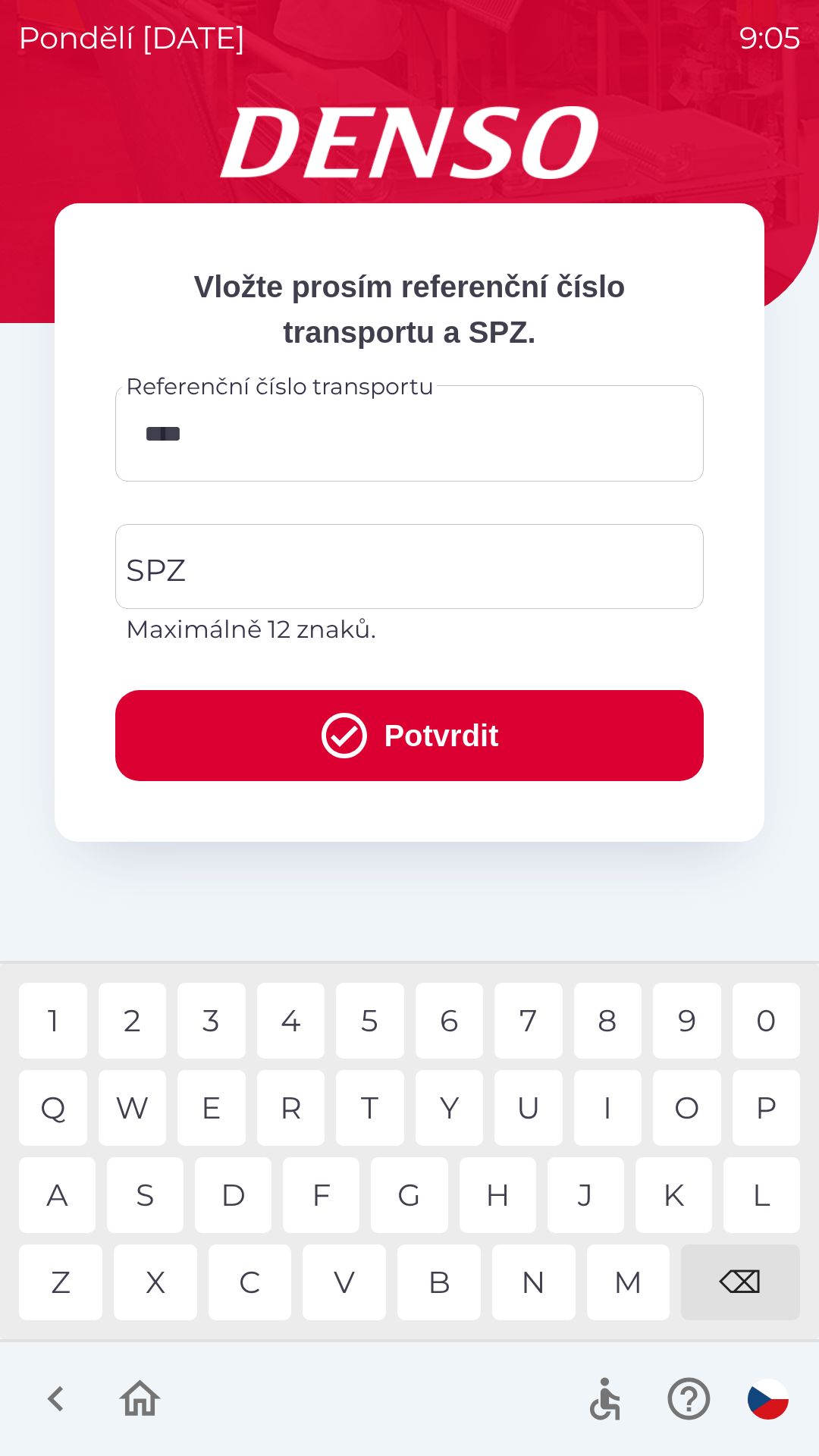
click at [752, 1270] on div "⌫" at bounding box center [741, 1282] width 119 height 76
click at [722, 1237] on div "1 2 3 4 5 6 7 8 9 0 Q W E R T Y U I O P A S D F G H J K L Z X C V B N M ⌫" at bounding box center [409, 1151] width 811 height 368
click at [727, 1248] on div "⌫" at bounding box center [741, 1282] width 119 height 76
click at [602, 1013] on div "8" at bounding box center [608, 1020] width 68 height 76
type input "******"
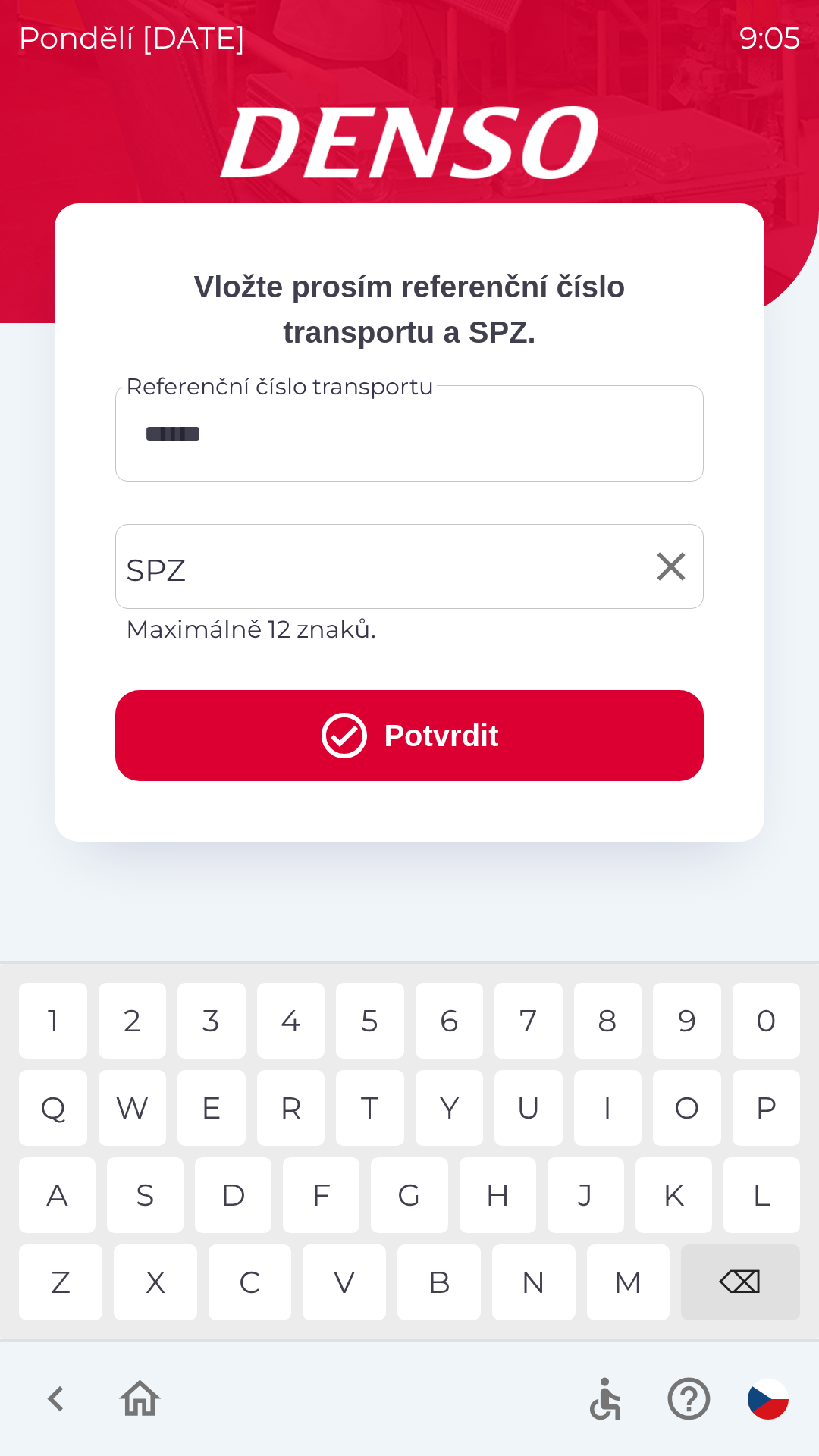
click at [338, 557] on input "SPZ" at bounding box center [398, 567] width 553 height 71
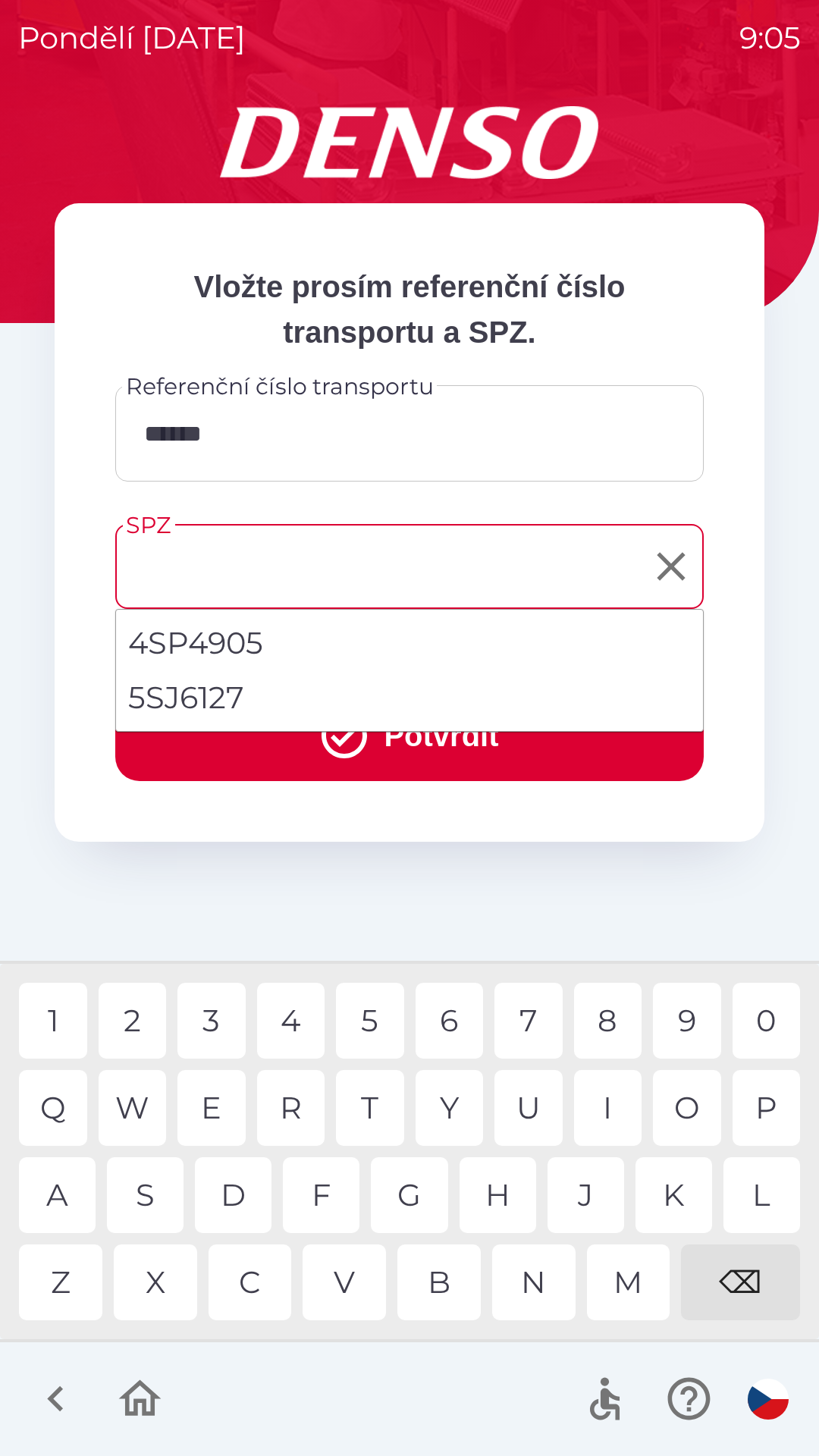
click at [263, 570] on input "SPZ" at bounding box center [398, 567] width 553 height 71
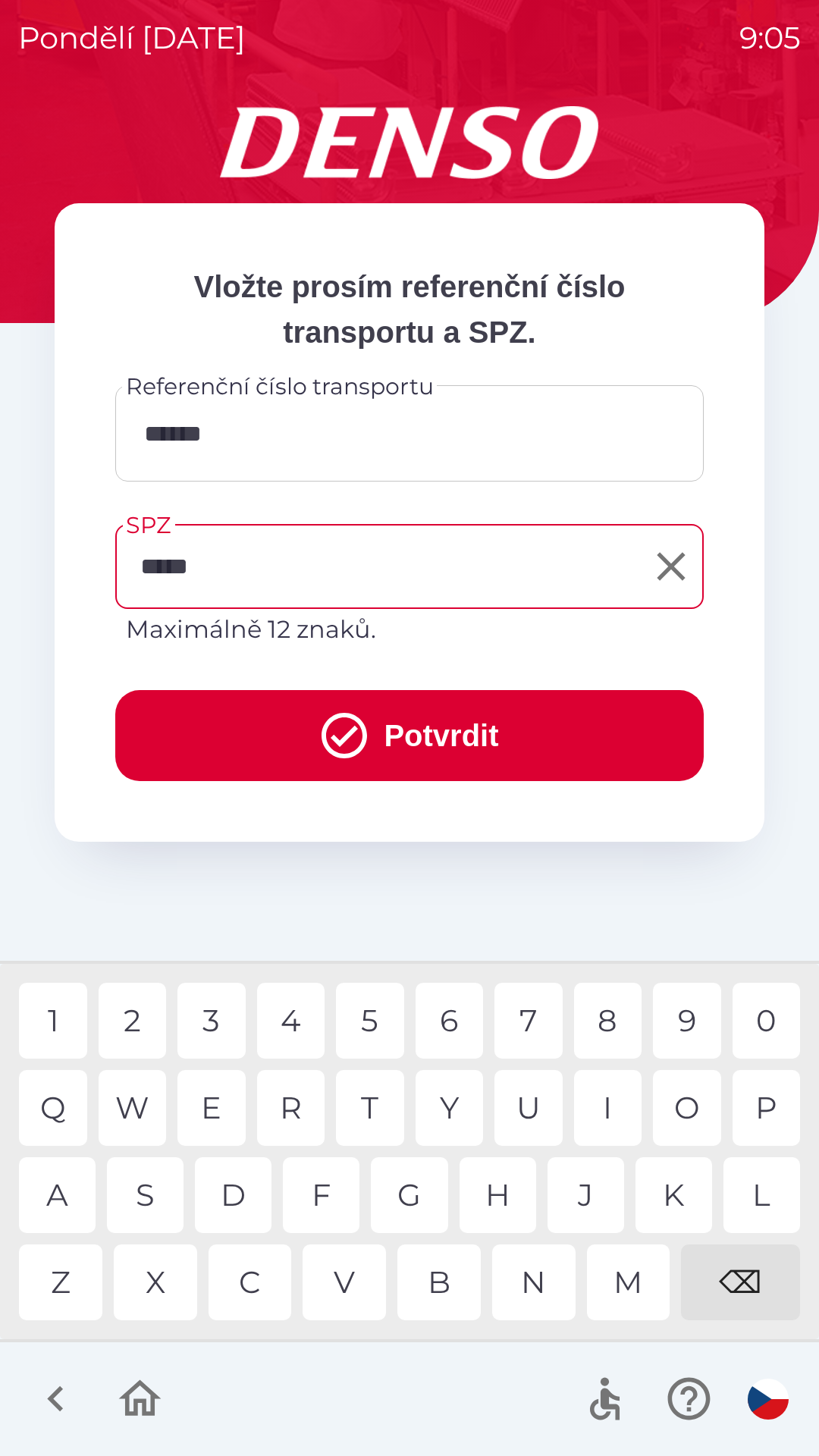
click at [452, 1017] on div "6" at bounding box center [450, 1020] width 68 height 76
type input "*******"
click at [467, 731] on button "Potvrdit" at bounding box center [409, 735] width 588 height 91
